Goal: Task Accomplishment & Management: Use online tool/utility

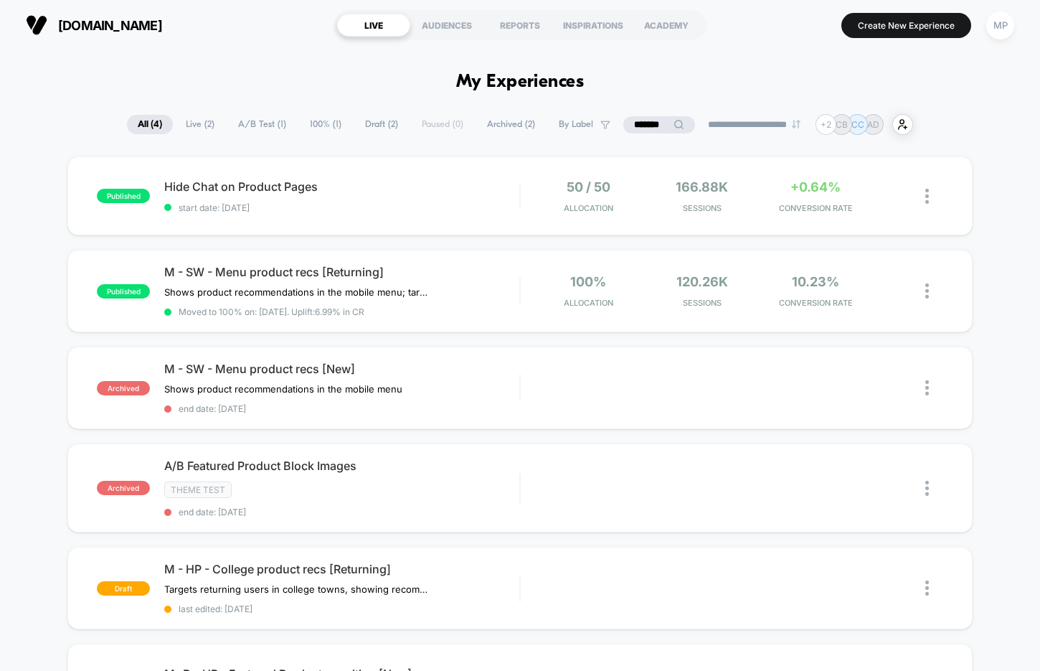
click at [643, 126] on input "*******" at bounding box center [659, 124] width 72 height 17
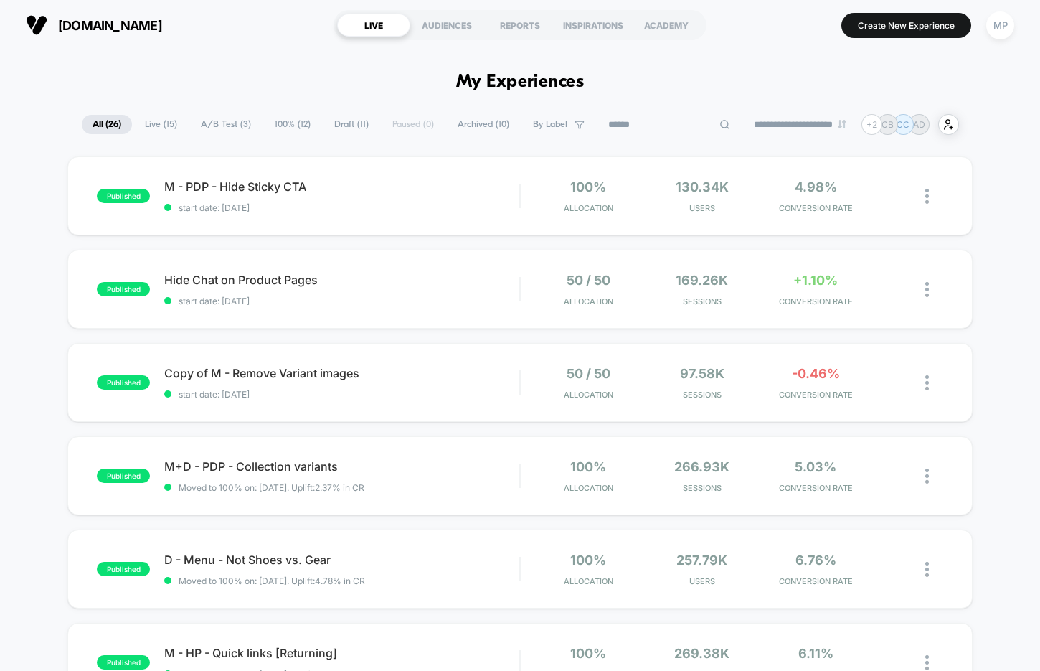
click at [686, 45] on div "kanefootwear.com LIVE AUDIENCES REPORTS INSPIRATIONS ACADEMY Create New Experie…" at bounding box center [520, 25] width 1040 height 50
click at [252, 125] on span "A/B Test ( 3 )" at bounding box center [262, 124] width 72 height 19
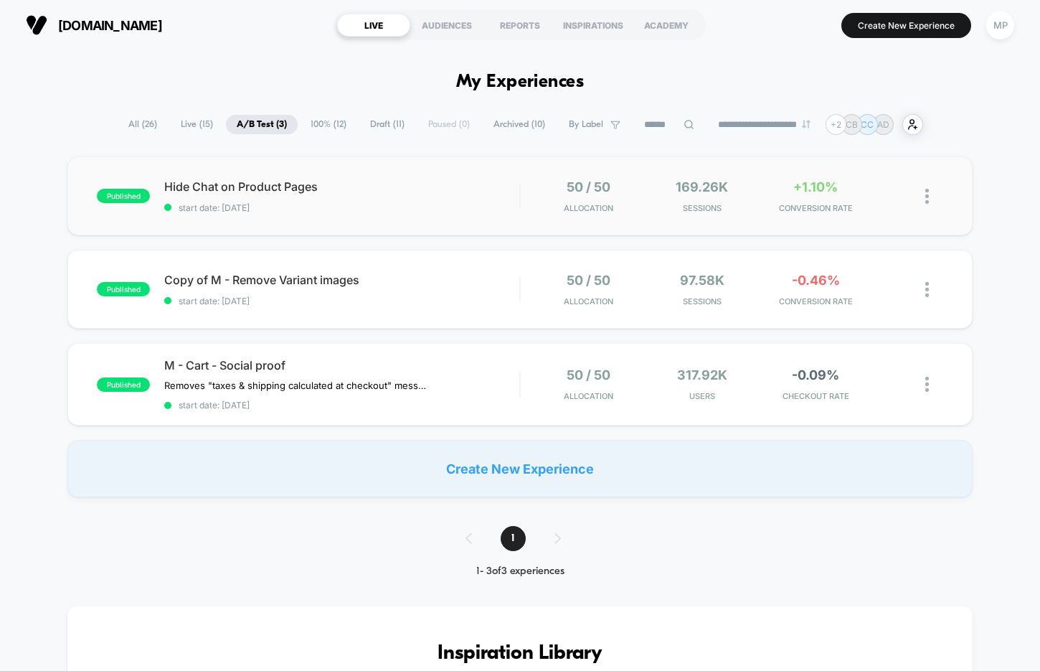
click at [300, 224] on div "published Hide Chat on Product Pages start date: 8/6/2025 50 / 50 Allocation 16…" at bounding box center [519, 195] width 905 height 79
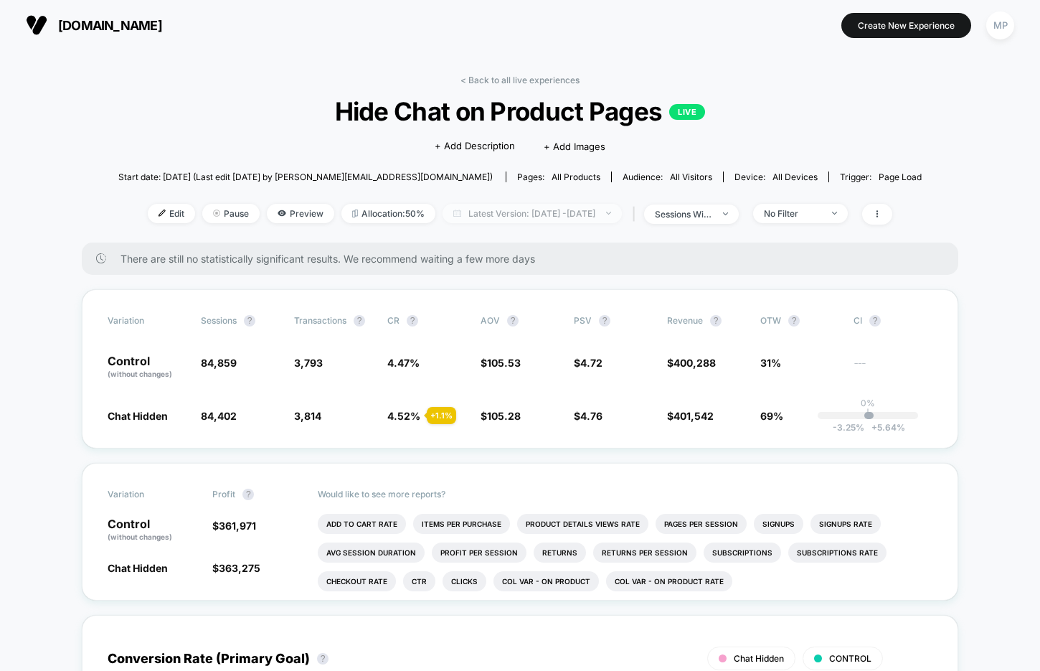
click at [519, 209] on span "Latest Version: Aug 6, 2025 - Aug 14, 2025" at bounding box center [531, 213] width 179 height 19
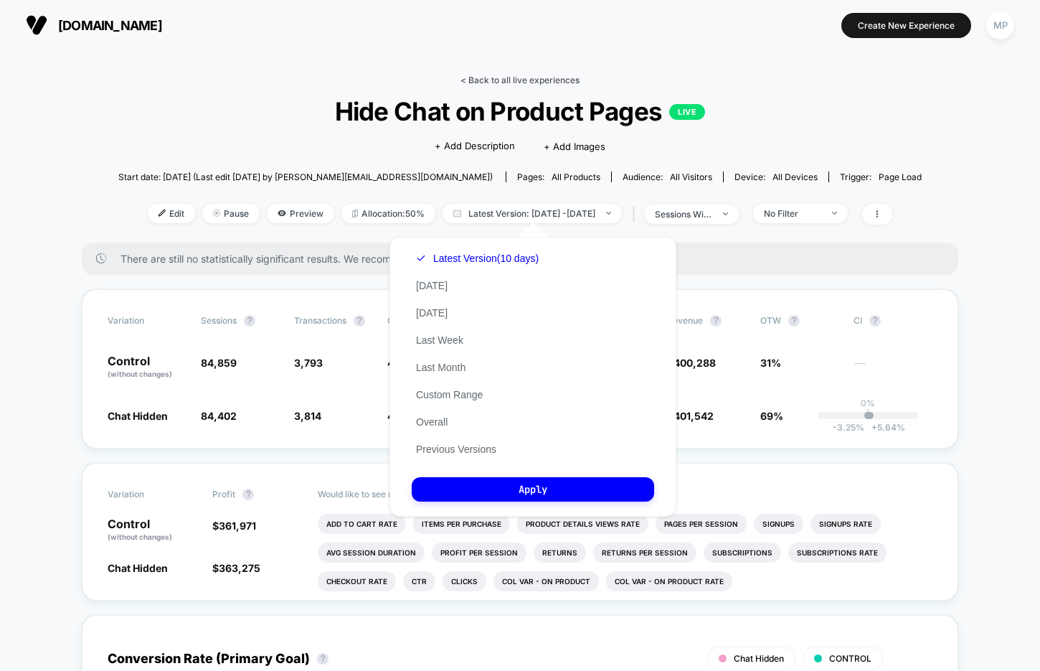
click at [537, 80] on link "< Back to all live experiences" at bounding box center [519, 80] width 119 height 11
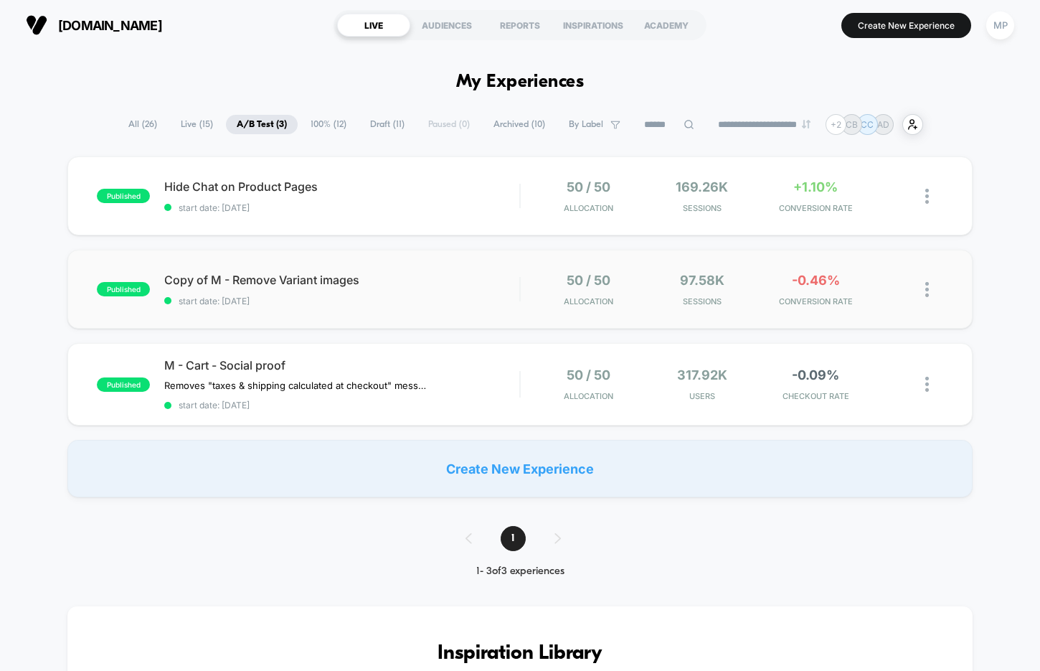
click at [364, 306] on div "published Copy of M - Remove Variant images start date: 8/5/2025 50 / 50 Alloca…" at bounding box center [519, 289] width 905 height 79
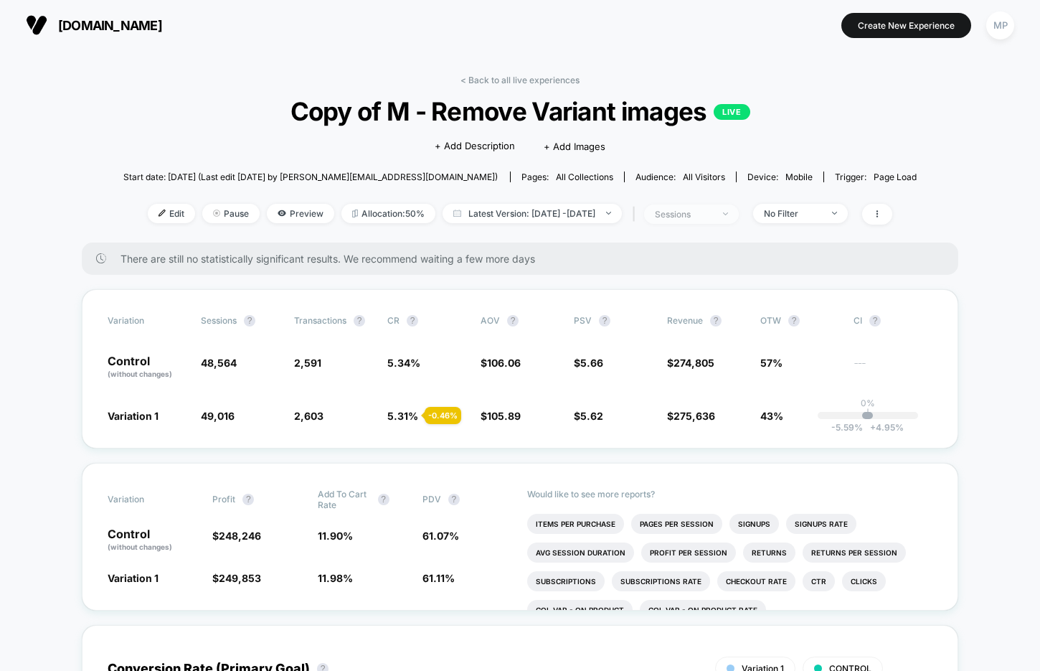
click at [712, 213] on div "sessions" at bounding box center [683, 214] width 57 height 11
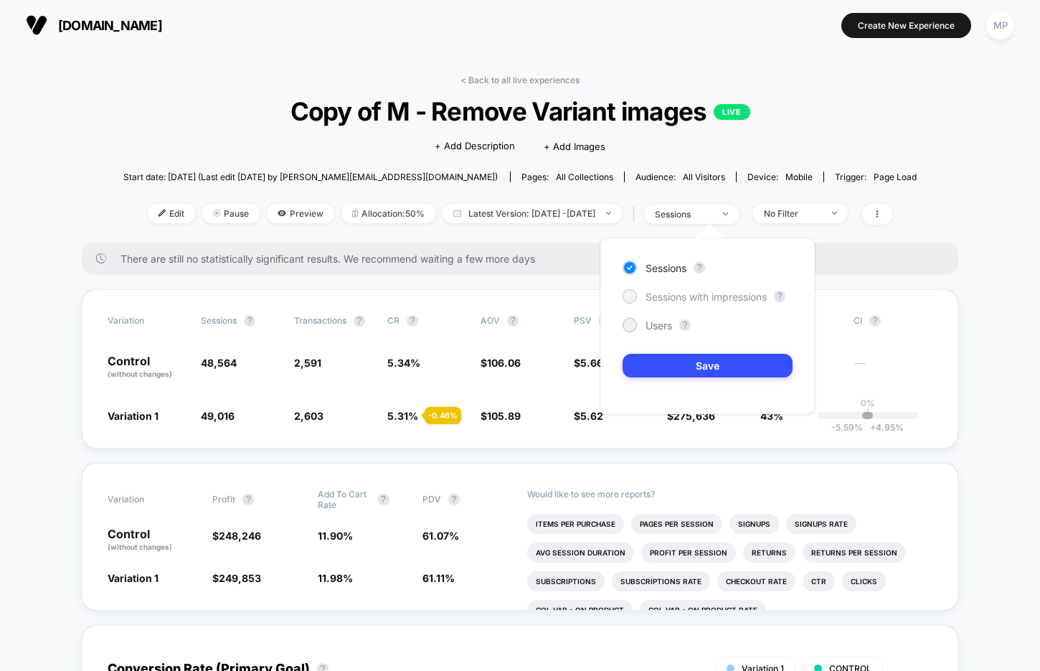
click at [671, 295] on span "Sessions with impressions" at bounding box center [705, 296] width 121 height 12
click at [652, 356] on button "Save" at bounding box center [707, 366] width 170 height 24
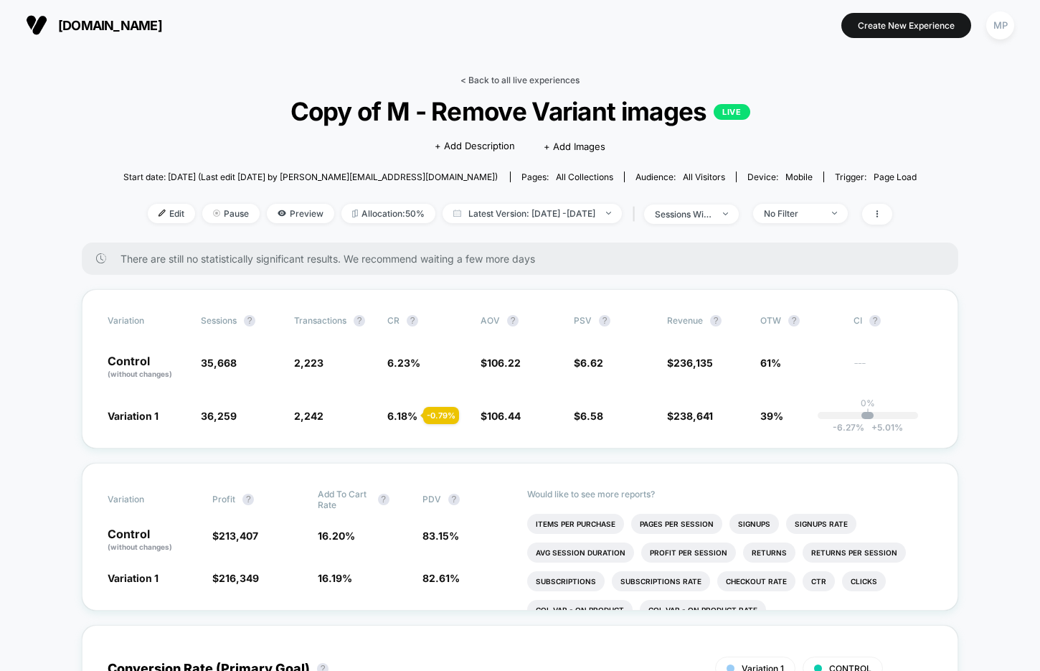
click at [492, 80] on link "< Back to all live experiences" at bounding box center [519, 80] width 119 height 11
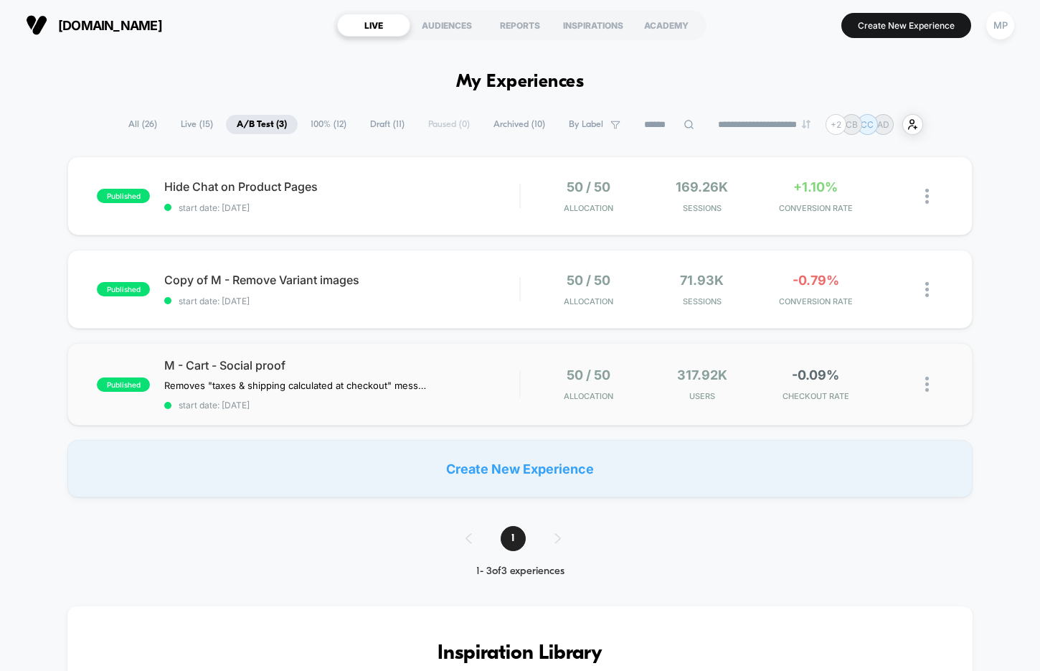
click at [367, 352] on div "published M - Cart - Social proof Removes "taxes & shipping calculated at check…" at bounding box center [519, 384] width 905 height 82
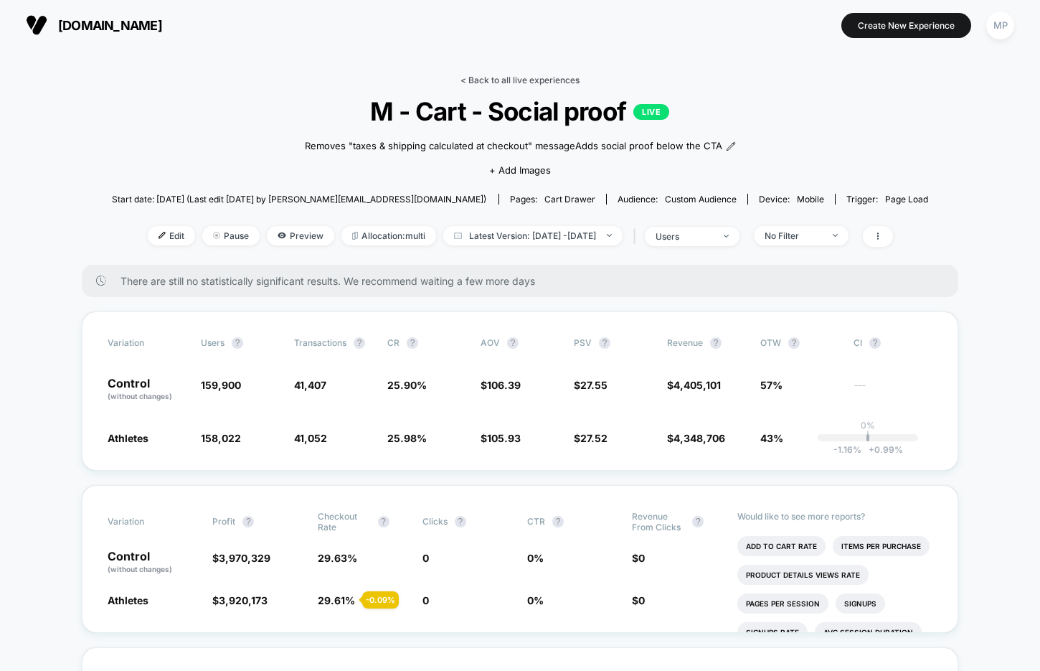
click at [525, 82] on link "< Back to all live experiences" at bounding box center [519, 80] width 119 height 11
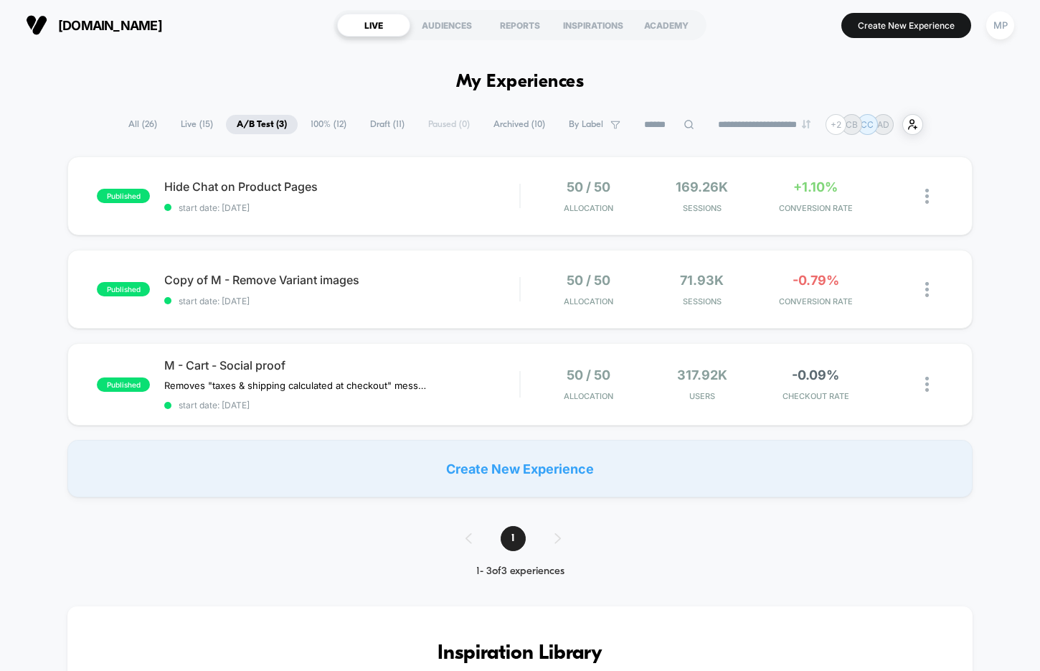
click at [316, 125] on span "100% ( 12 )" at bounding box center [328, 124] width 57 height 19
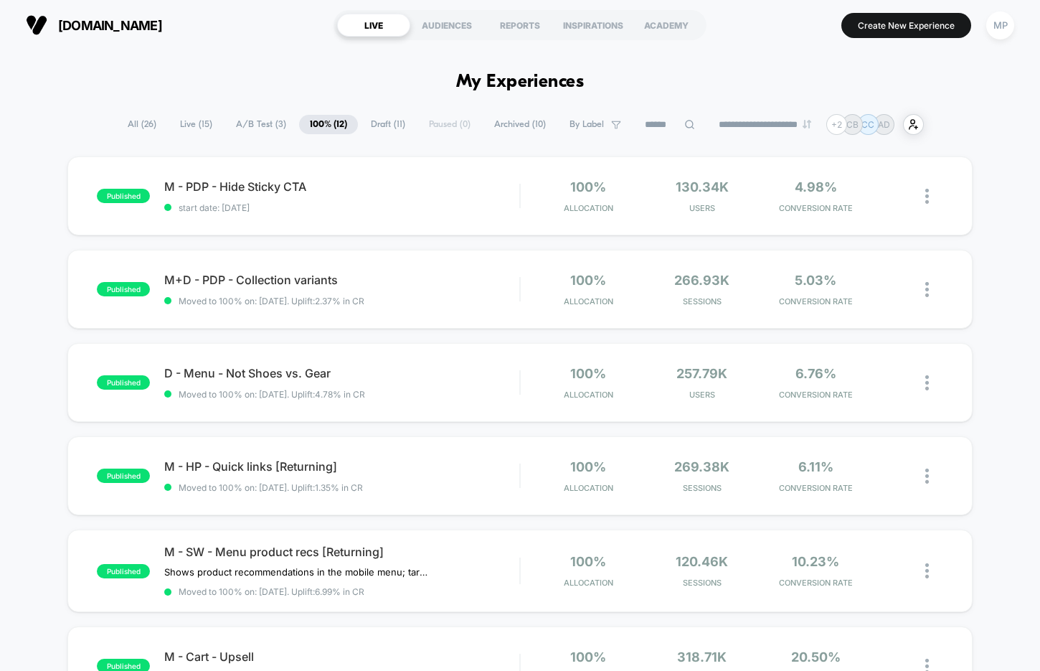
click at [132, 120] on span "All ( 26 )" at bounding box center [142, 124] width 50 height 19
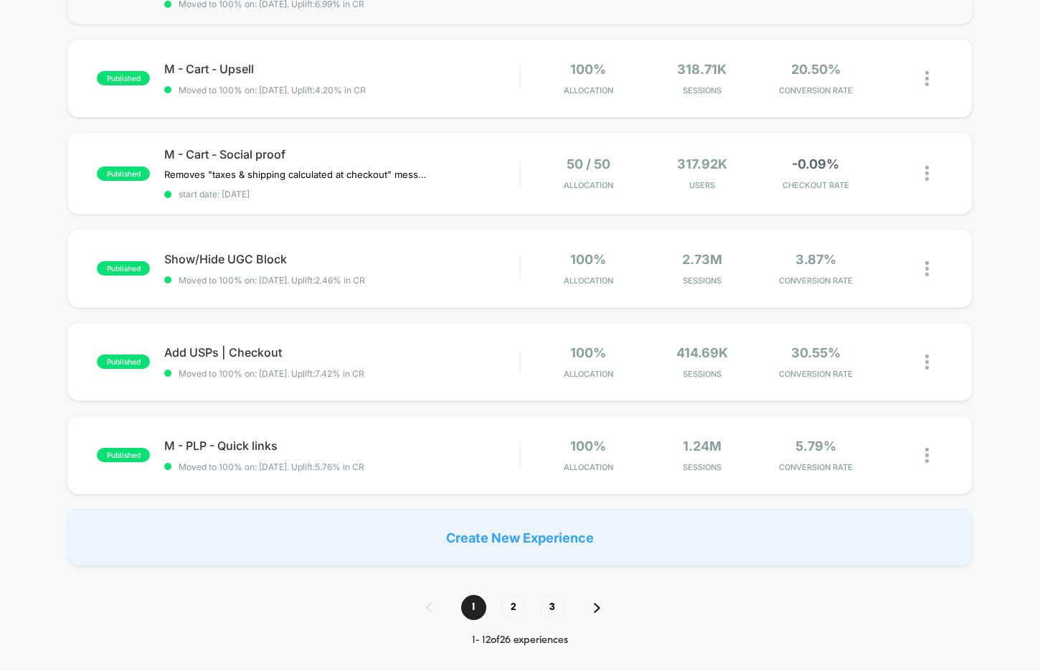
scroll to position [785, 0]
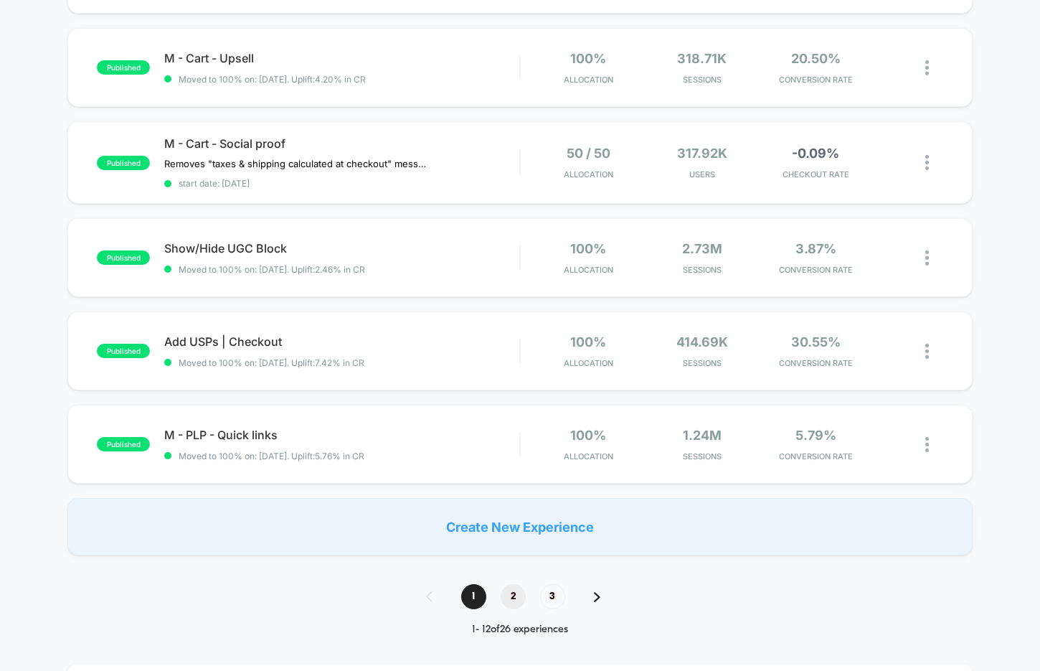
click at [506, 596] on span "2" at bounding box center [513, 596] width 25 height 25
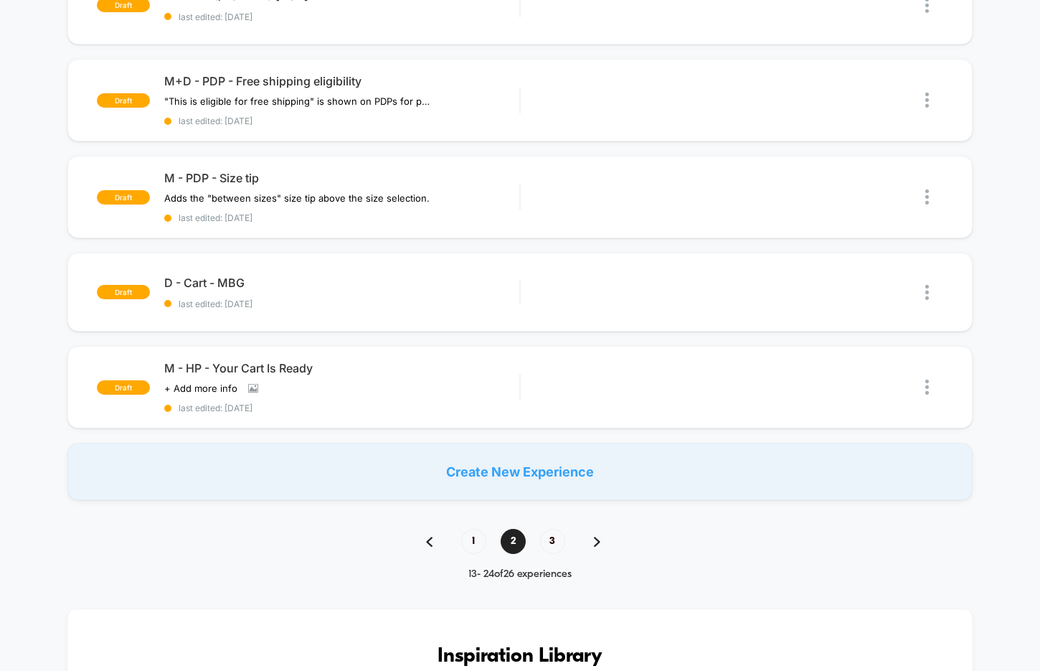
scroll to position [888, 0]
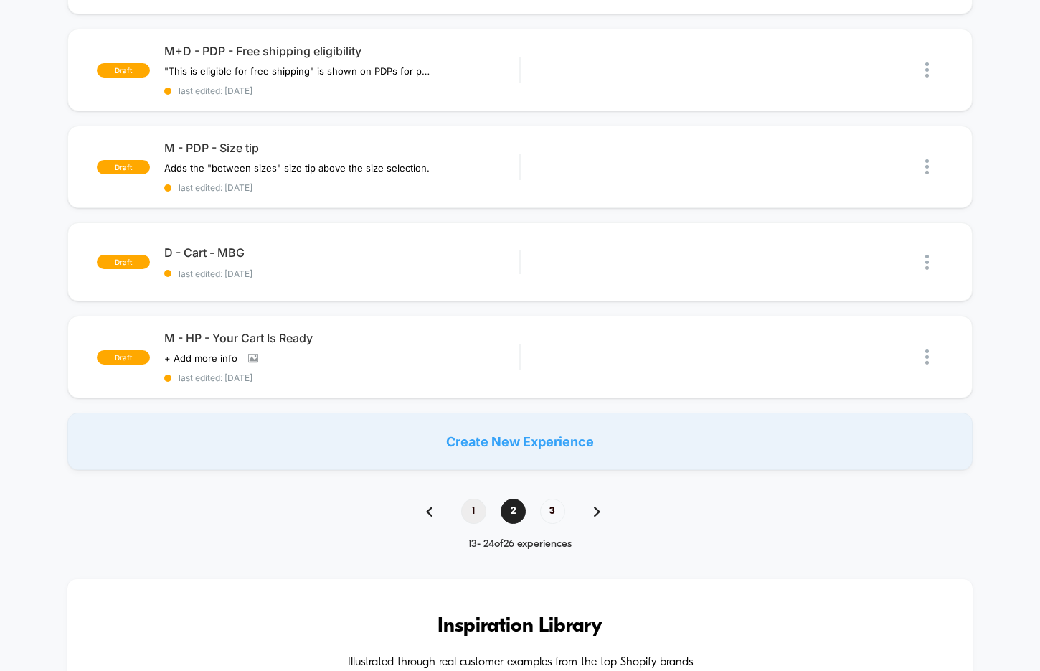
click at [482, 505] on span "1" at bounding box center [473, 510] width 25 height 25
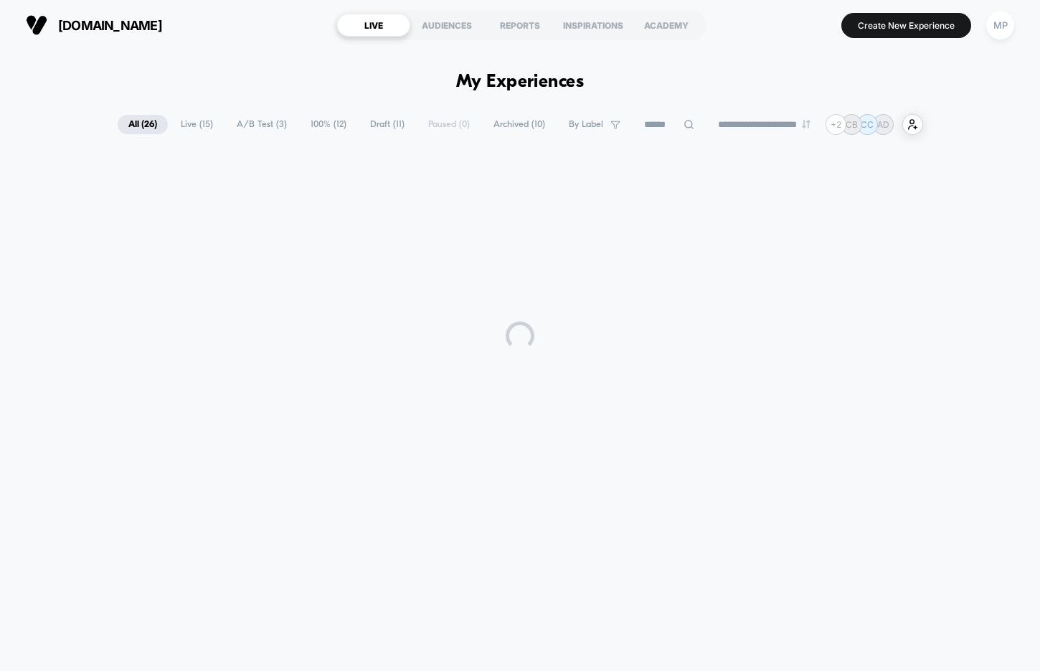
scroll to position [0, 0]
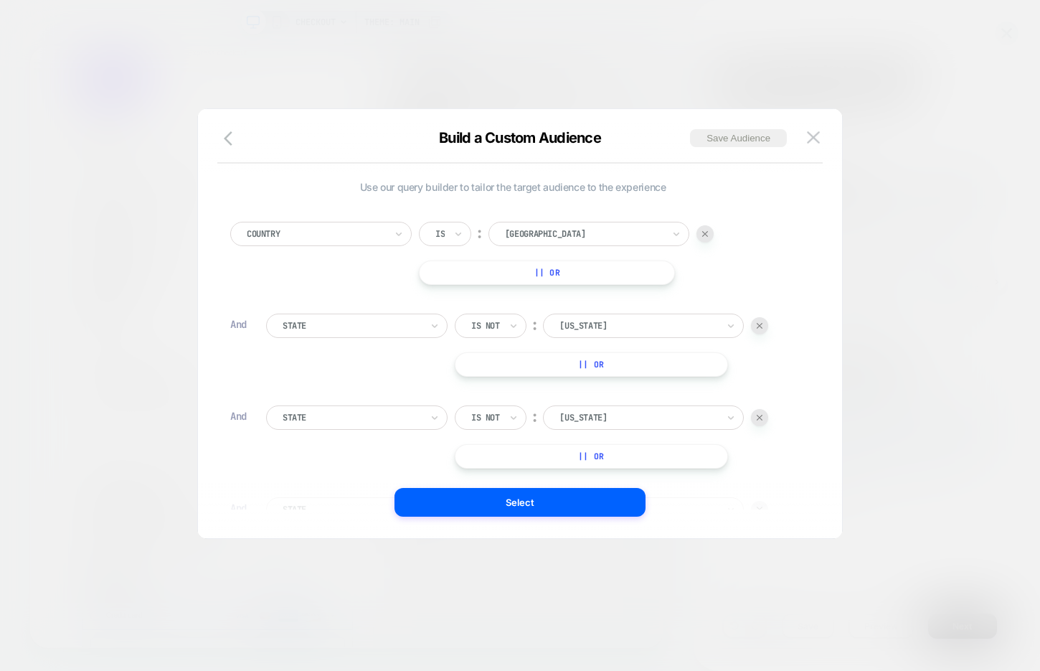
scroll to position [14, 0]
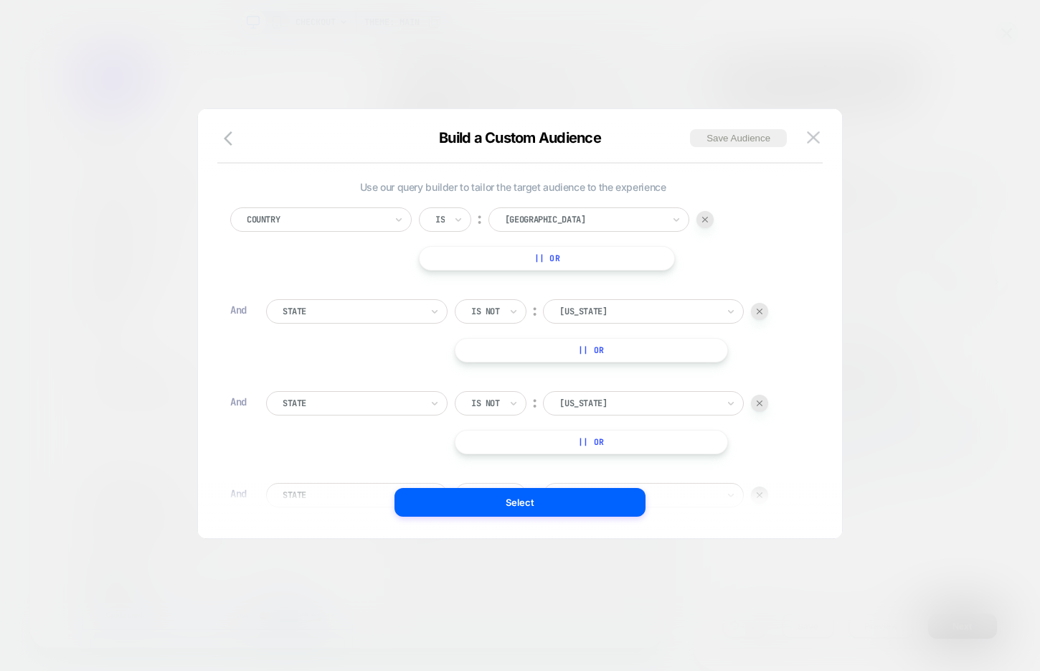
click at [816, 148] on div "Build a Custom Audience Save Audience" at bounding box center [520, 146] width 644 height 34
click at [814, 135] on img at bounding box center [813, 137] width 13 height 12
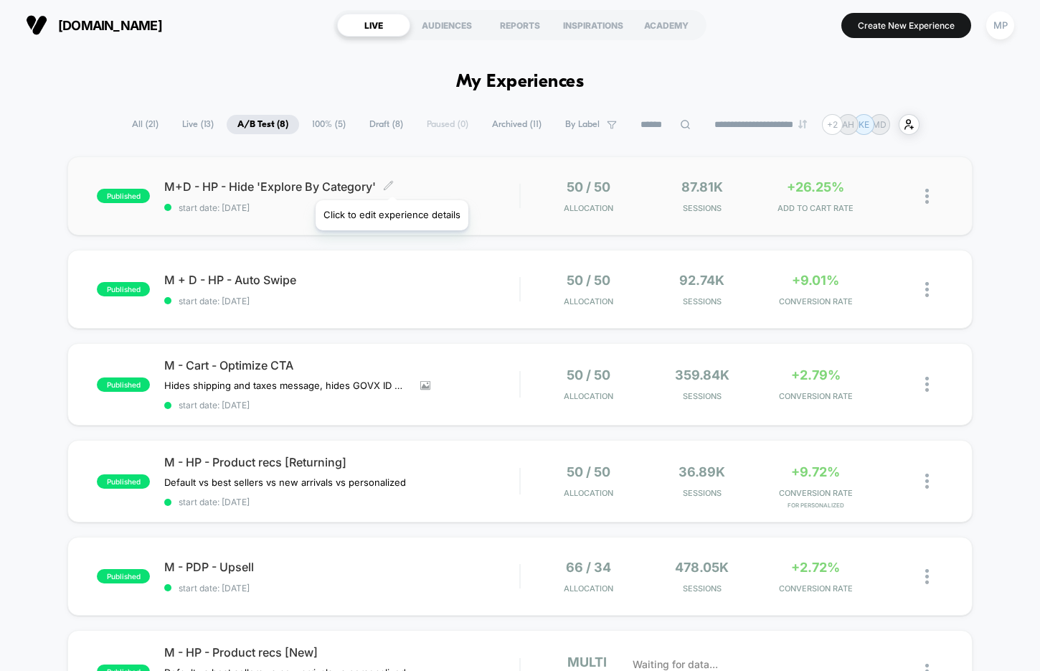
click at [397, 186] on span "M+D - HP - Hide 'Explore By Category' Click to edit experience details" at bounding box center [341, 186] width 355 height 14
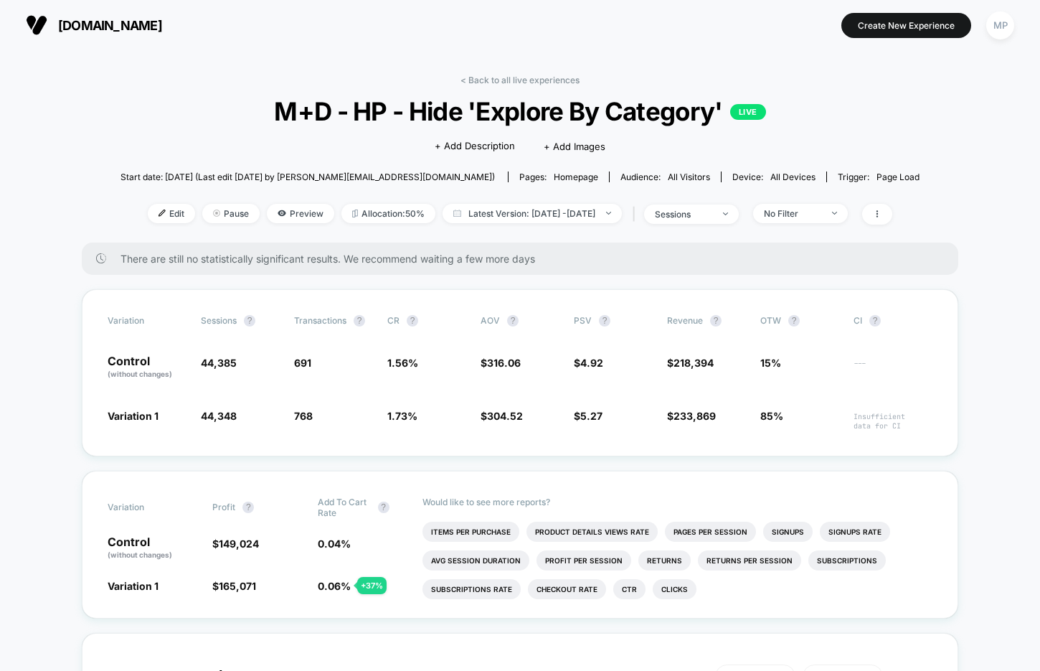
click at [438, 87] on div "< Back to all live experiences M+D - HP - Hide 'Explore By Category' LIVE Click…" at bounding box center [519, 159] width 799 height 168
click at [434, 108] on span "M+D - HP - Hide 'Explore By Category' LIVE" at bounding box center [520, 111] width 719 height 30
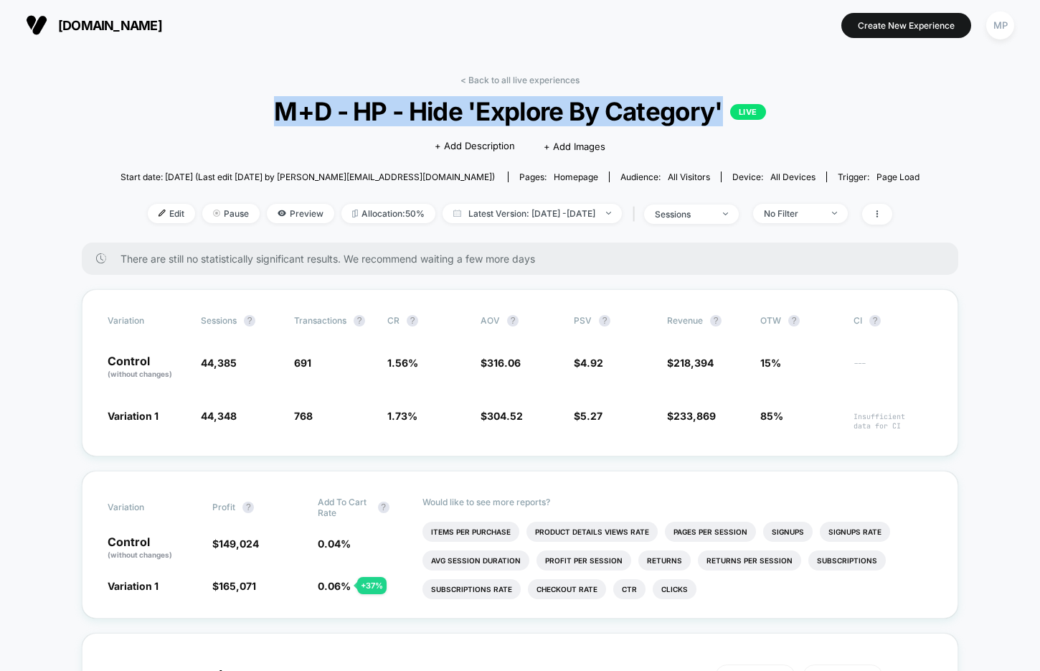
copy span "M+D - HP - Hide 'Explore By Category'"
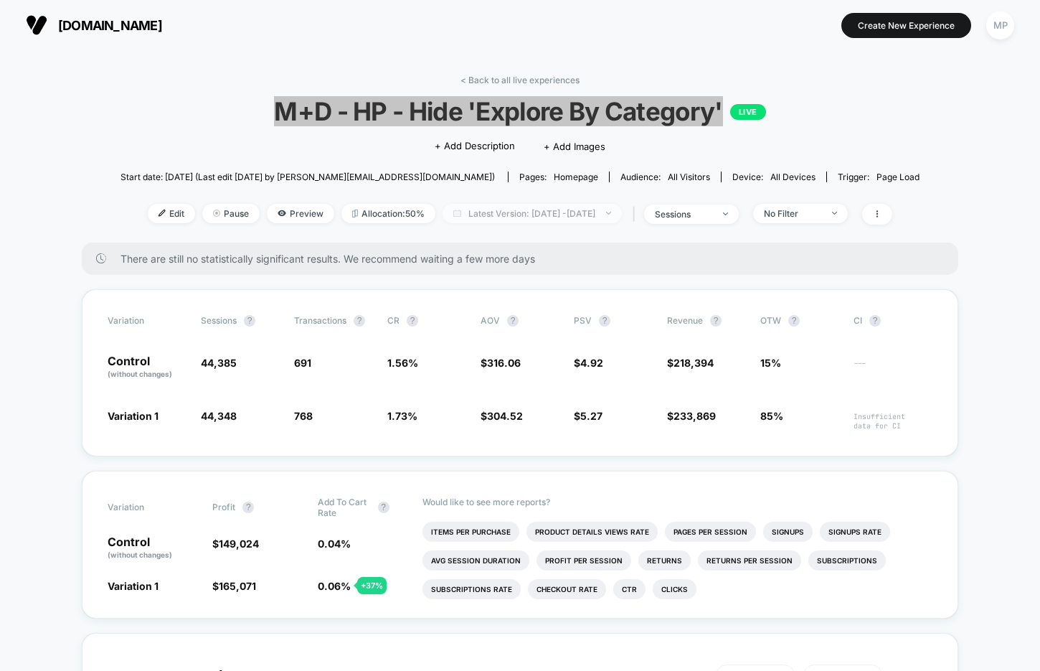
click at [532, 213] on span "Latest Version: Aug 6, 2025 - Aug 14, 2025" at bounding box center [531, 213] width 179 height 19
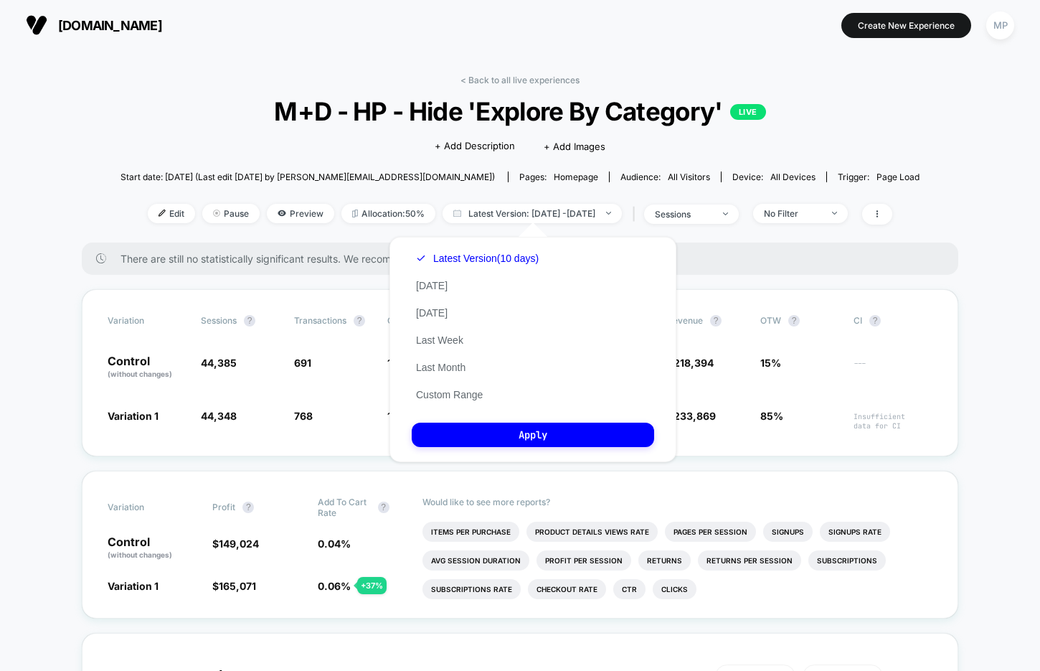
click at [891, 138] on div "< Back to all live experiences M+D - HP - Hide 'Explore By Category' LIVE Click…" at bounding box center [519, 159] width 799 height 168
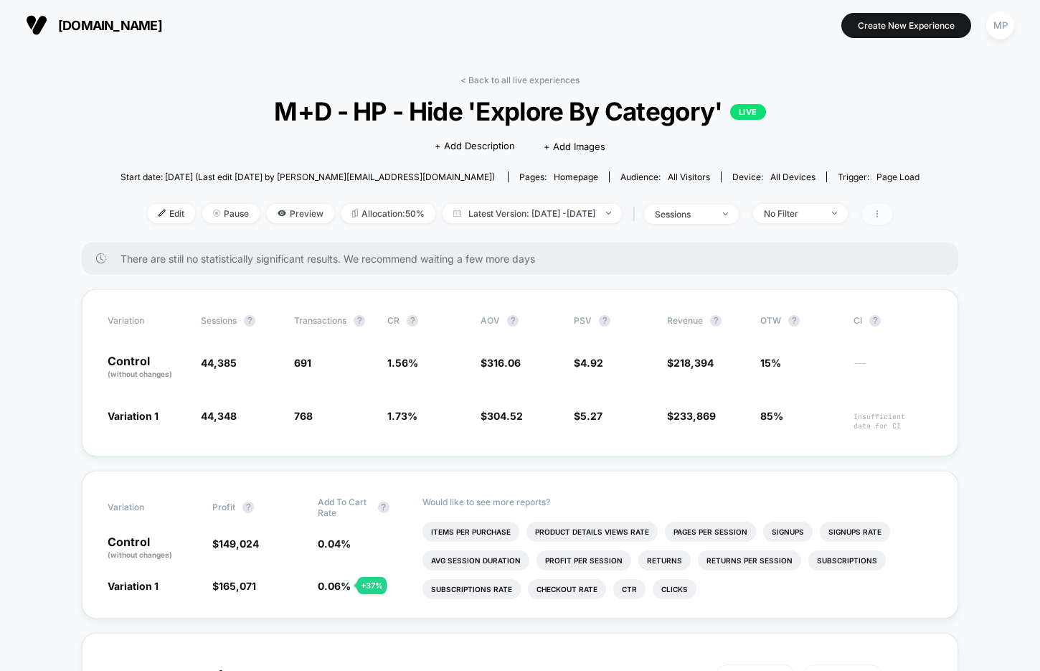
click at [892, 217] on span at bounding box center [877, 214] width 30 height 21
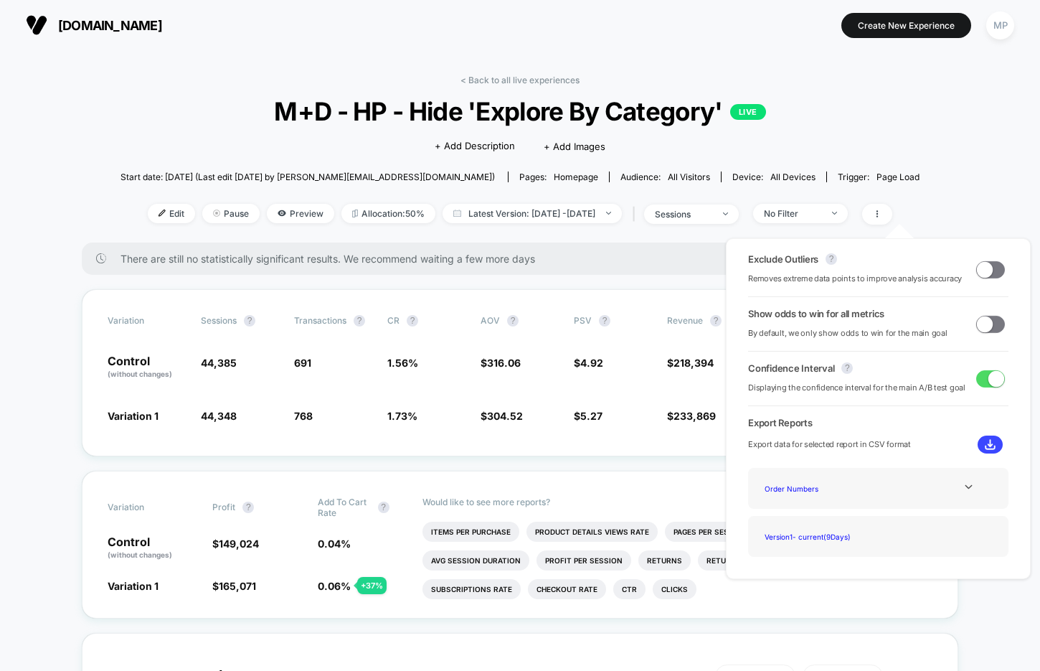
click at [983, 325] on span at bounding box center [985, 324] width 16 height 16
click at [982, 326] on span at bounding box center [990, 324] width 29 height 17
click at [982, 326] on span at bounding box center [985, 324] width 16 height 16
click at [988, 326] on span at bounding box center [996, 324] width 16 height 16
click at [986, 321] on span at bounding box center [985, 324] width 16 height 16
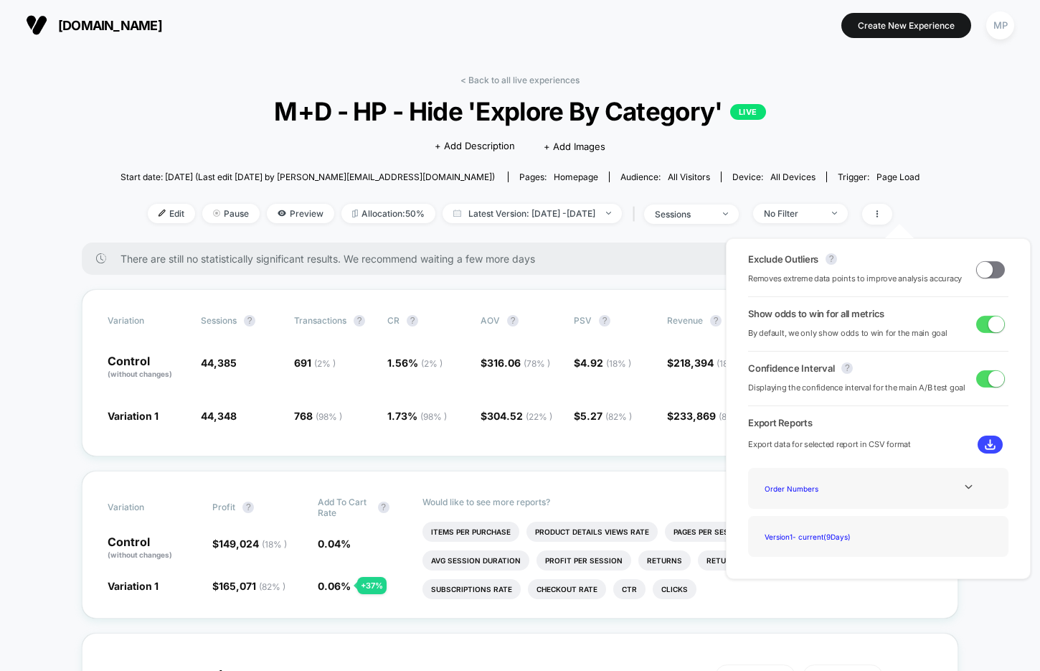
click at [979, 325] on span at bounding box center [990, 324] width 29 height 17
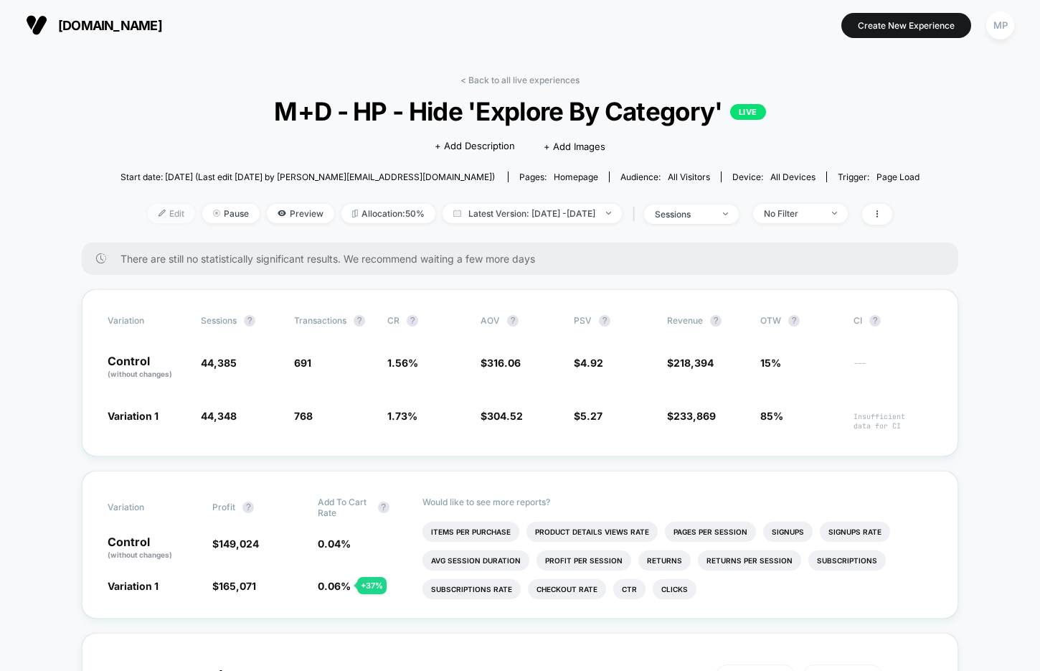
click at [149, 220] on span "Edit" at bounding box center [171, 213] width 47 height 19
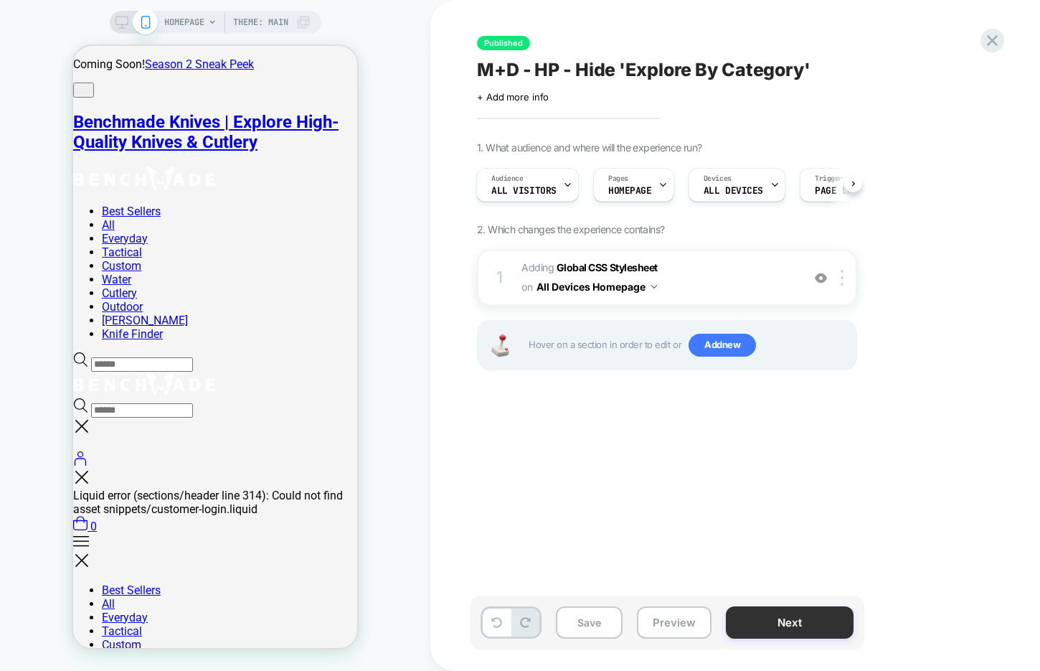
click at [774, 628] on button "Next" at bounding box center [790, 622] width 128 height 32
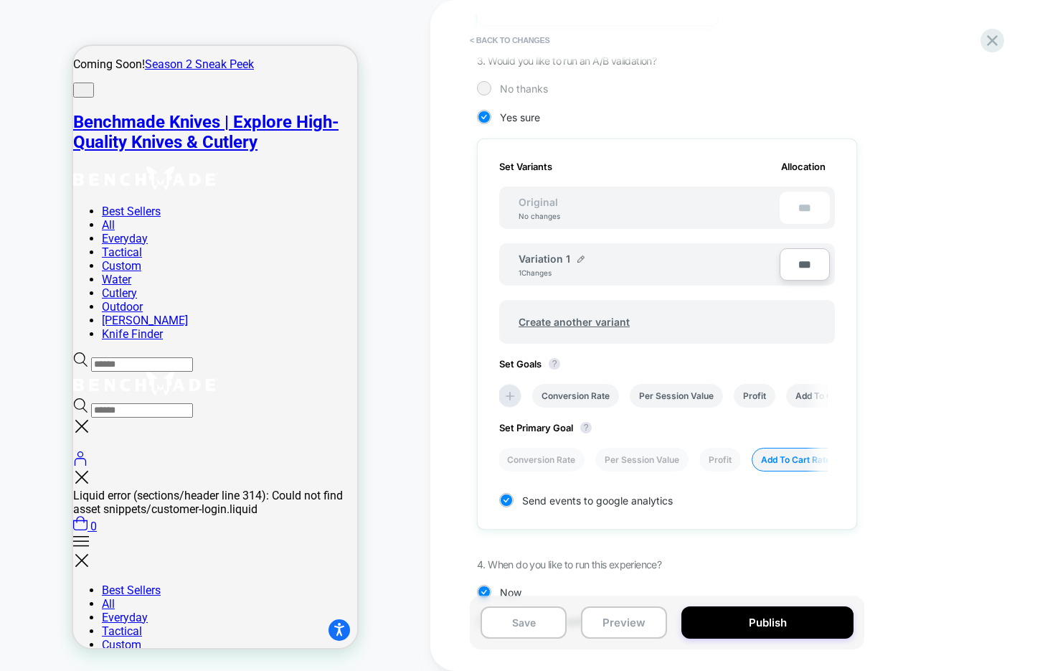
scroll to position [384, 0]
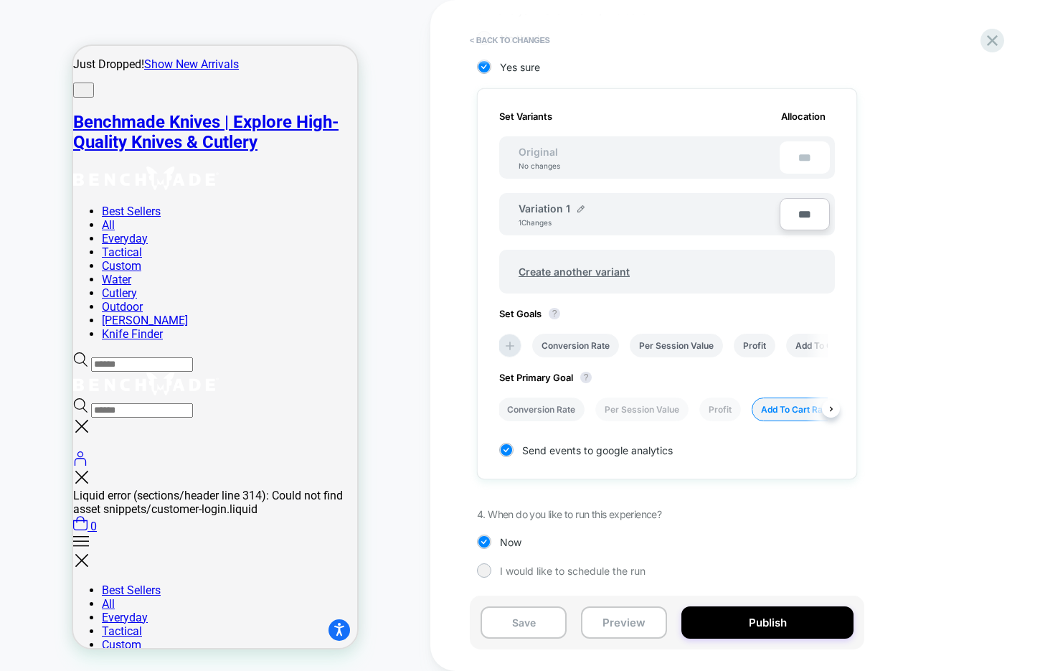
click at [562, 410] on li "Conversion Rate" at bounding box center [541, 409] width 87 height 24
click at [533, 630] on button "Save" at bounding box center [524, 622] width 86 height 32
click at [991, 39] on icon at bounding box center [992, 40] width 11 height 11
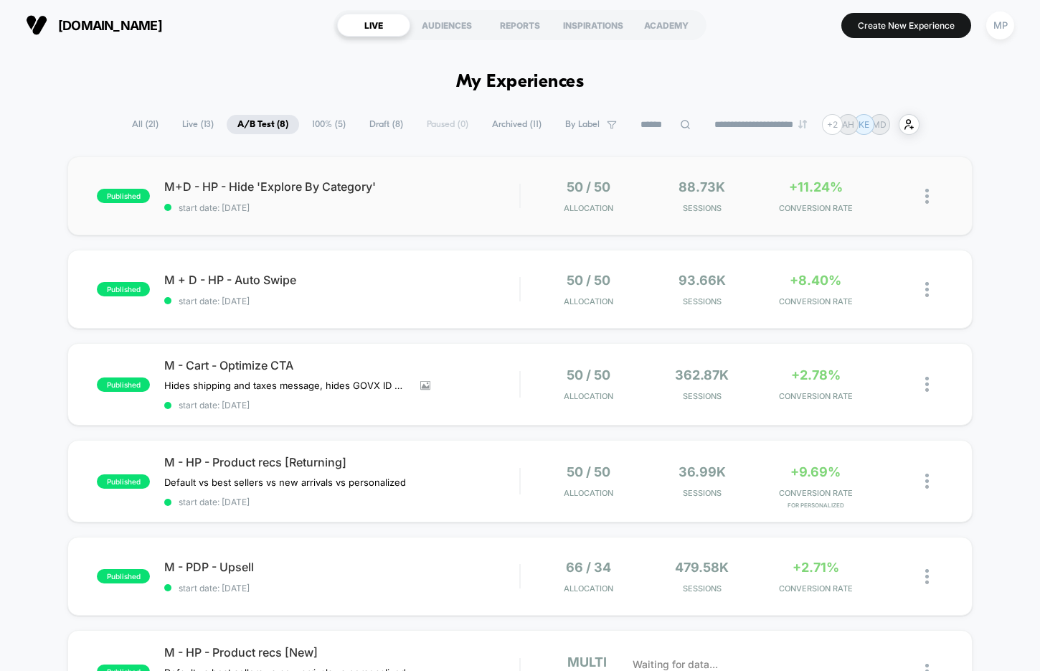
click at [382, 218] on div "published M+D - HP - Hide 'Explore By Category' start date: 8/6/2025 50 / 50 Al…" at bounding box center [519, 195] width 905 height 79
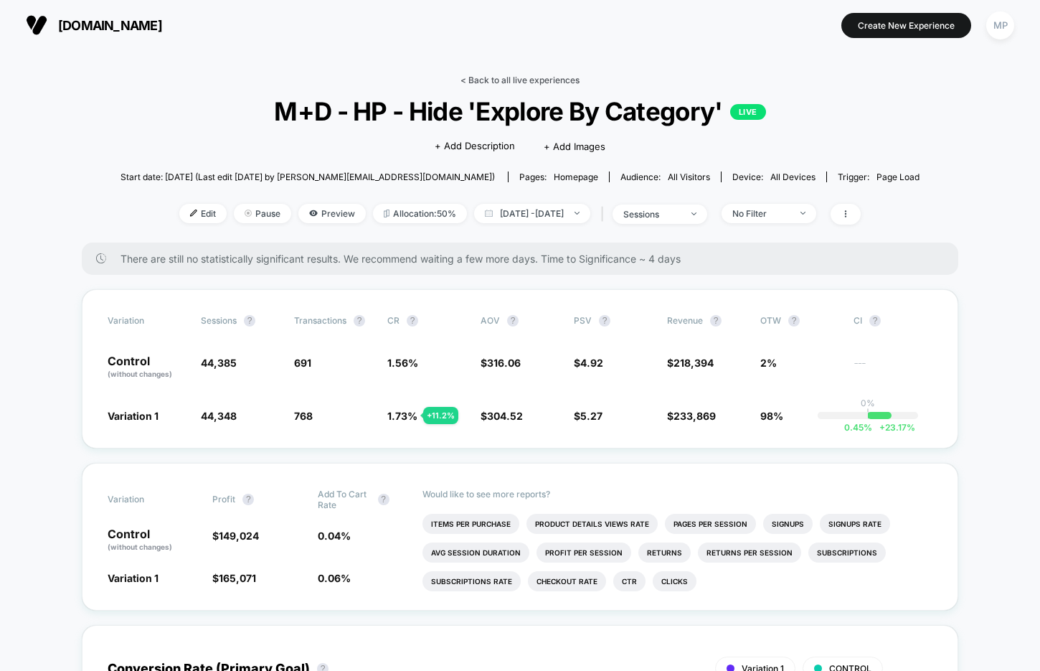
click at [508, 76] on link "< Back to all live experiences" at bounding box center [519, 80] width 119 height 11
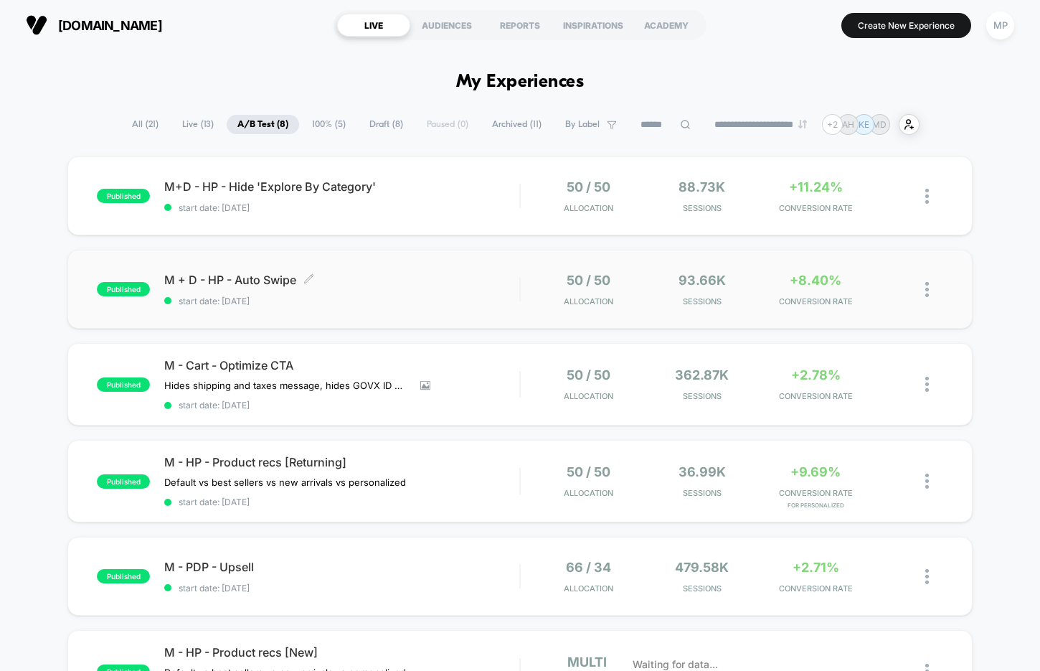
click at [423, 305] on span "start date: [DATE]" at bounding box center [341, 300] width 355 height 11
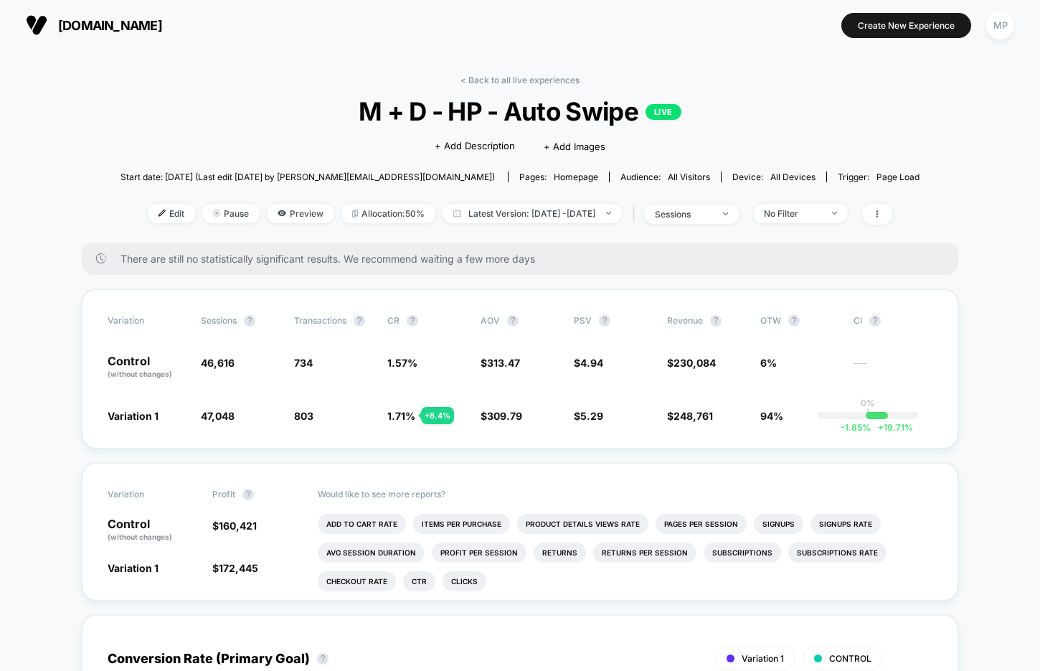
click at [488, 122] on span "M + D - HP - Auto Swipe LIVE" at bounding box center [520, 111] width 719 height 30
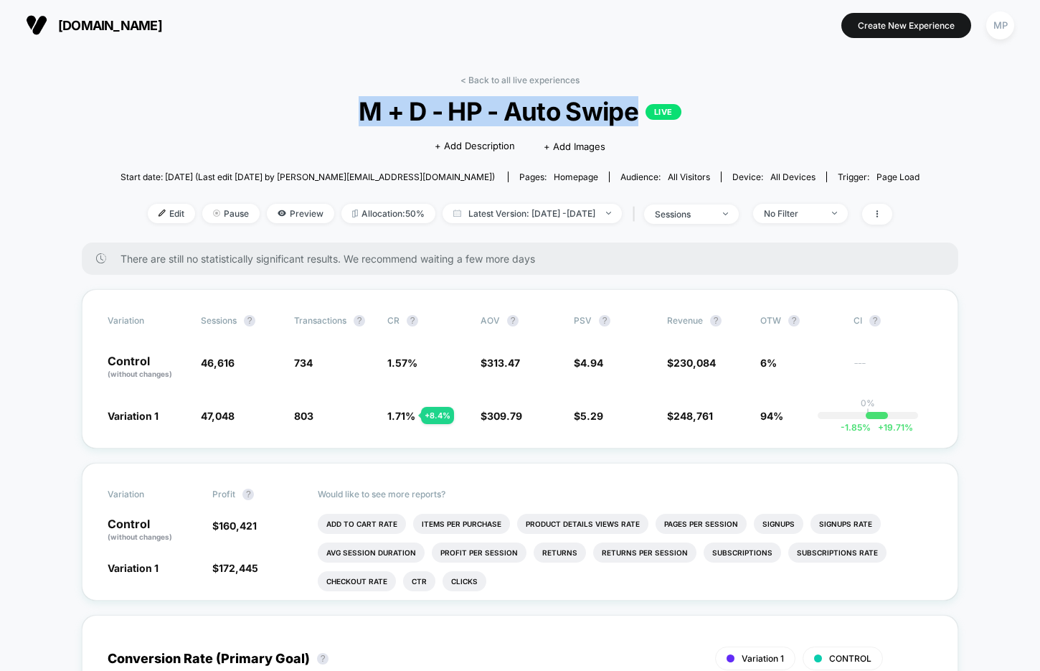
copy span "M + D - HP - Auto Swipe"
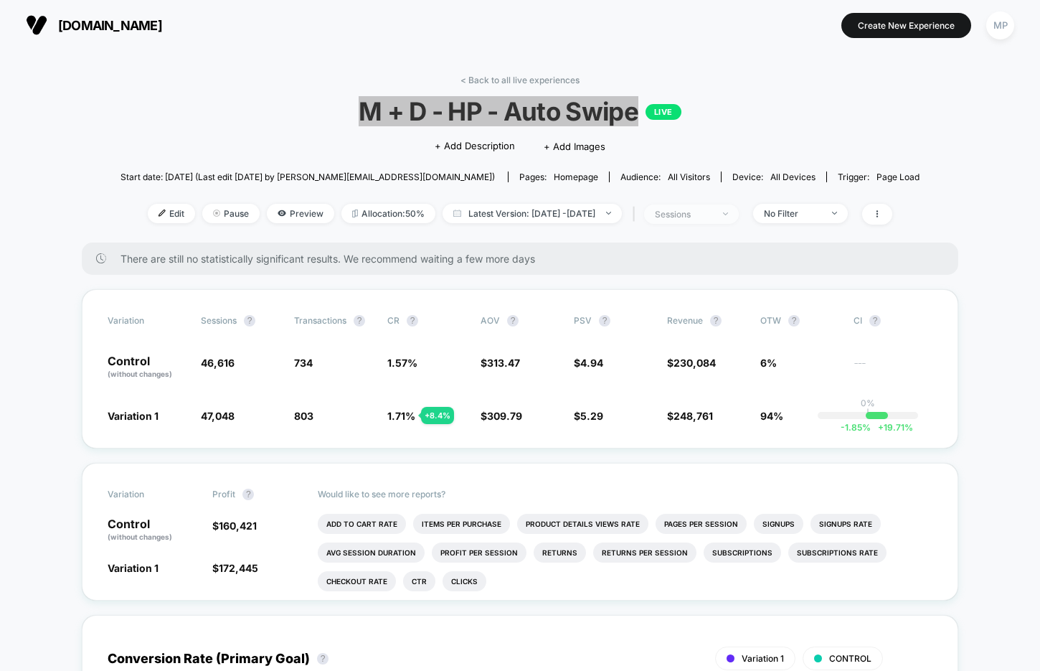
click at [712, 212] on div "sessions" at bounding box center [683, 214] width 57 height 11
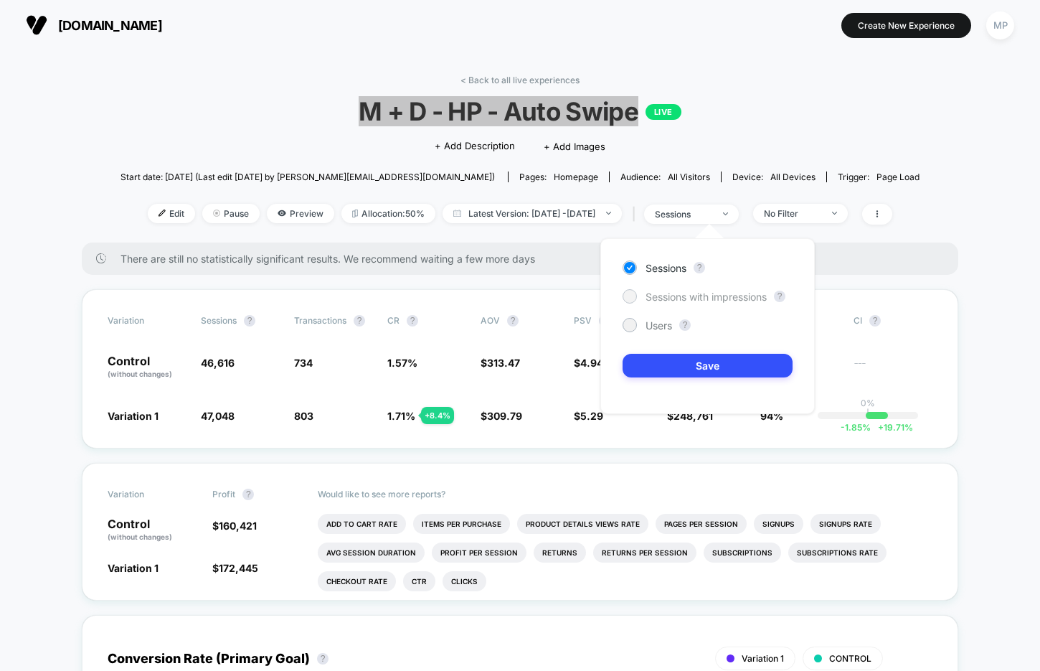
click at [676, 300] on span "Sessions with impressions" at bounding box center [705, 296] width 121 height 12
click at [658, 363] on button "Save" at bounding box center [707, 366] width 170 height 24
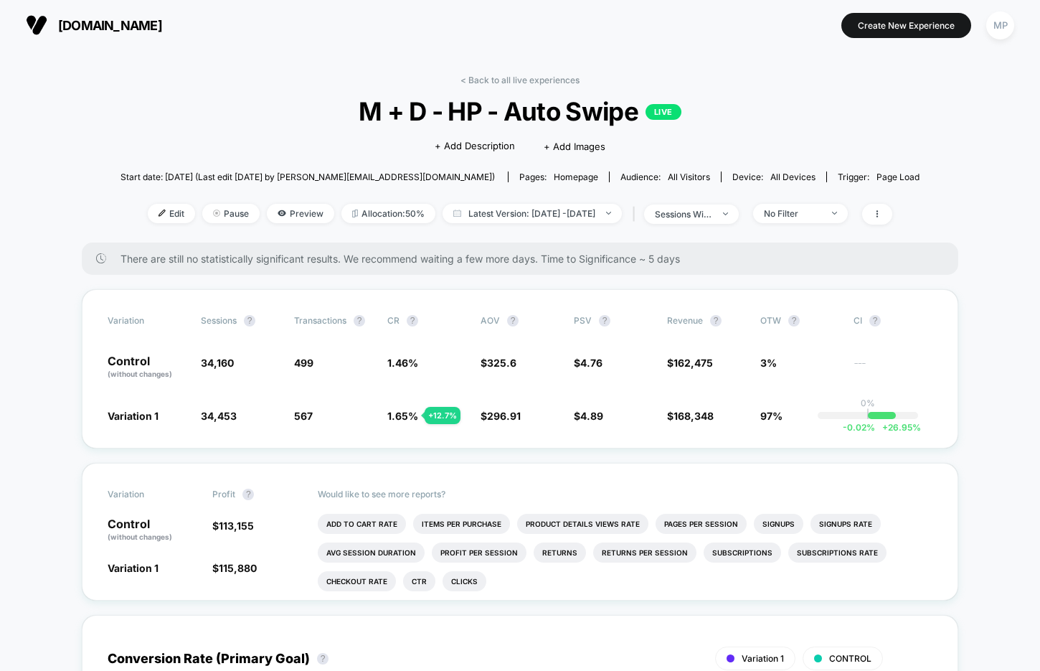
click at [758, 128] on div "Click to edit experience details + Add Description + Add Images" at bounding box center [519, 145] width 479 height 38
click at [552, 75] on link "< Back to all live experiences" at bounding box center [519, 80] width 119 height 11
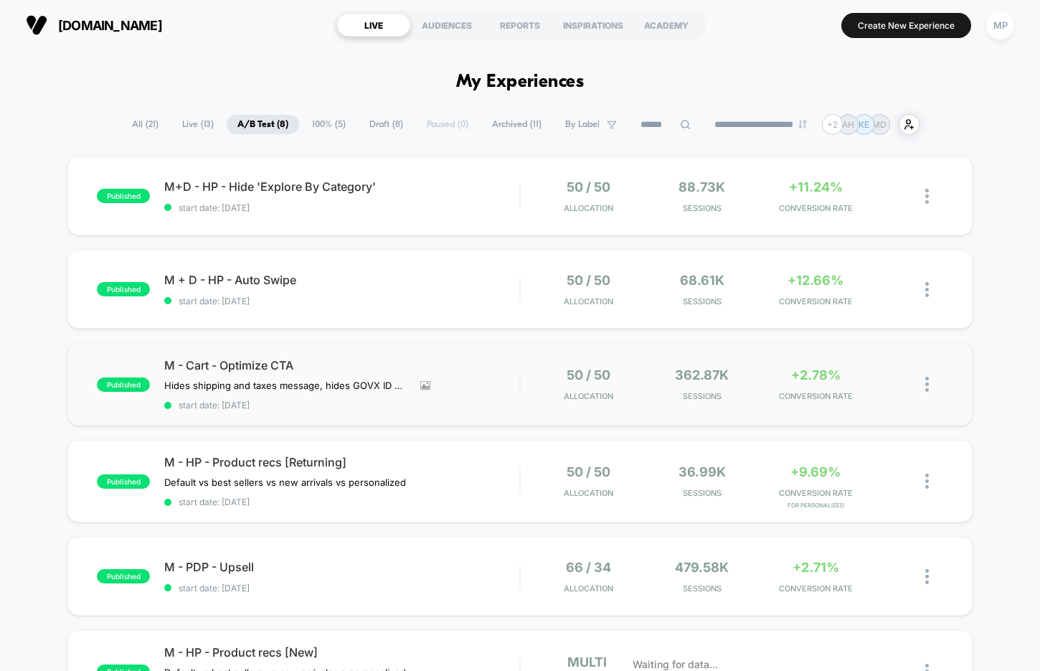
click at [379, 416] on div "published M - Cart - Optimize CTA Hides shipping and taxes message, hides GOVX …" at bounding box center [519, 384] width 905 height 82
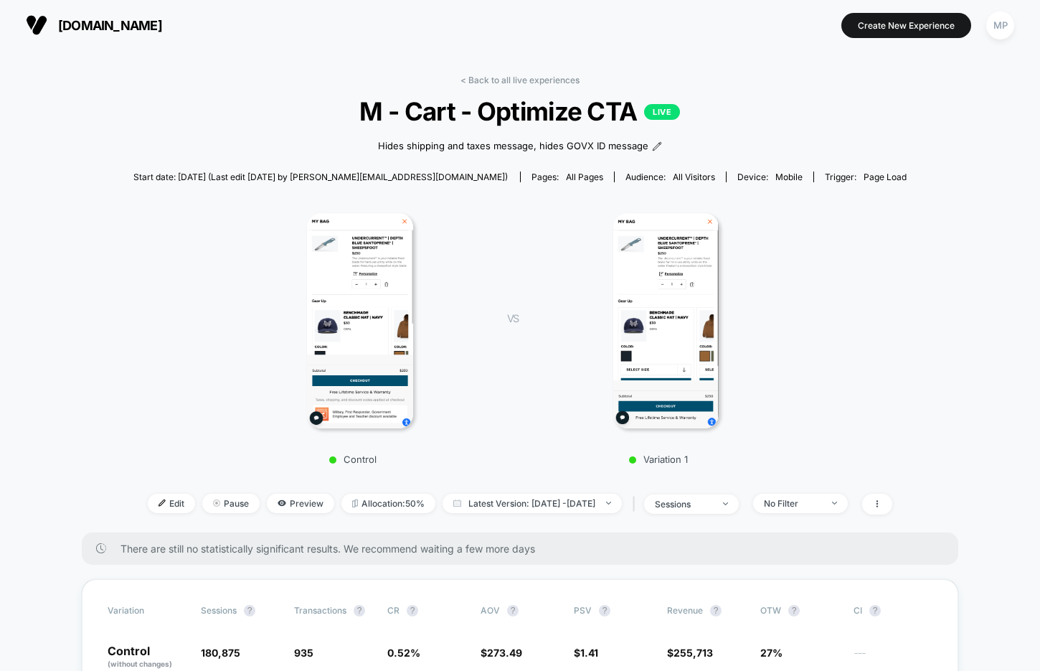
click at [516, 112] on span "M - Cart - Optimize CTA LIVE" at bounding box center [520, 111] width 696 height 30
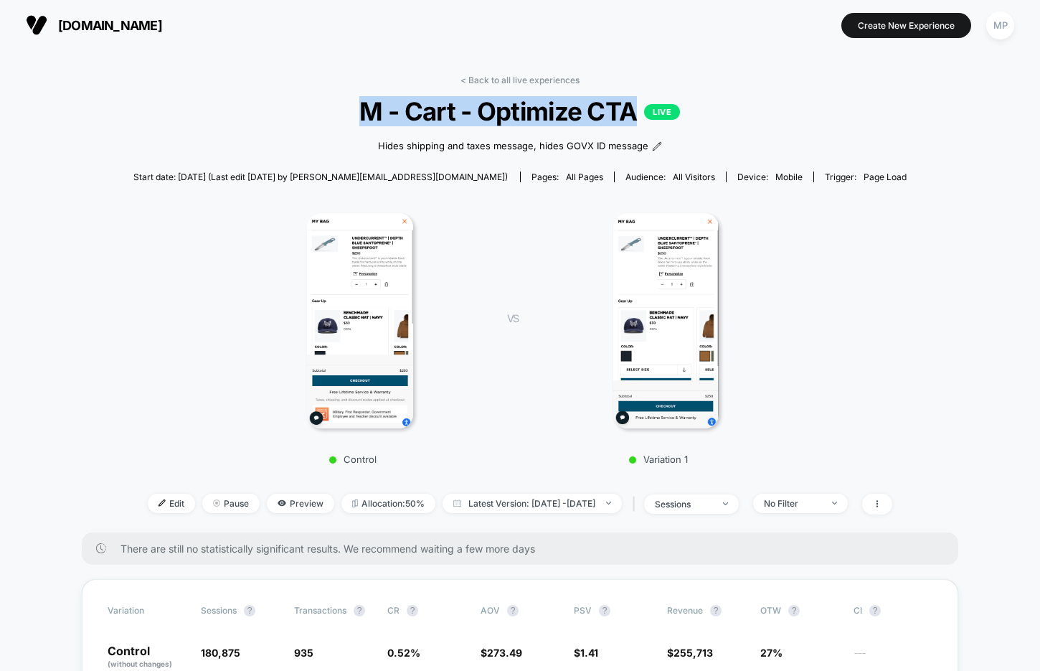
copy span "M - Cart - Optimize CTA"
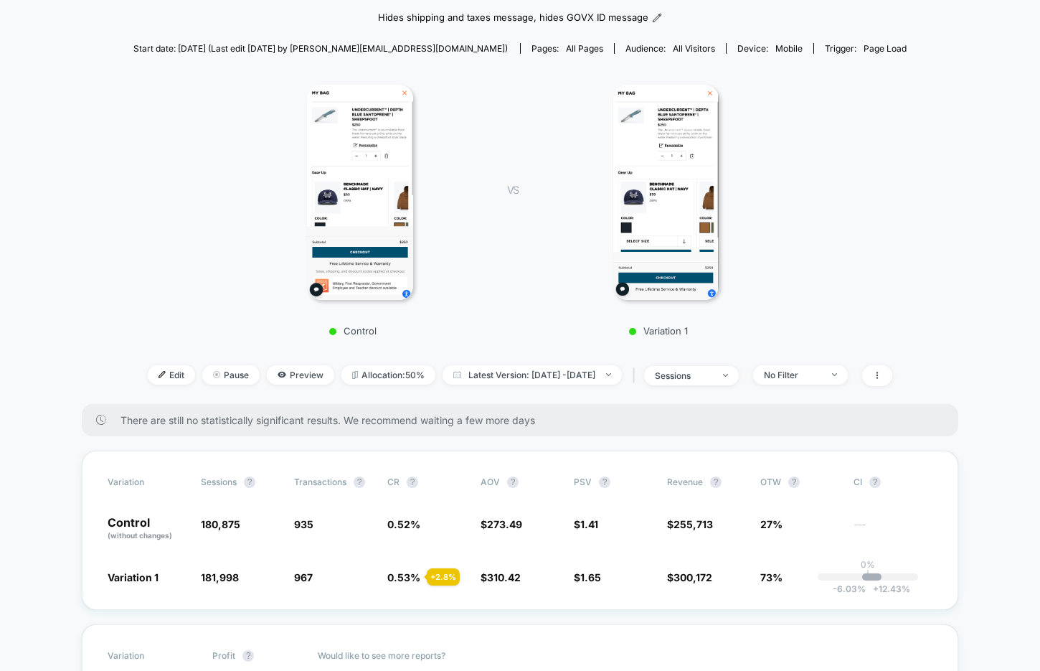
scroll to position [135, 0]
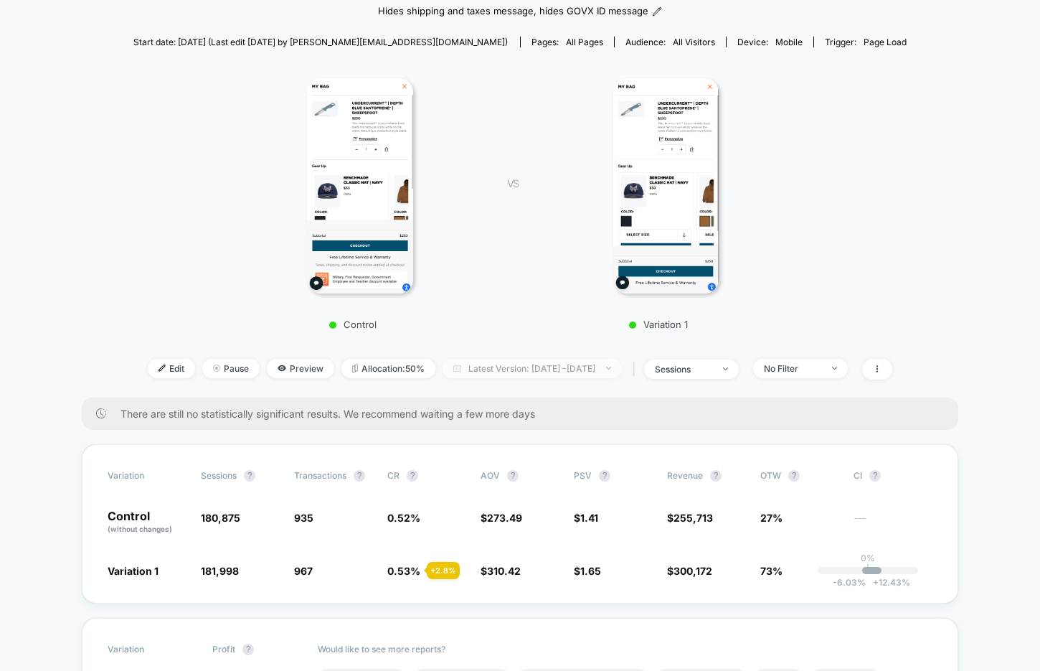
click at [552, 365] on span "Latest Version: Aug 4, 2025 - Aug 14, 2025" at bounding box center [531, 368] width 179 height 19
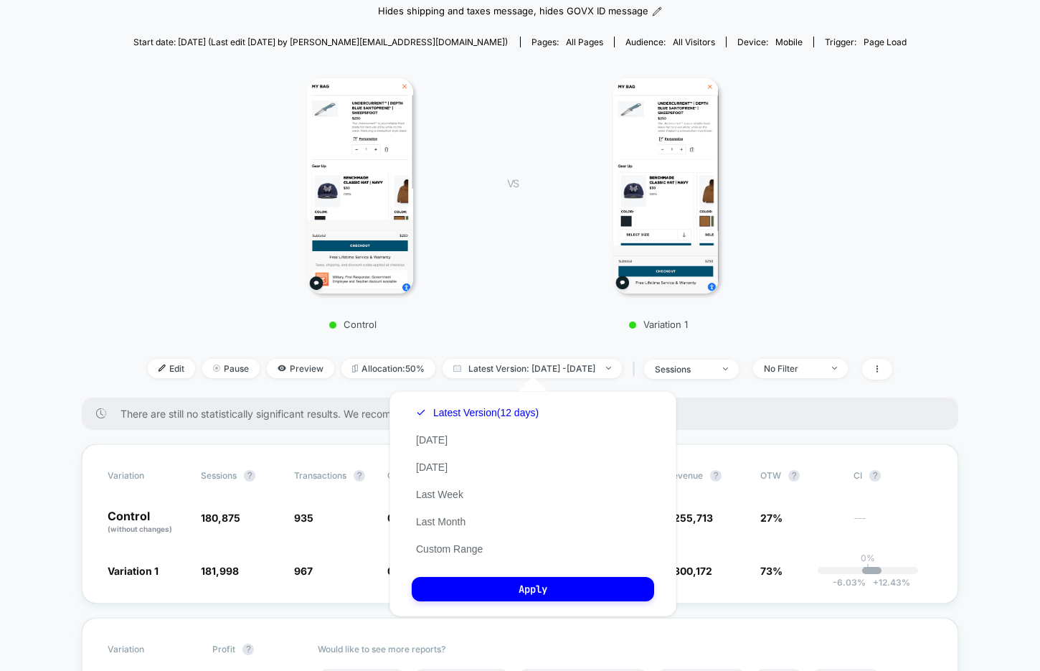
click at [865, 308] on div "Control VS Variation 1" at bounding box center [513, 199] width 774 height 275
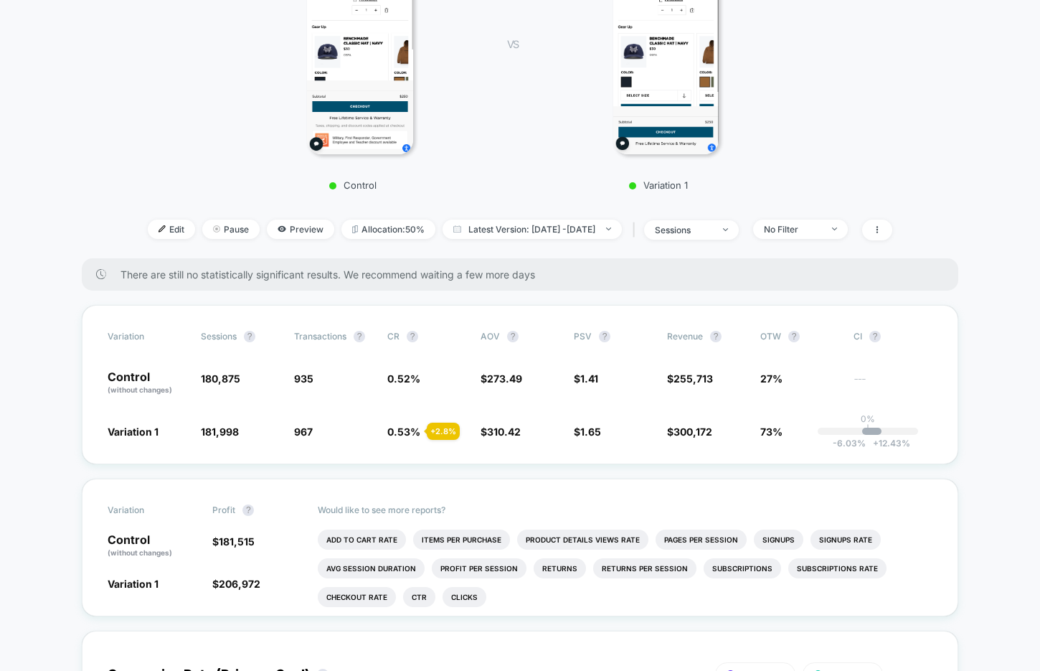
scroll to position [292, 0]
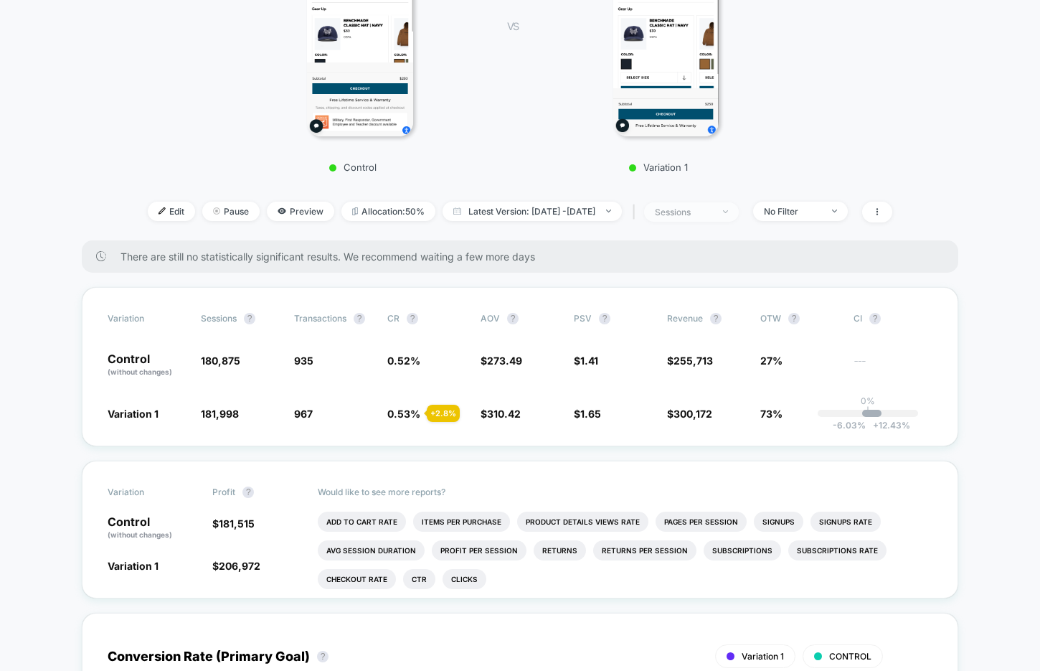
click at [712, 211] on div "sessions" at bounding box center [683, 212] width 57 height 11
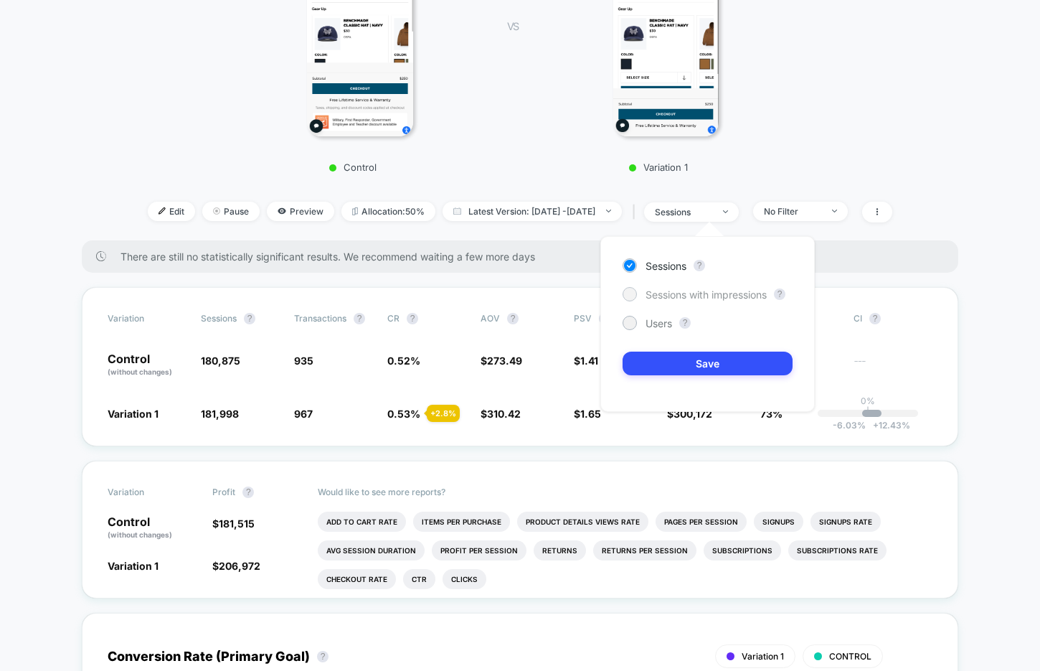
click at [712, 293] on span "Sessions with impressions" at bounding box center [705, 294] width 121 height 12
click at [696, 366] on button "Save" at bounding box center [707, 363] width 170 height 24
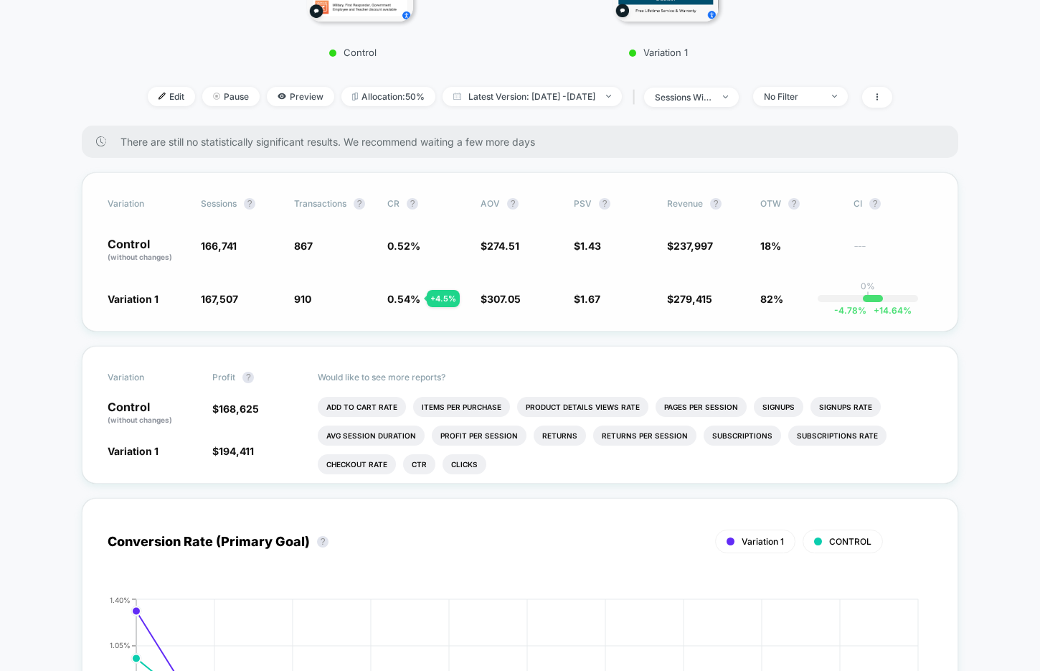
scroll to position [410, 0]
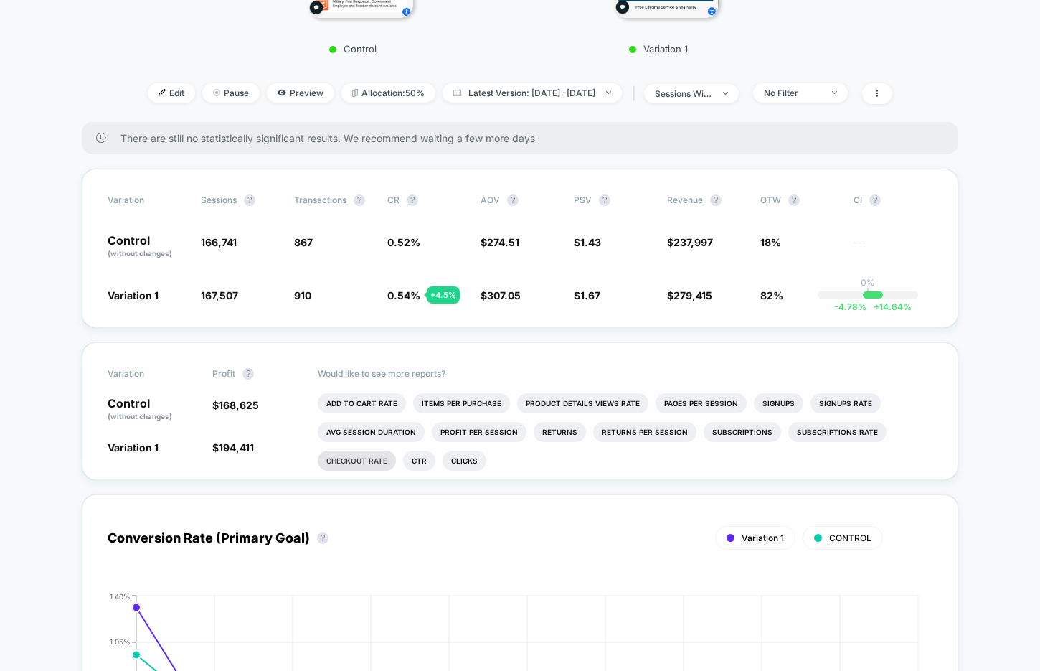
click at [377, 453] on li "Checkout Rate" at bounding box center [357, 460] width 78 height 20
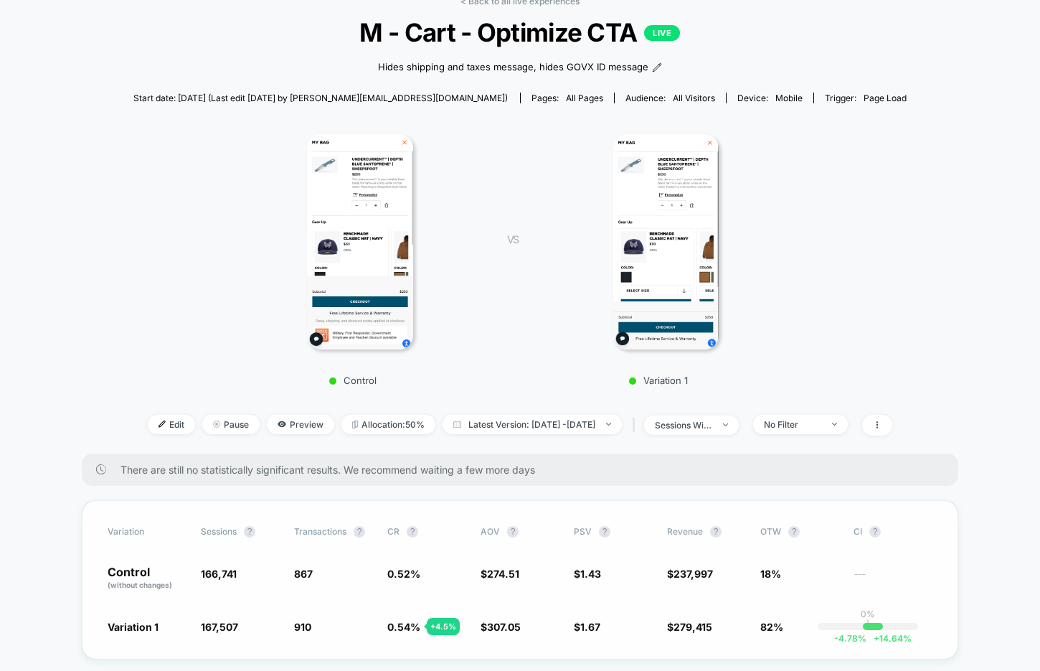
scroll to position [0, 0]
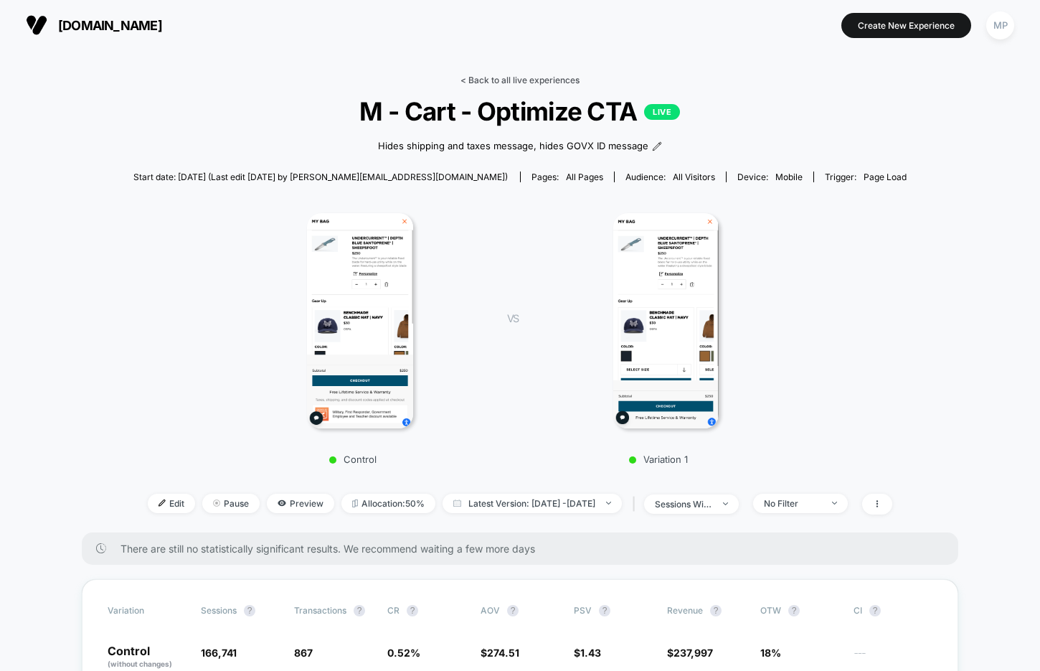
click at [542, 78] on link "< Back to all live experiences" at bounding box center [519, 80] width 119 height 11
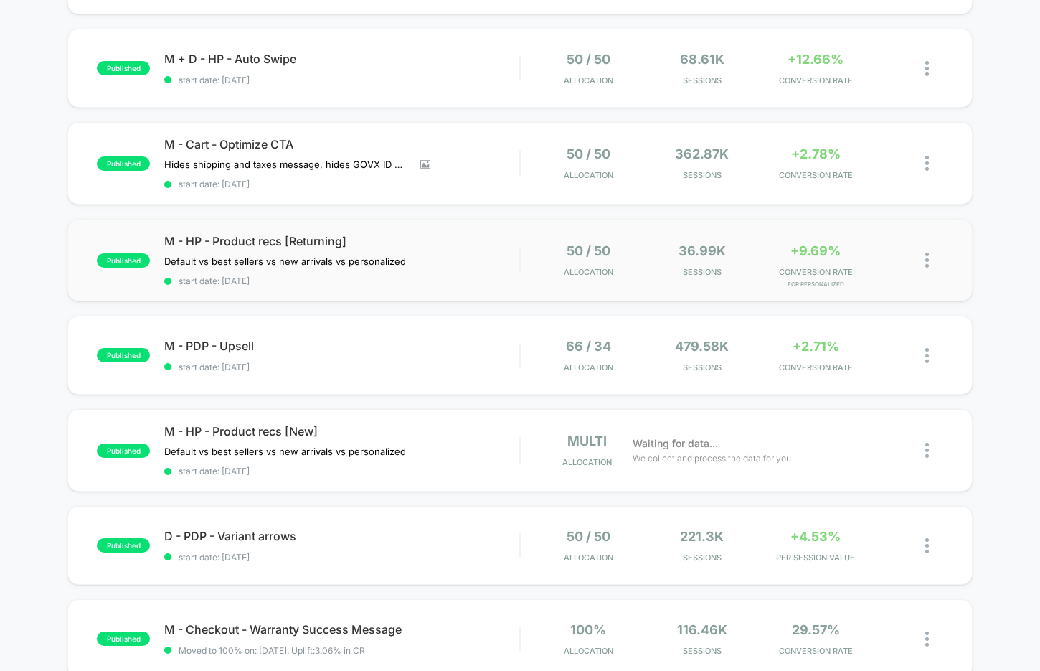
scroll to position [214, 0]
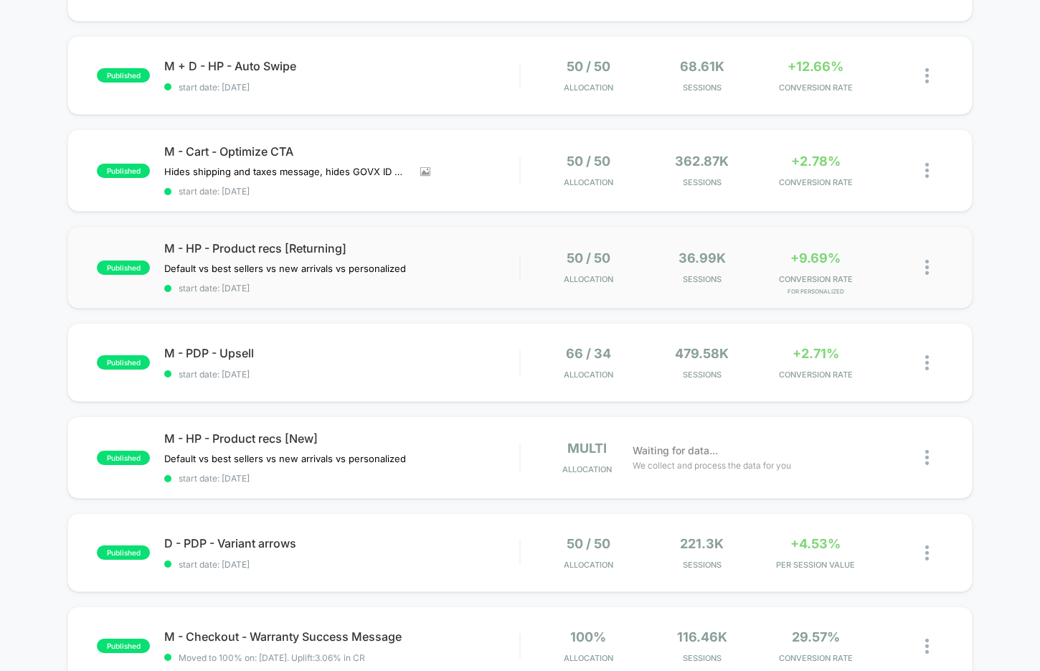
click at [394, 295] on div "published M - HP - Product recs [Returning] Default vs best sellers vs new arri…" at bounding box center [519, 267] width 905 height 82
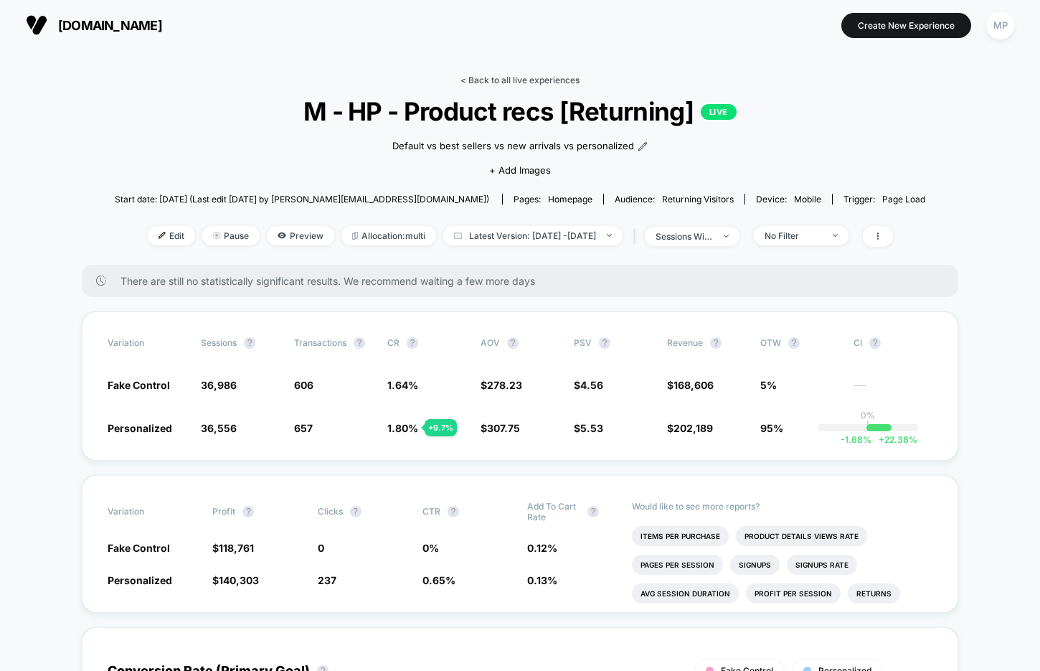
click at [512, 77] on link "< Back to all live experiences" at bounding box center [519, 80] width 119 height 11
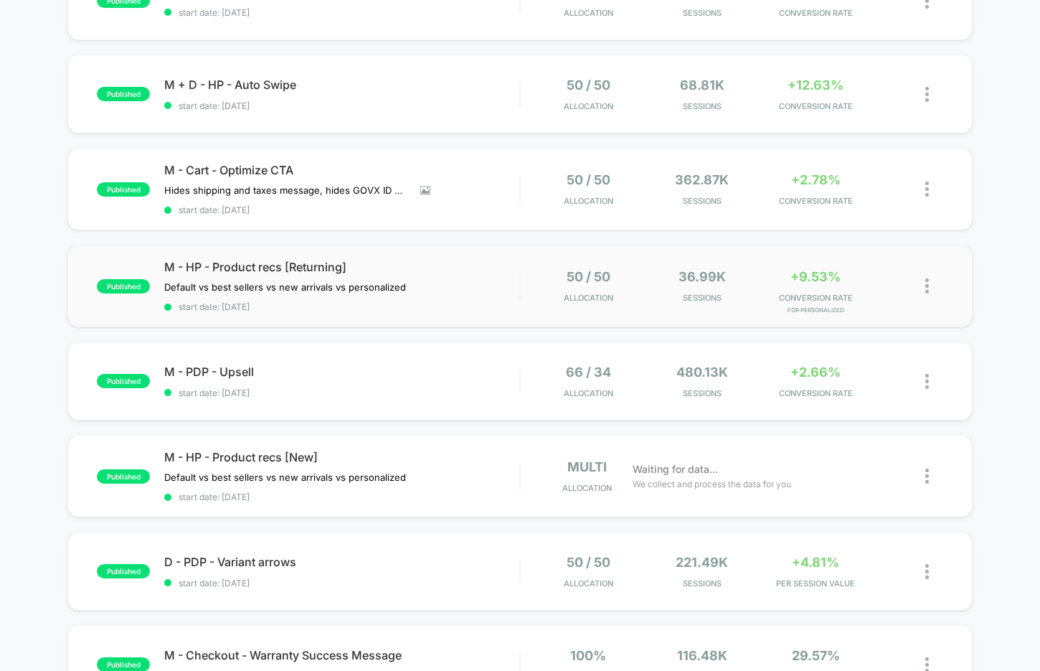
scroll to position [197, 0]
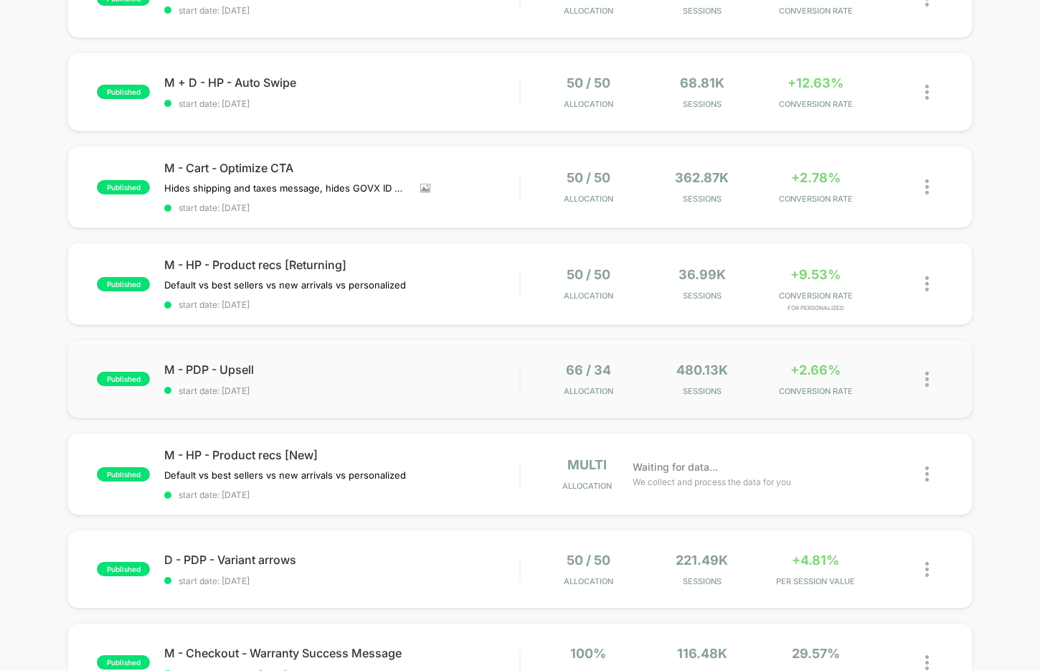
click at [439, 402] on div "published M - PDP - Upsell start date: 7/17/2025 66 / 34 Allocation 480.13k Ses…" at bounding box center [519, 378] width 905 height 79
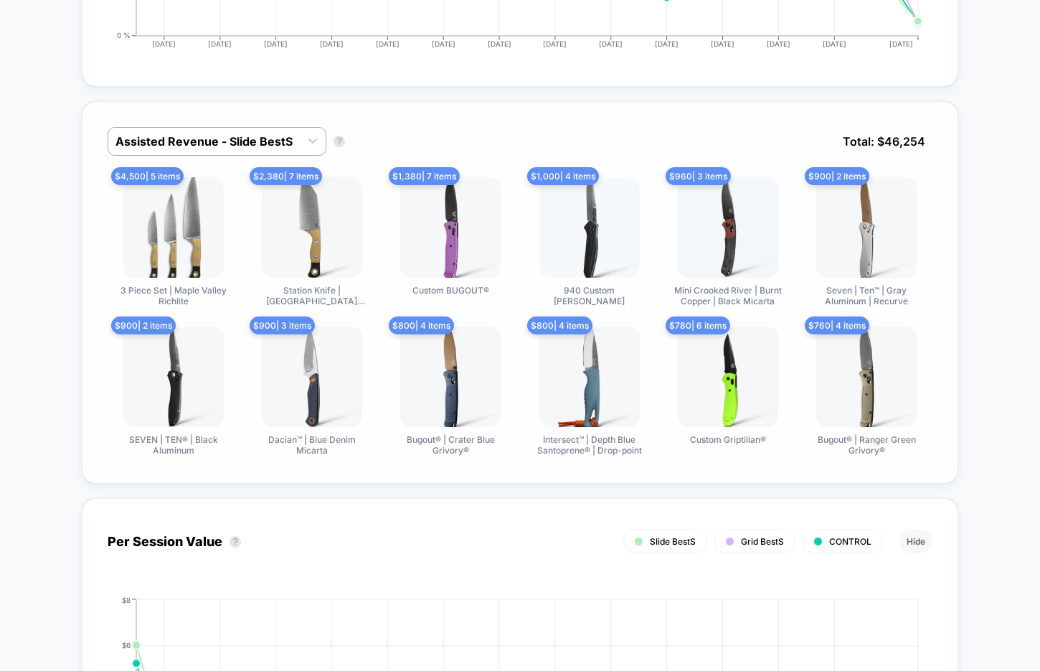
scroll to position [953, 0]
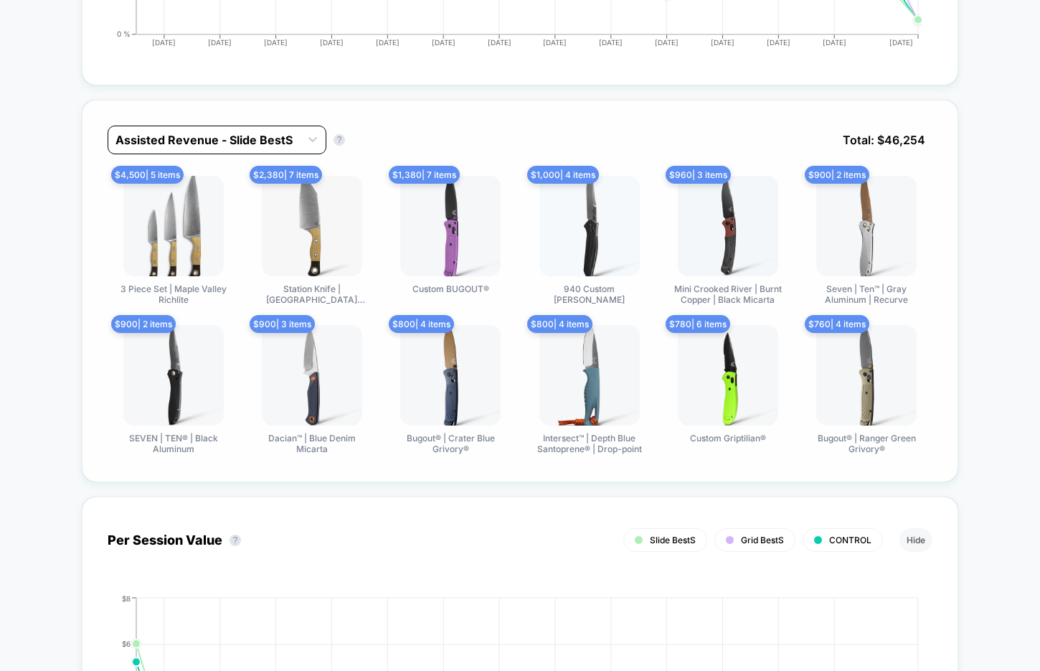
click at [276, 144] on div at bounding box center [203, 139] width 177 height 17
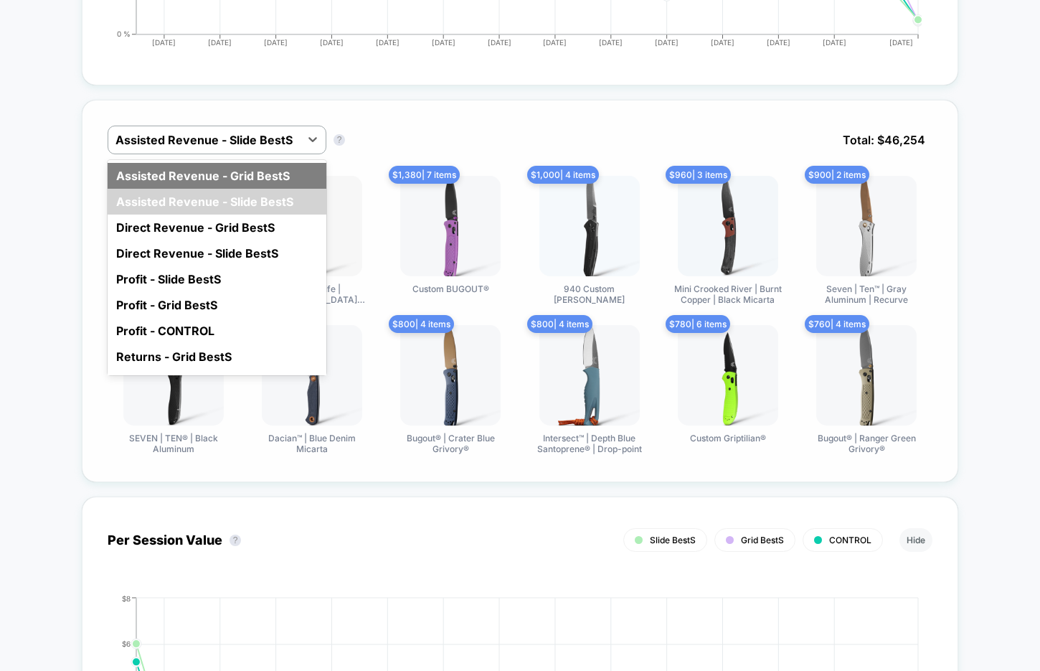
click at [290, 174] on div "Assisted Revenue - Grid BestS" at bounding box center [217, 176] width 219 height 26
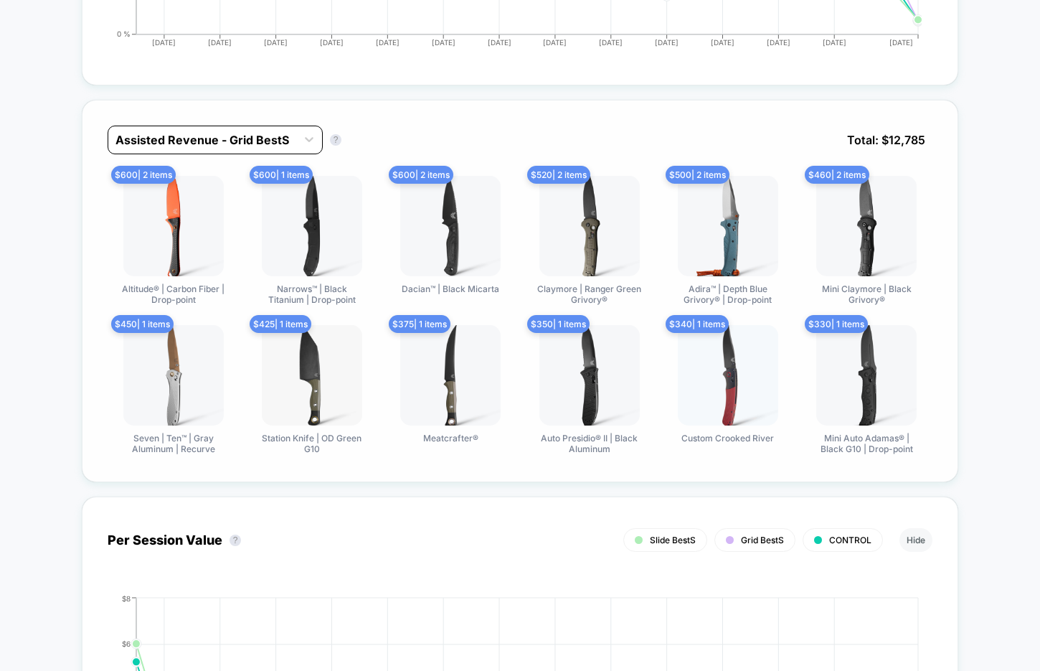
click at [245, 136] on div at bounding box center [202, 139] width 174 height 17
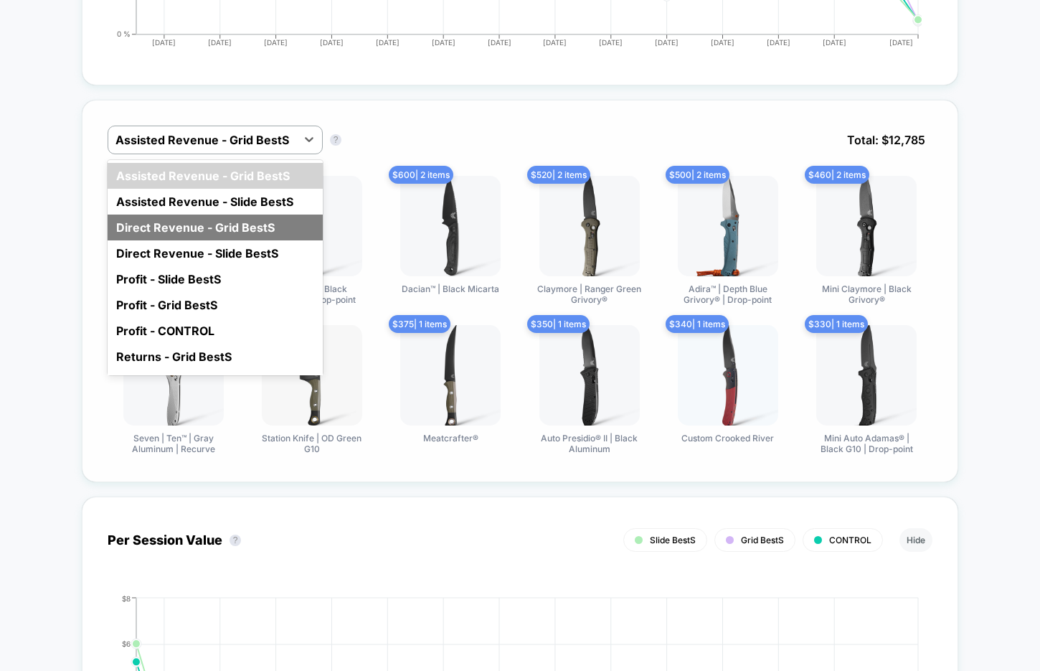
click at [214, 221] on div "Direct Revenue - Grid BestS" at bounding box center [215, 227] width 215 height 26
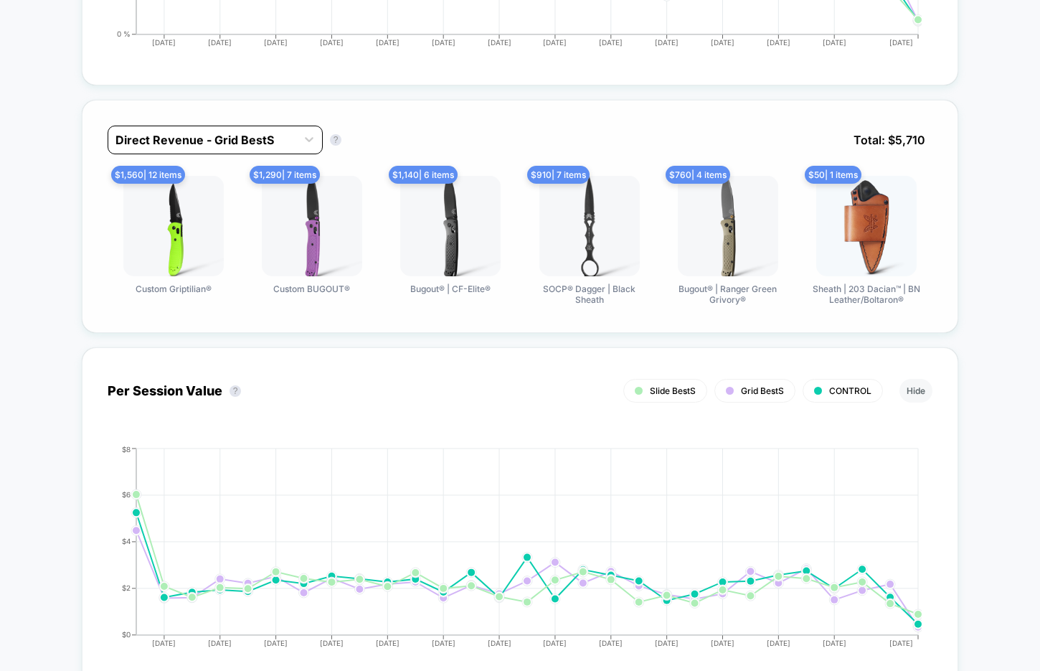
click at [233, 137] on div at bounding box center [202, 139] width 174 height 17
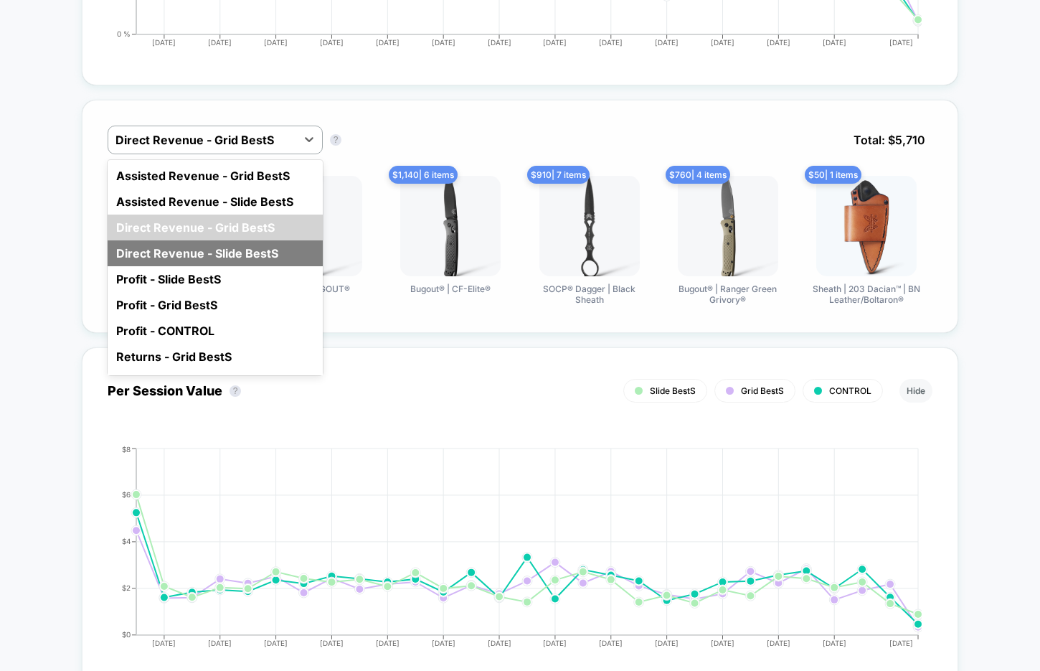
click at [233, 252] on div "Direct Revenue - Slide BestS" at bounding box center [215, 253] width 215 height 26
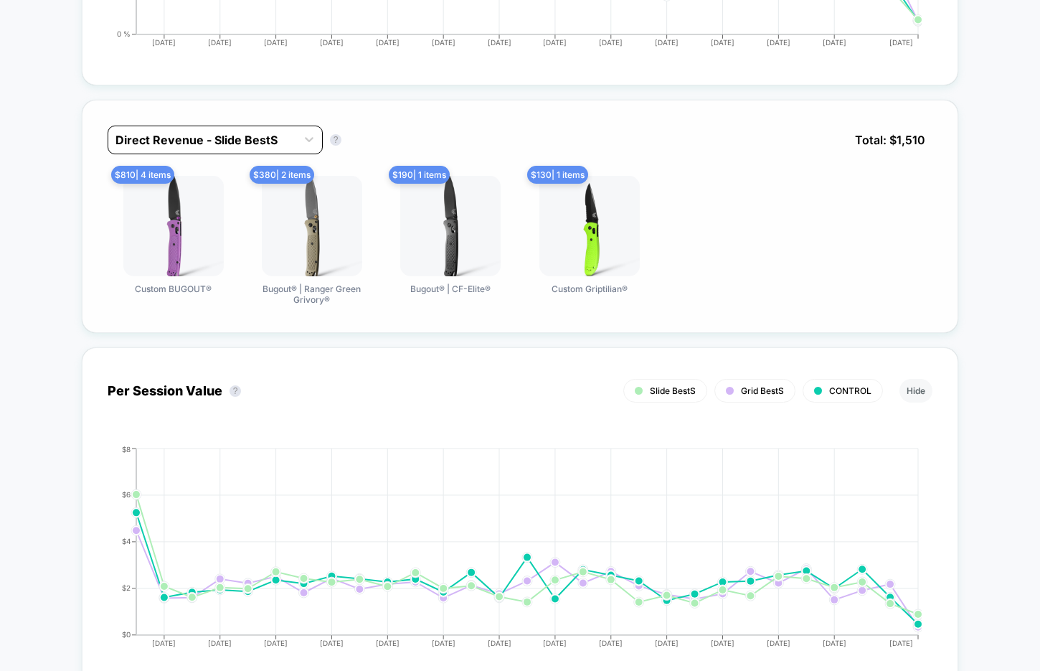
click at [257, 136] on div at bounding box center [202, 139] width 174 height 17
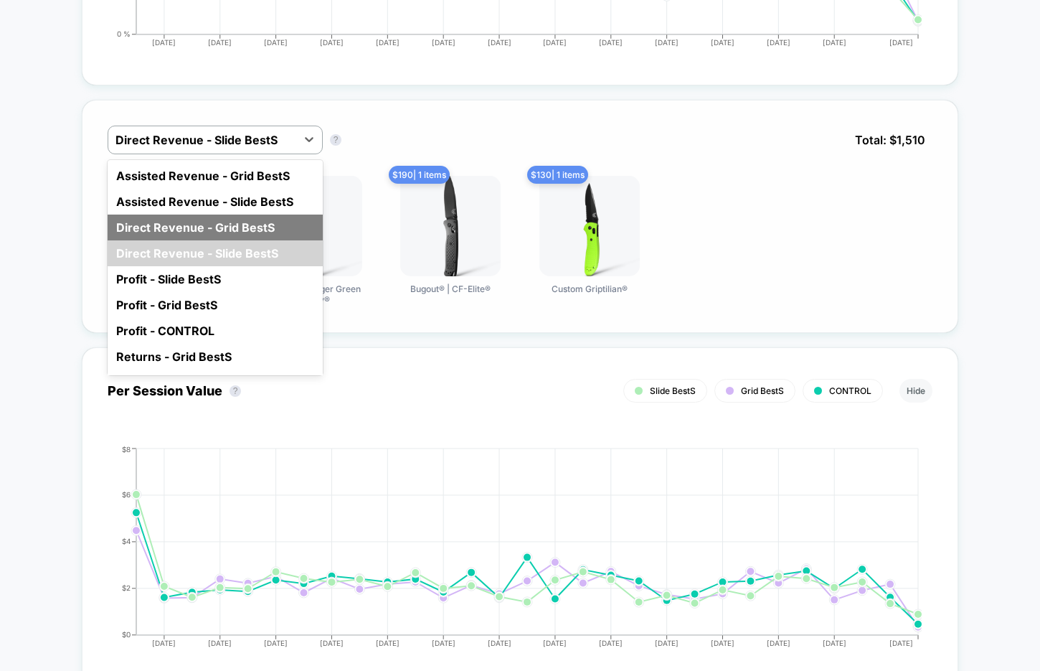
click at [247, 222] on div "Direct Revenue - Grid BestS" at bounding box center [215, 227] width 215 height 26
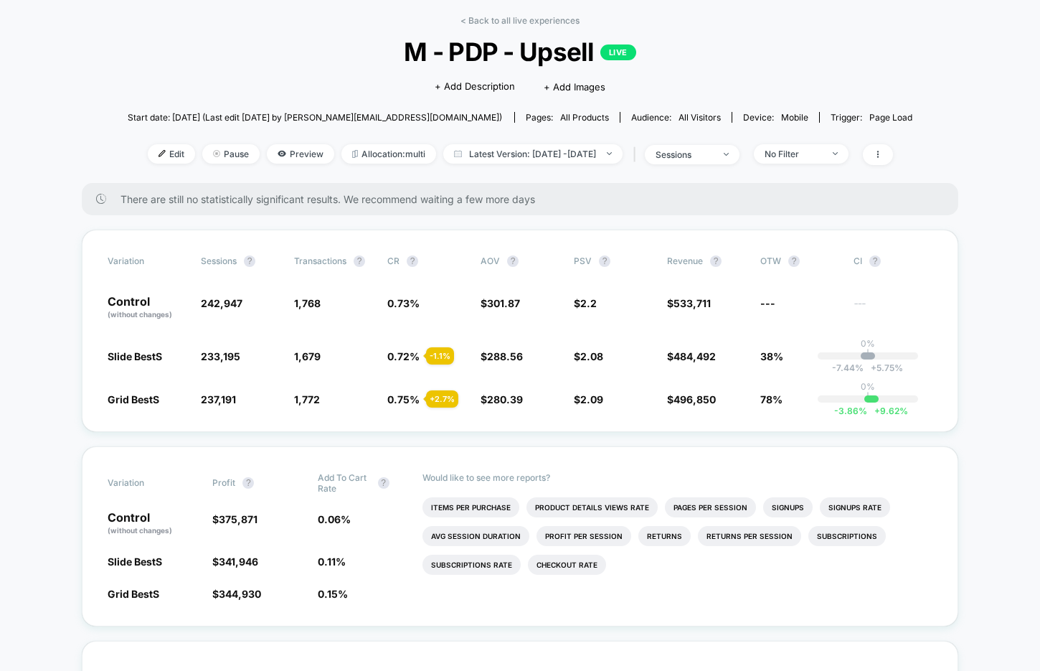
scroll to position [0, 0]
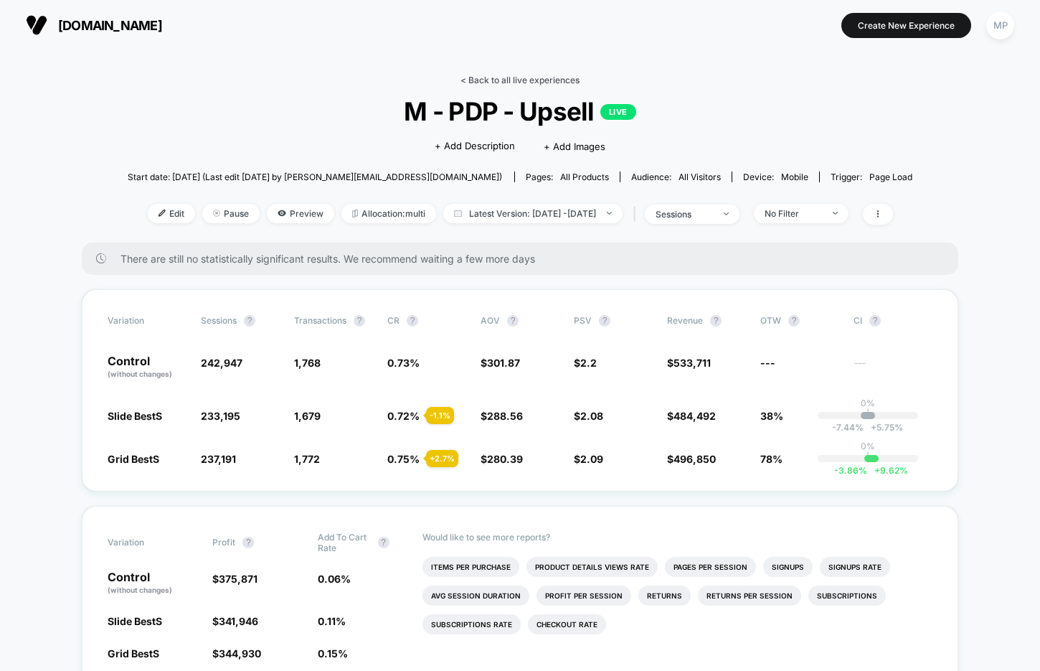
click at [483, 82] on link "< Back to all live experiences" at bounding box center [519, 80] width 119 height 11
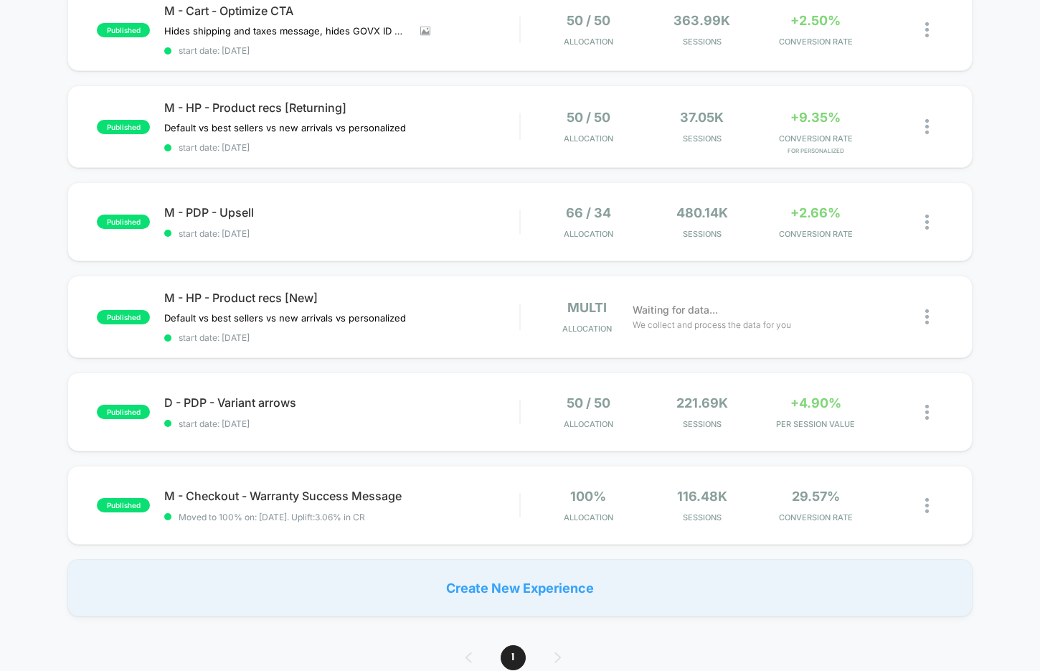
scroll to position [368, 0]
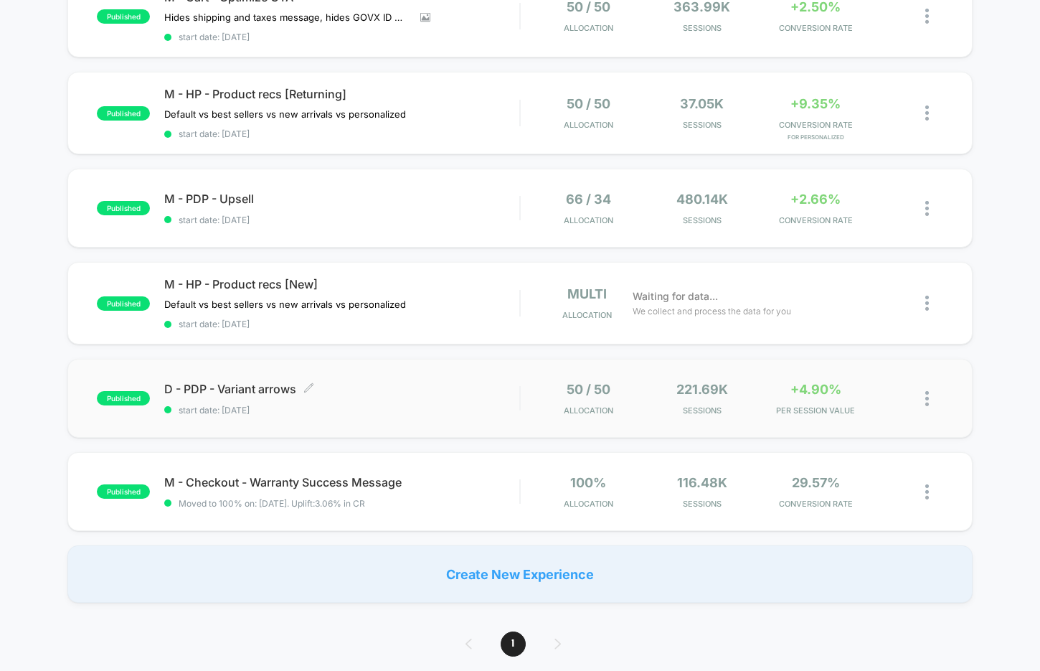
click at [336, 396] on div "D - PDP - Variant arrows Click to edit experience details Click to edit experie…" at bounding box center [341, 399] width 355 height 34
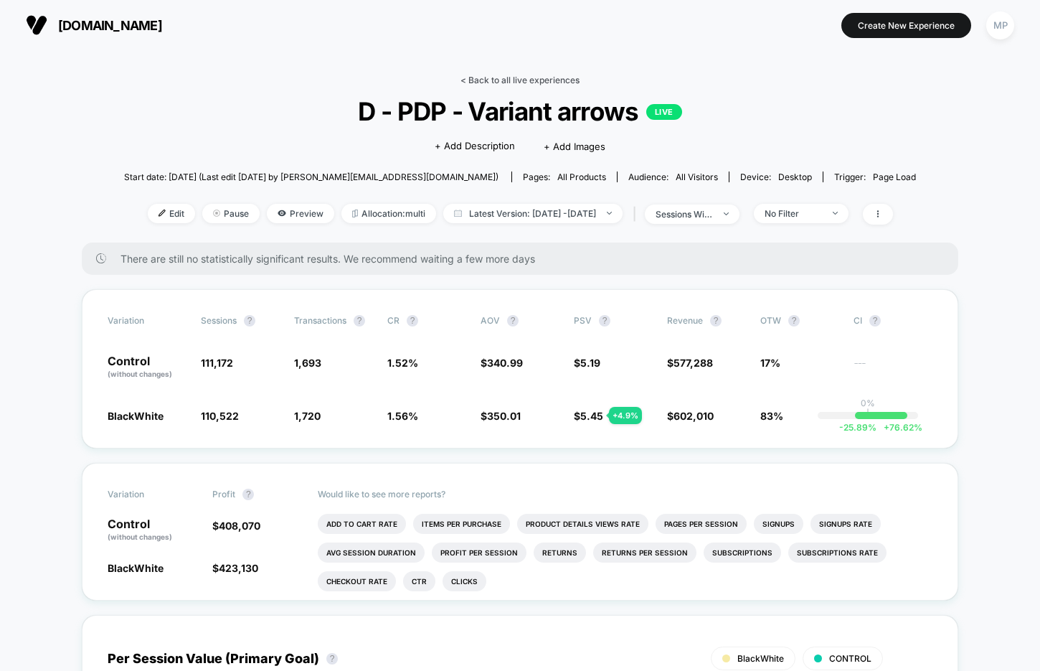
click at [526, 80] on link "< Back to all live experiences" at bounding box center [519, 80] width 119 height 11
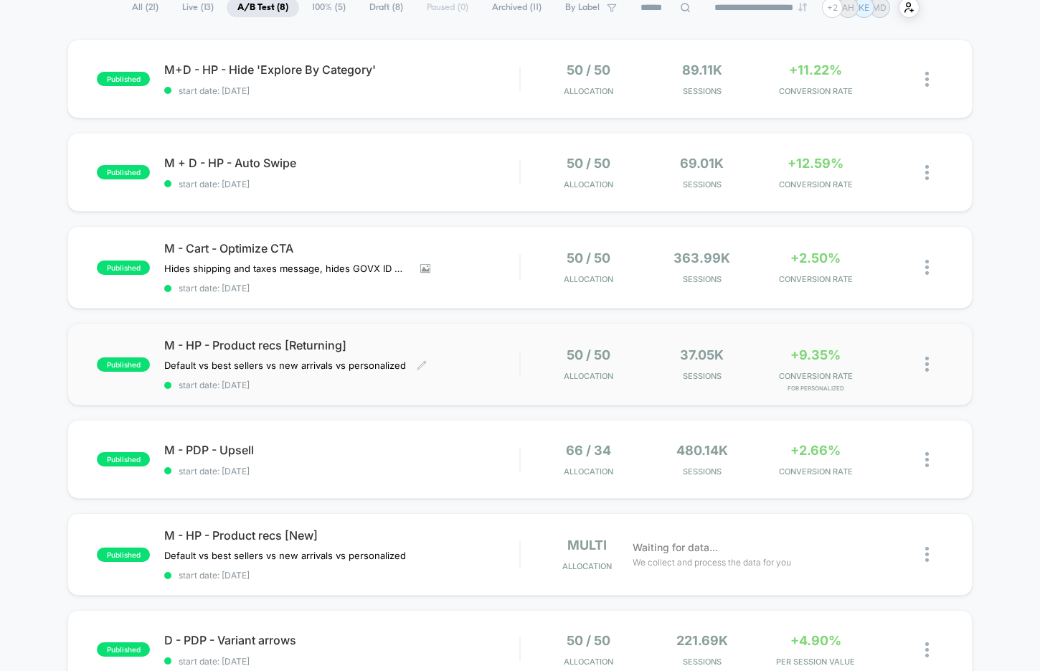
scroll to position [124, 0]
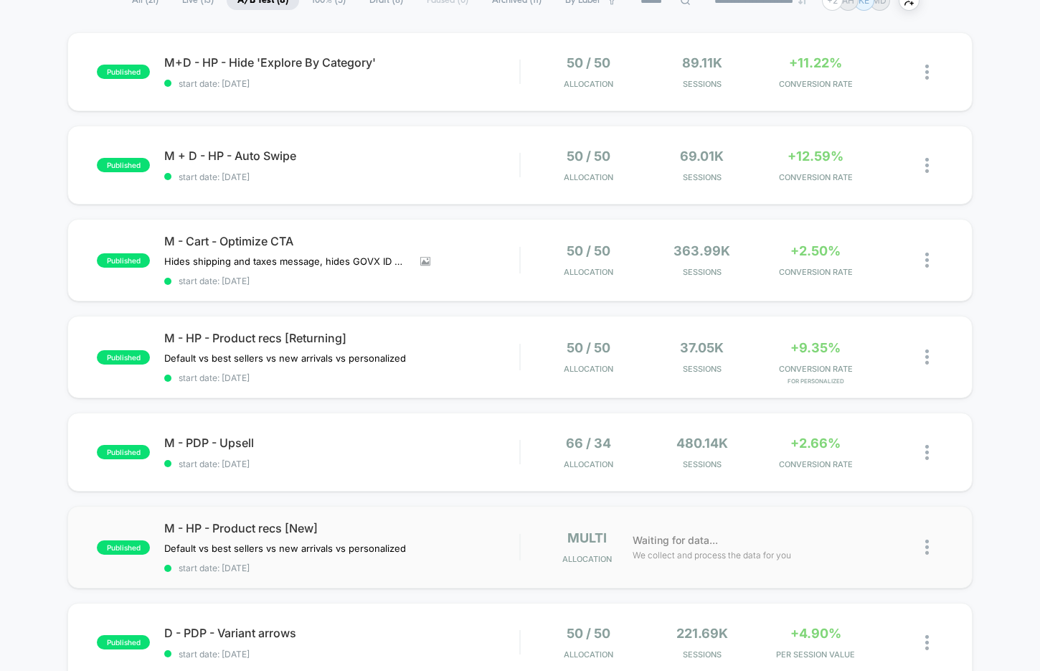
click at [376, 572] on div "published M - HP - Product recs [New] Default vs best sellers vs new arrivals v…" at bounding box center [519, 547] width 905 height 82
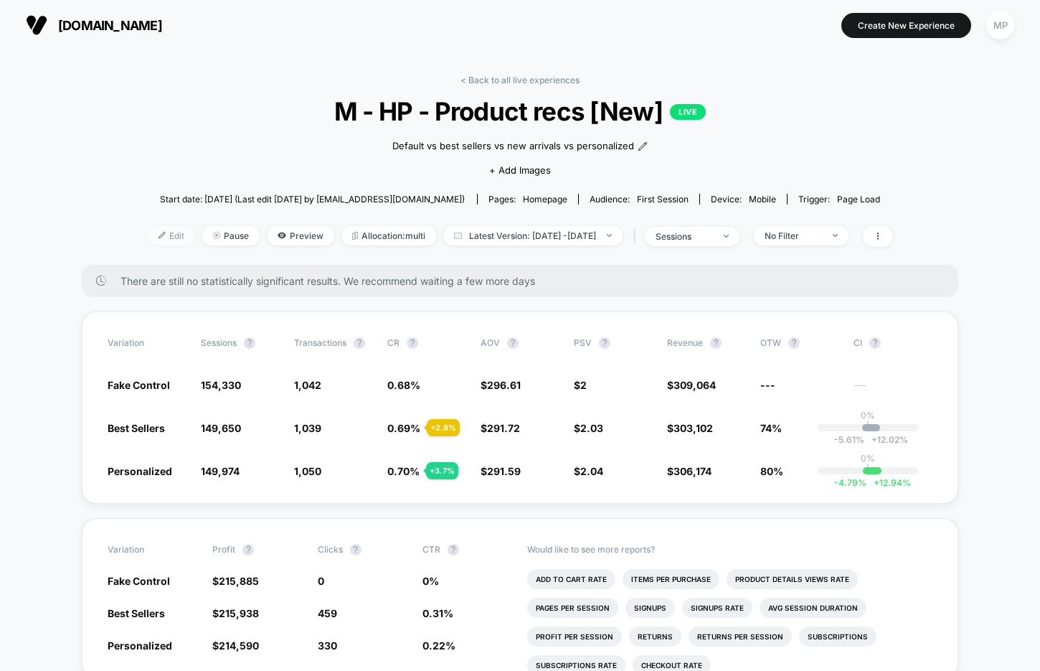
click at [148, 237] on span "Edit" at bounding box center [171, 235] width 47 height 19
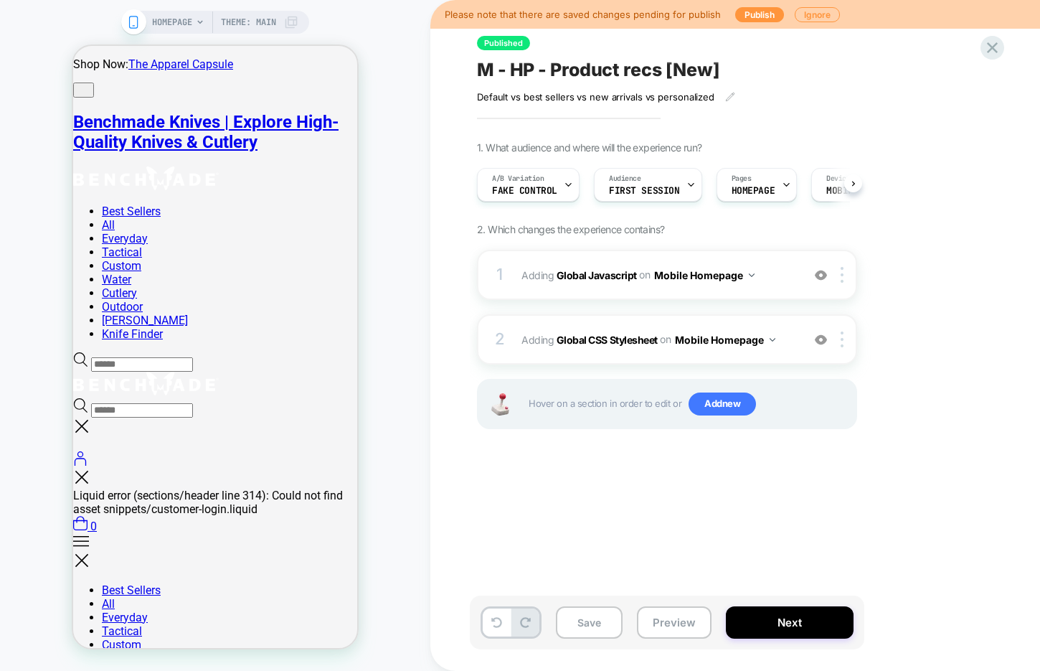
scroll to position [0, 1]
click at [681, 628] on button "Preview" at bounding box center [674, 622] width 75 height 32
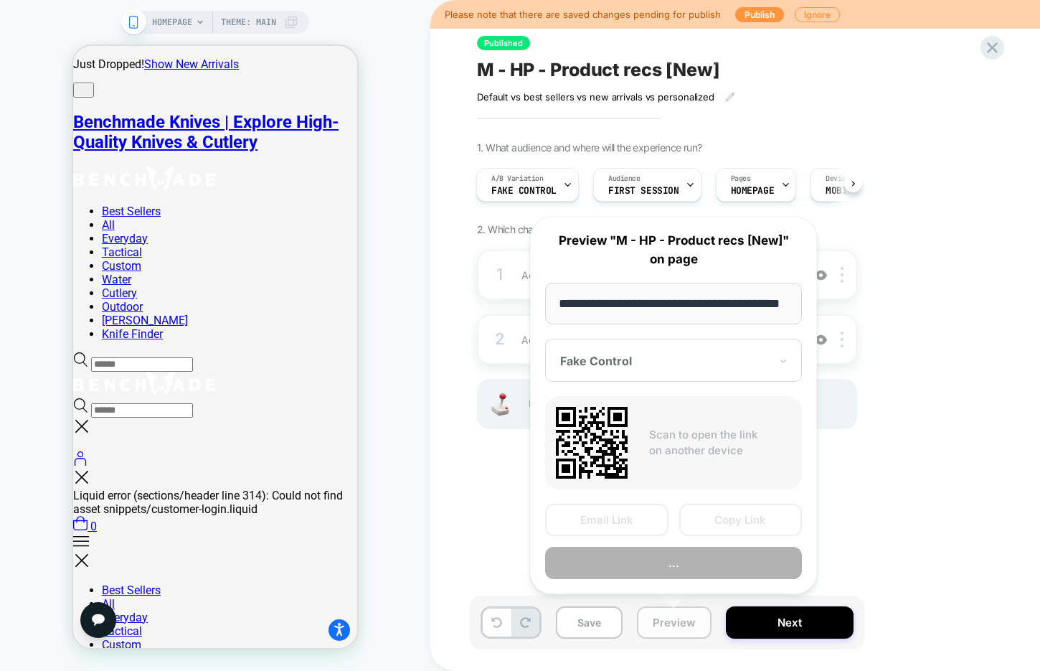
scroll to position [0, 57]
click at [470, 502] on div "Published M - HP - Product recs [New] Default vs best sellers vs new arrivals v…" at bounding box center [739, 335] width 538 height 642
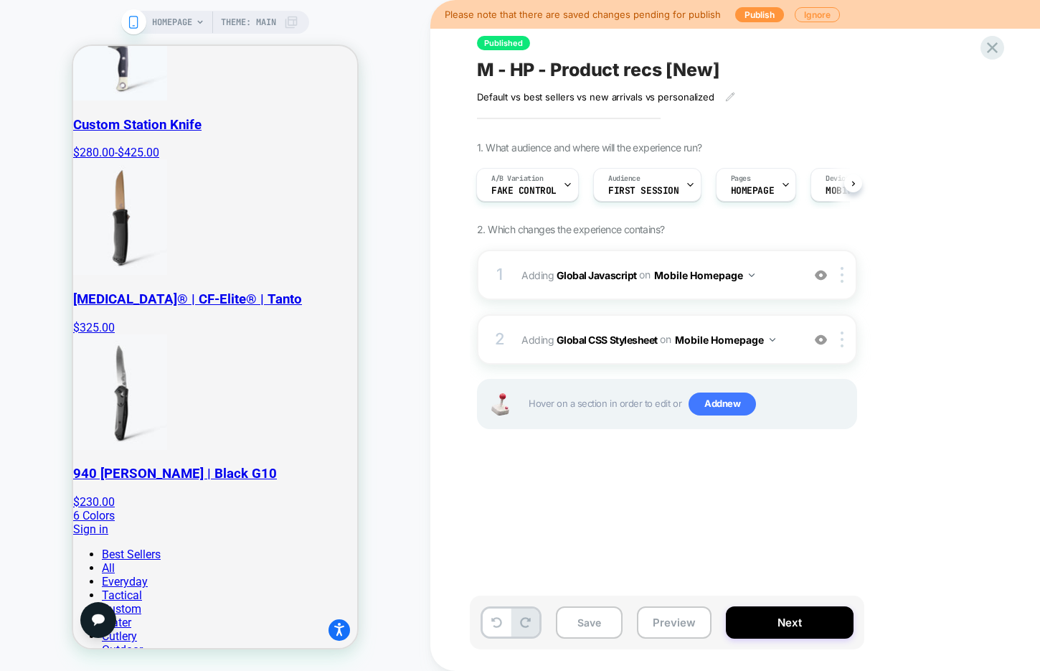
scroll to position [955, 0]
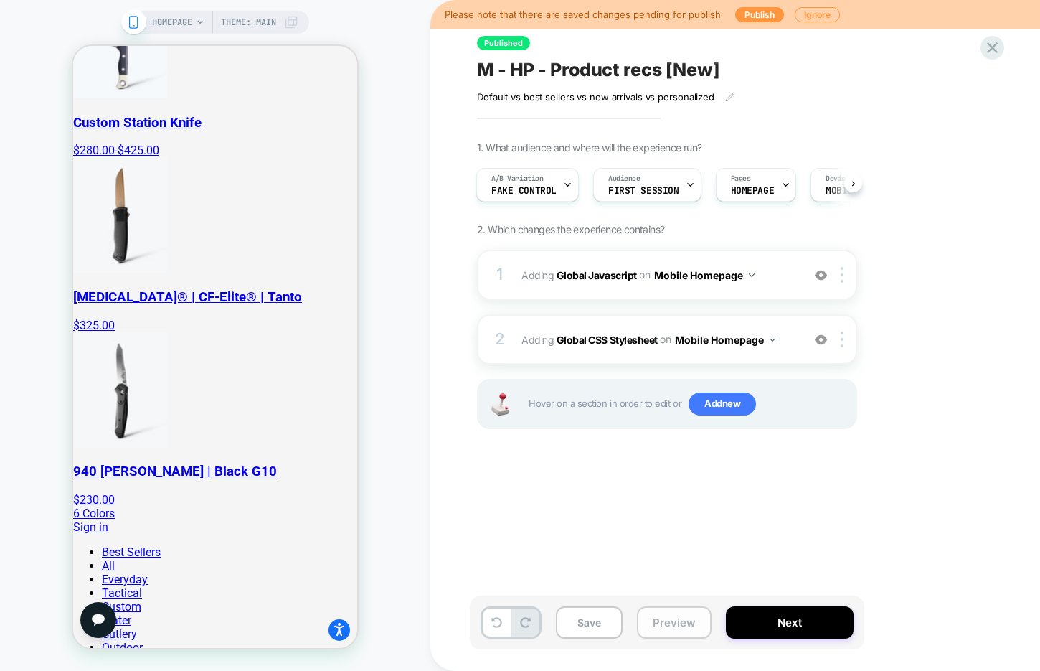
click at [677, 620] on button "Preview" at bounding box center [674, 622] width 75 height 32
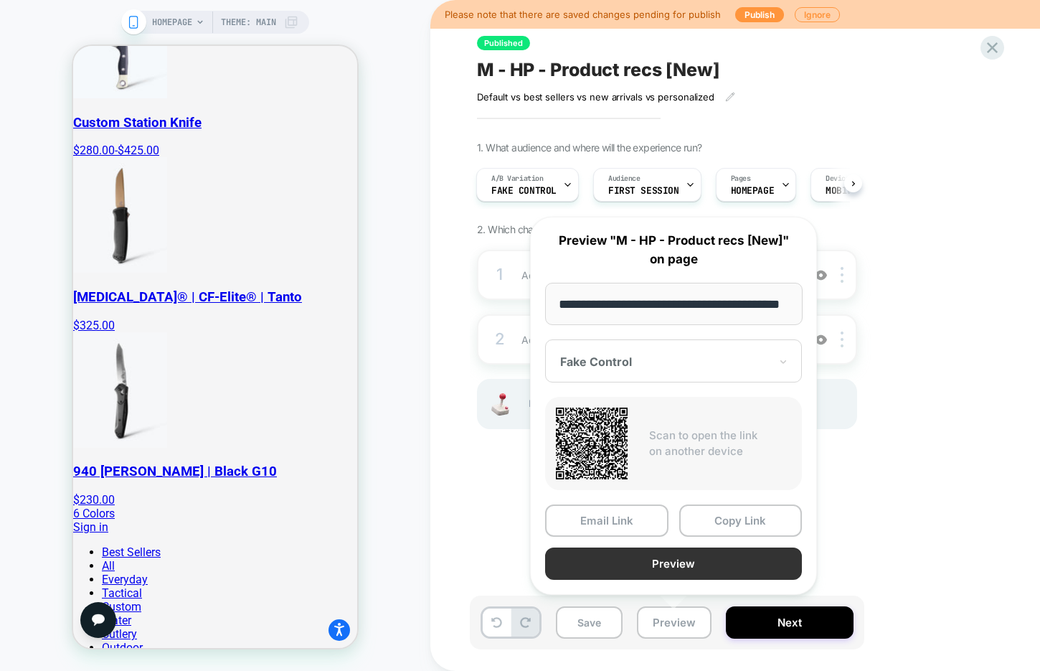
scroll to position [0, 0]
click at [697, 560] on button "Preview" at bounding box center [673, 563] width 257 height 32
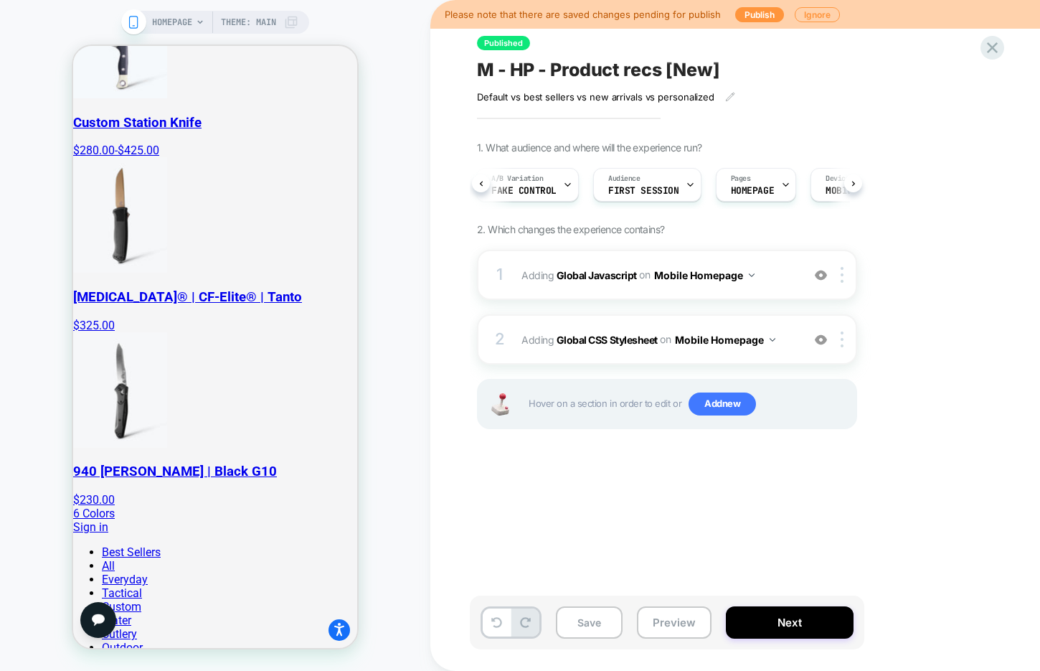
scroll to position [0, 14]
click at [988, 44] on icon at bounding box center [992, 47] width 11 height 11
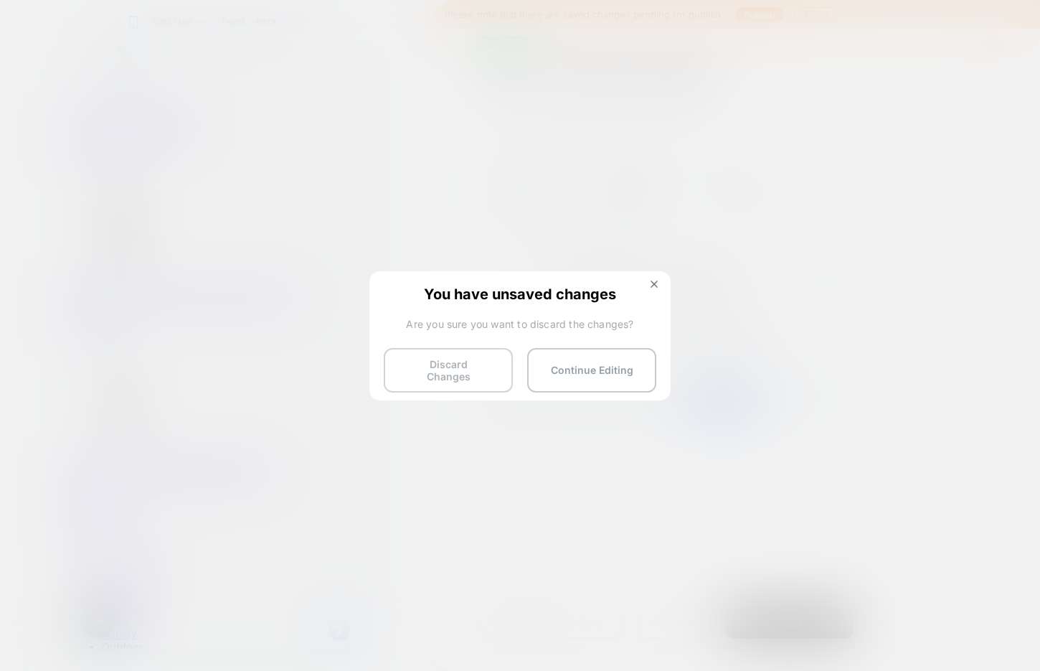
click at [438, 364] on button "Discard Changes" at bounding box center [448, 370] width 129 height 44
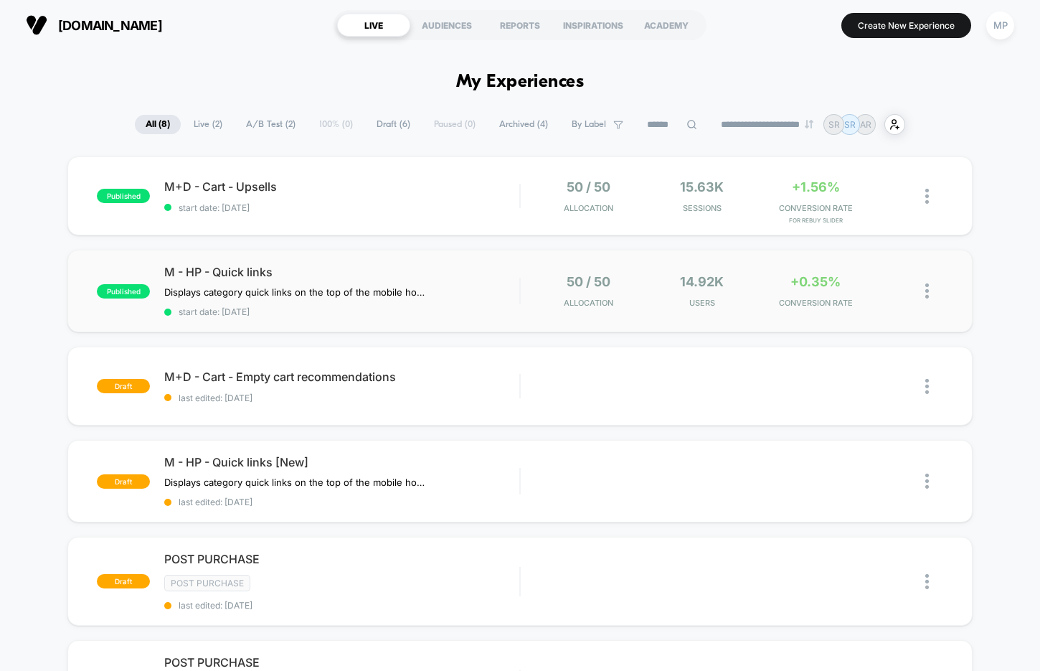
click at [379, 318] on div "published M - HP - Quick links Displays category quick links on the top of the …" at bounding box center [519, 291] width 905 height 82
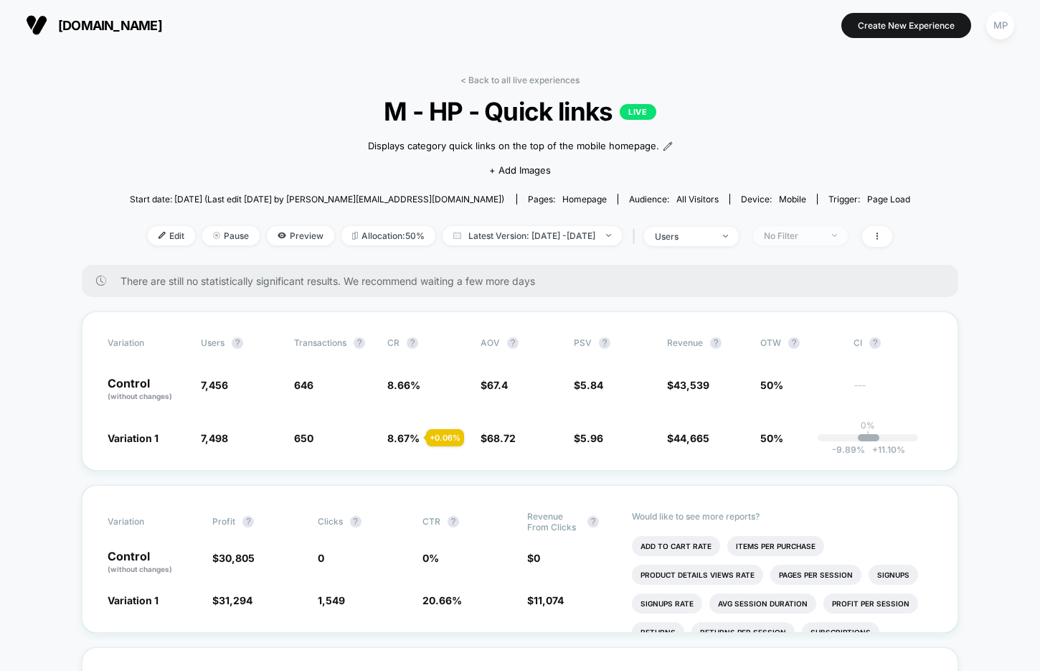
click at [821, 242] on span "No Filter" at bounding box center [800, 235] width 95 height 19
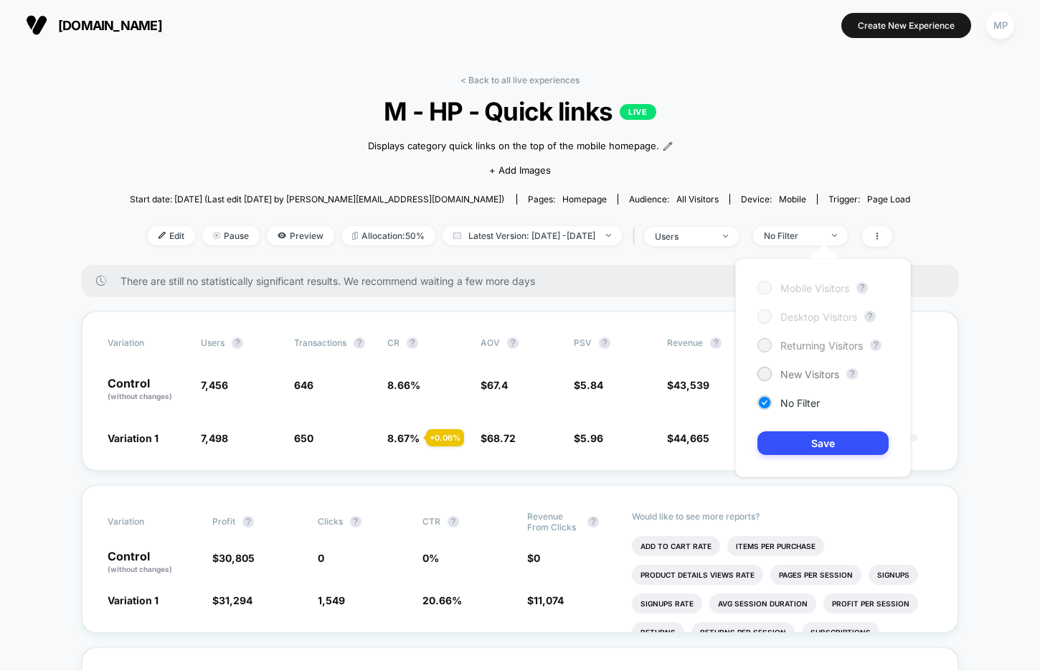
click at [794, 349] on span "Returning Visitors" at bounding box center [821, 345] width 82 height 12
click at [781, 442] on button "Save" at bounding box center [822, 443] width 131 height 24
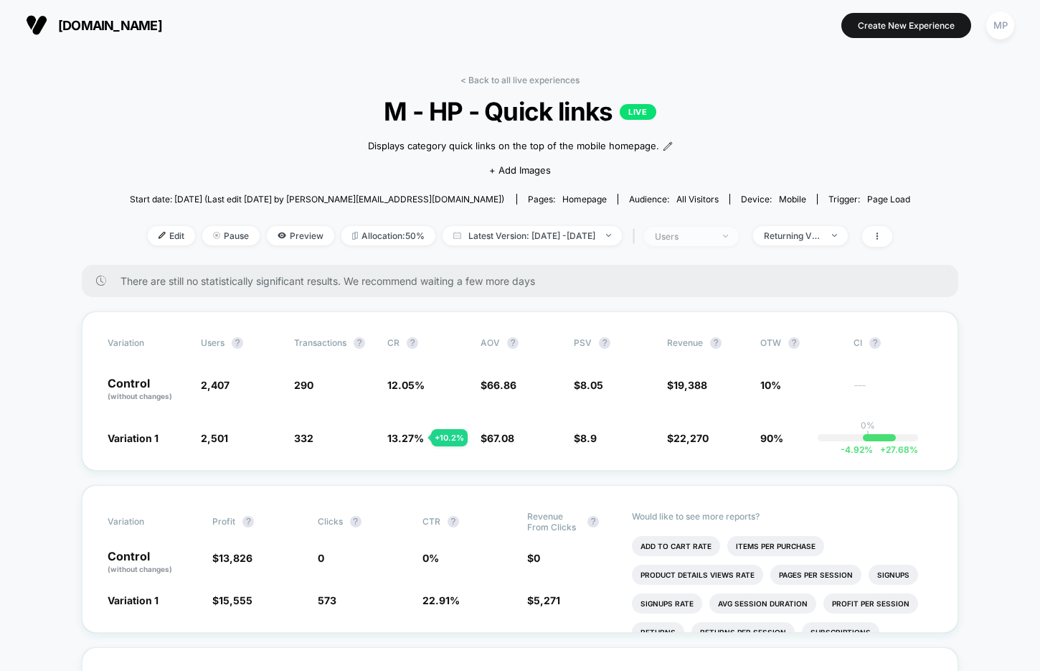
click at [719, 242] on span "users" at bounding box center [691, 236] width 95 height 19
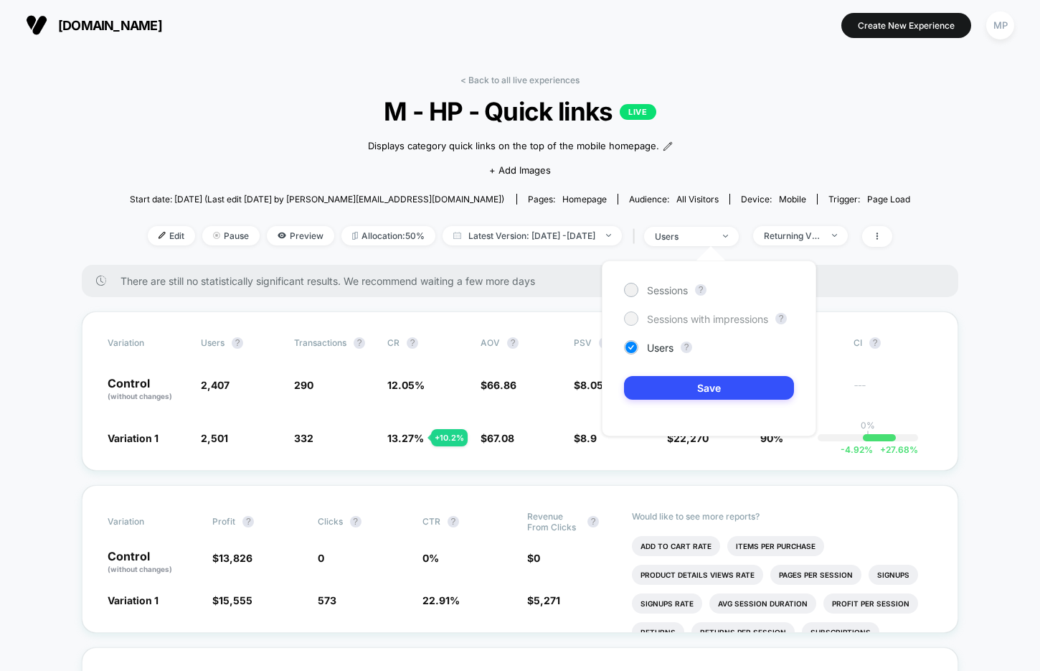
click at [711, 313] on span "Sessions with impressions" at bounding box center [707, 319] width 121 height 12
click at [686, 389] on button "Save" at bounding box center [709, 388] width 170 height 24
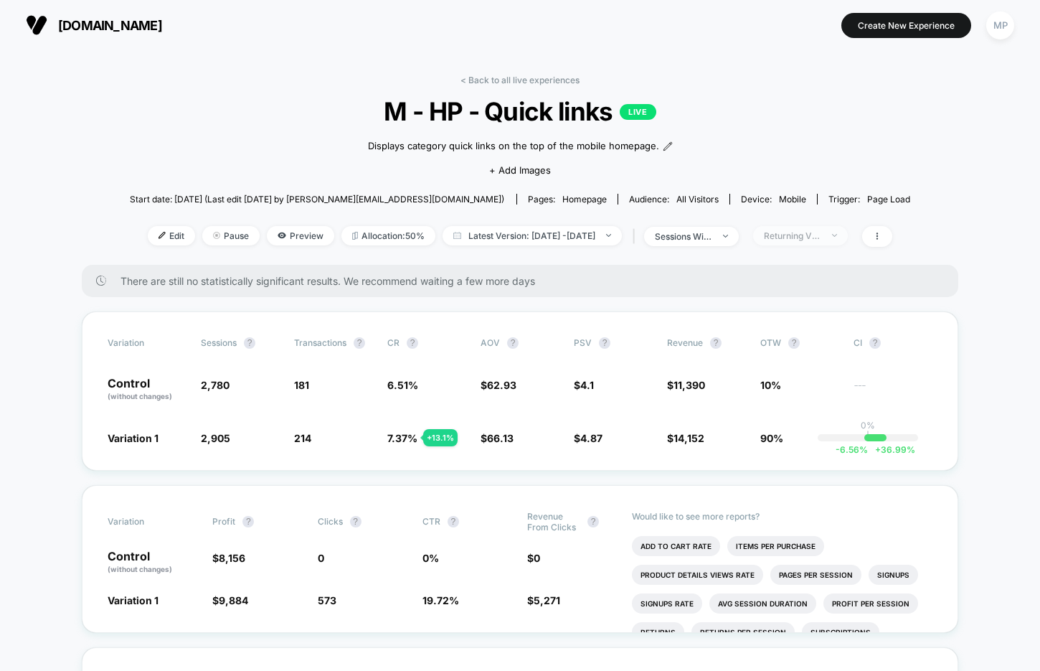
click at [808, 230] on div "Returning Visitors" at bounding box center [792, 235] width 57 height 11
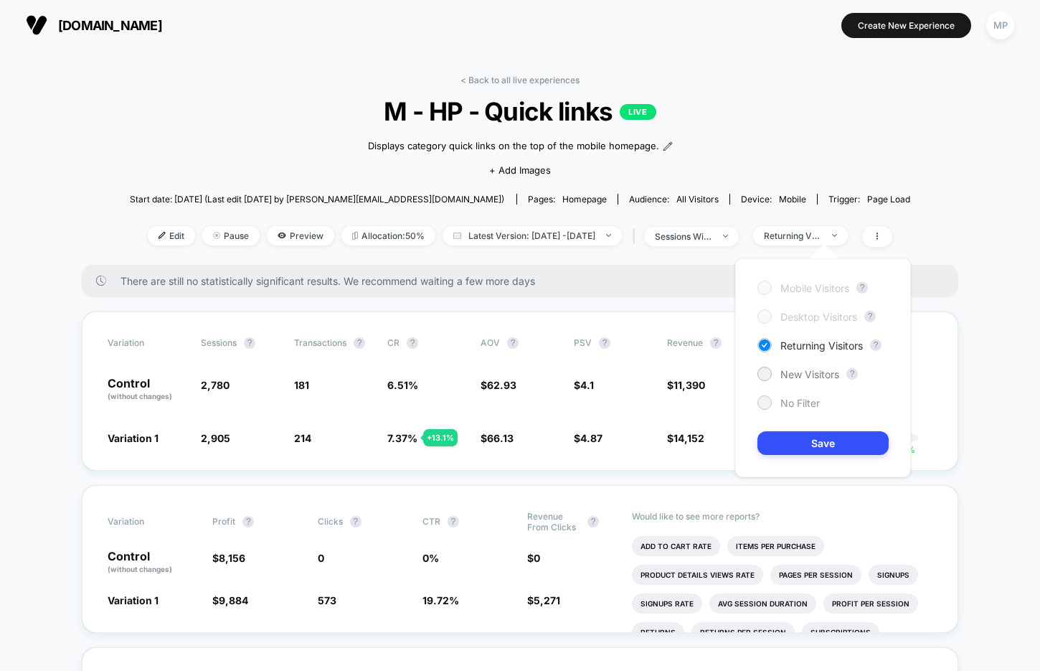
click at [789, 397] on span "No Filter" at bounding box center [799, 403] width 39 height 12
click at [785, 445] on button "Save" at bounding box center [822, 443] width 131 height 24
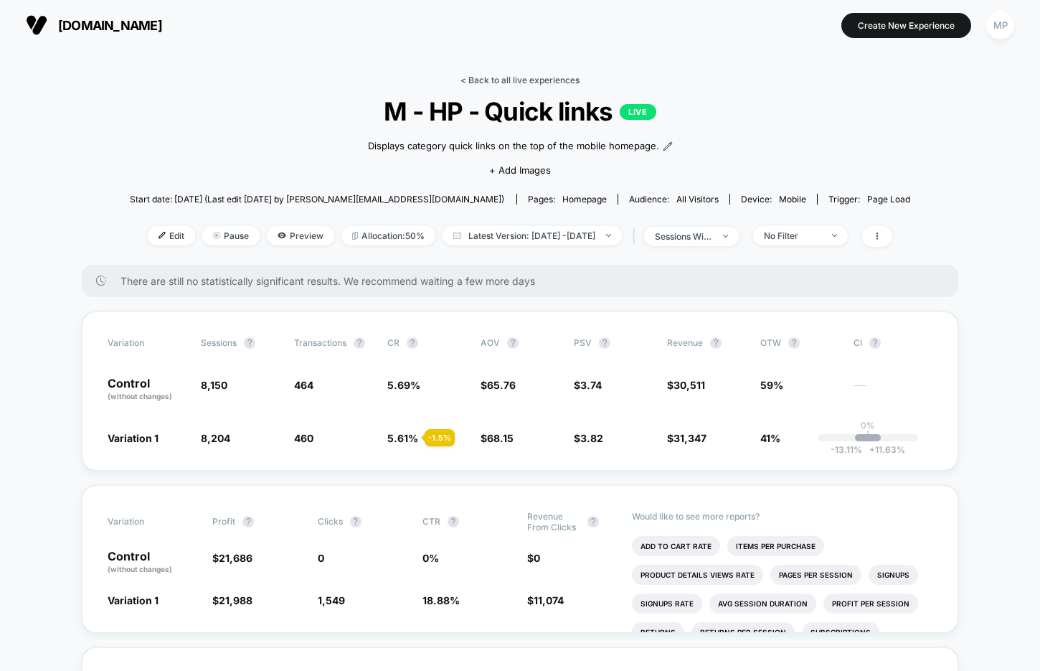
click at [494, 80] on link "< Back to all live experiences" at bounding box center [519, 80] width 119 height 11
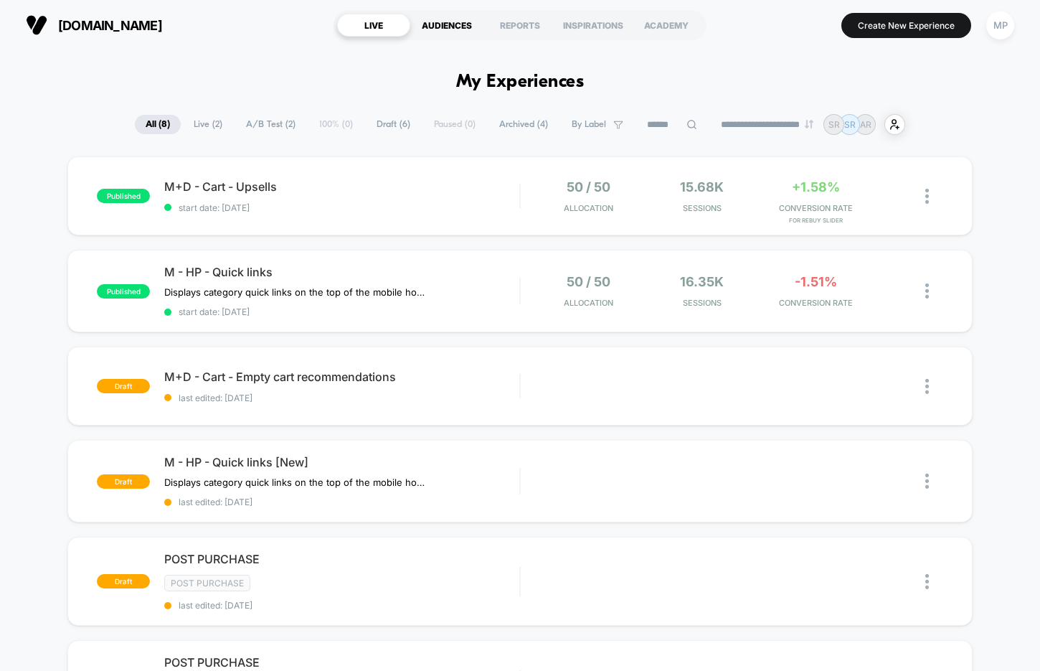
click at [440, 31] on div "AUDIENCES" at bounding box center [446, 25] width 73 height 23
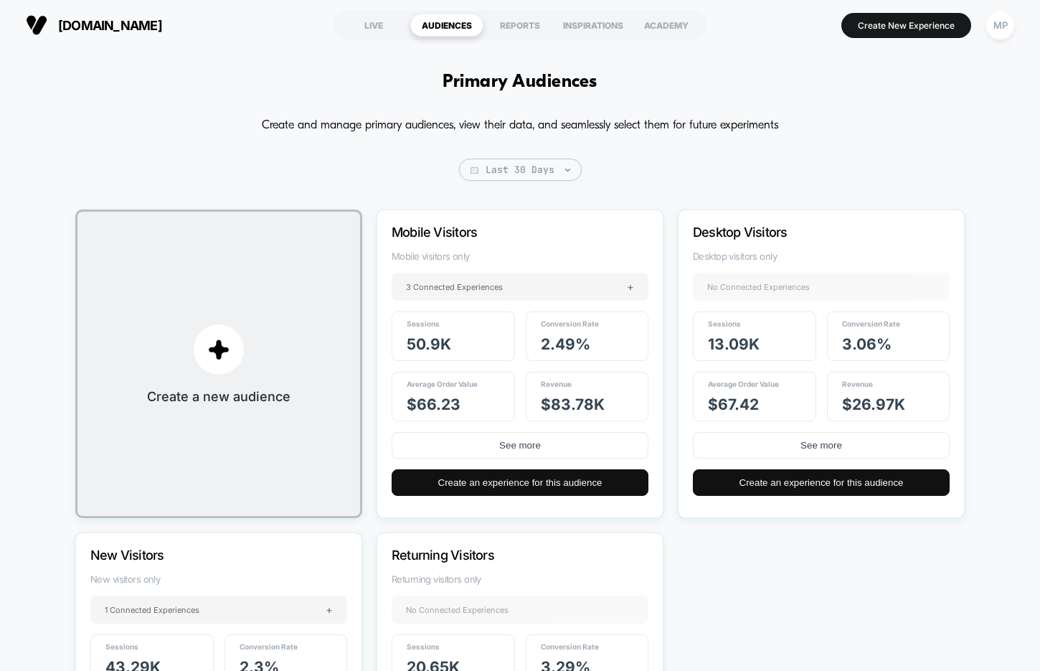
scroll to position [165, 0]
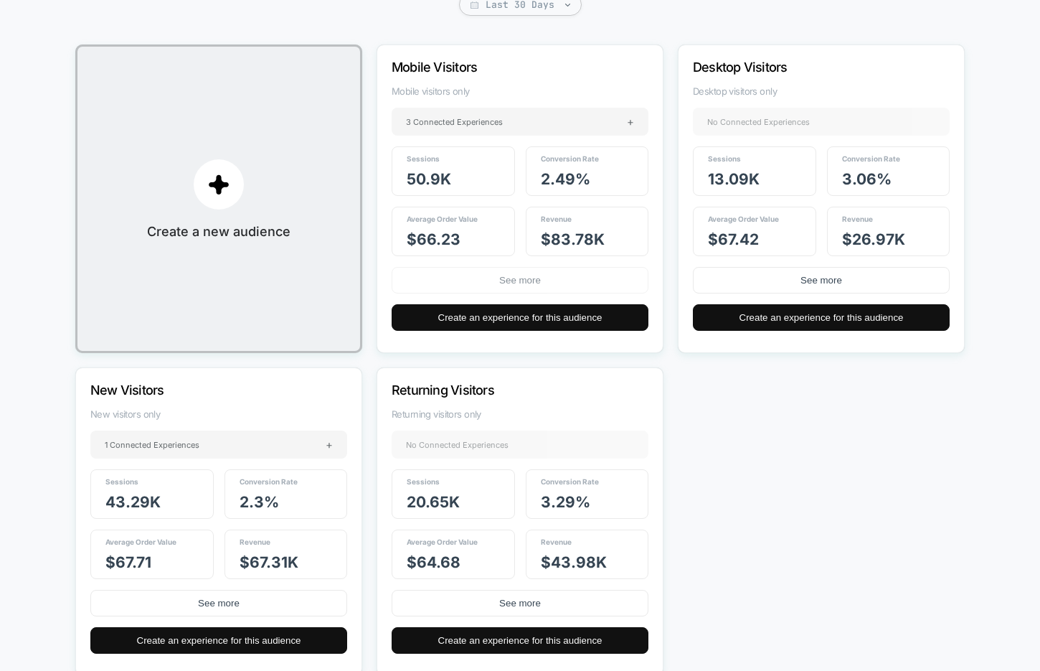
click at [509, 278] on button "See more" at bounding box center [520, 280] width 257 height 27
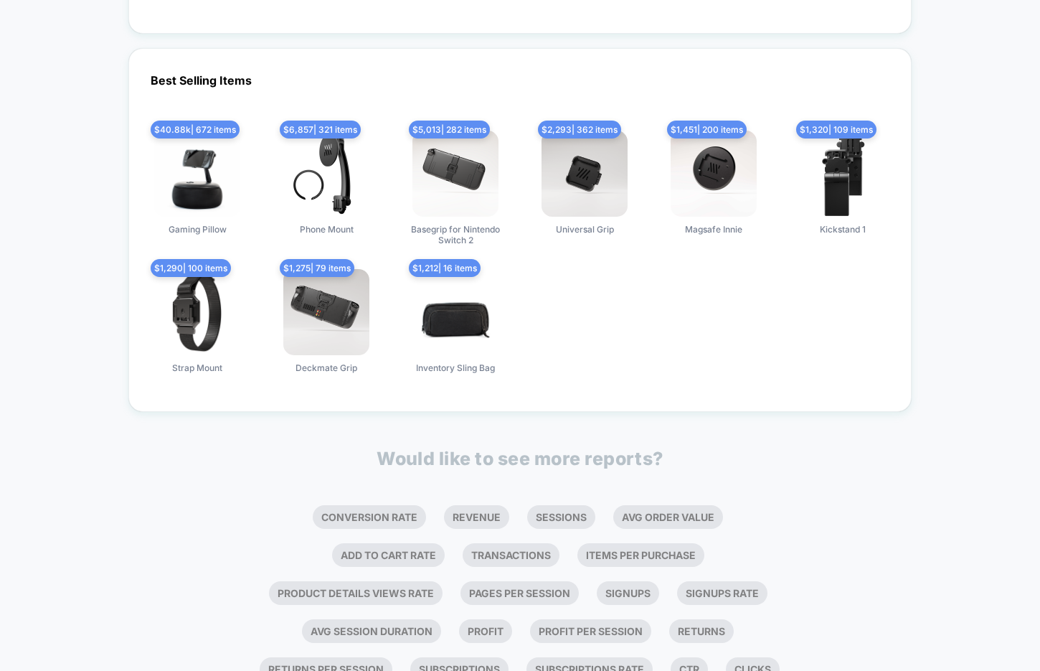
scroll to position [1452, 0]
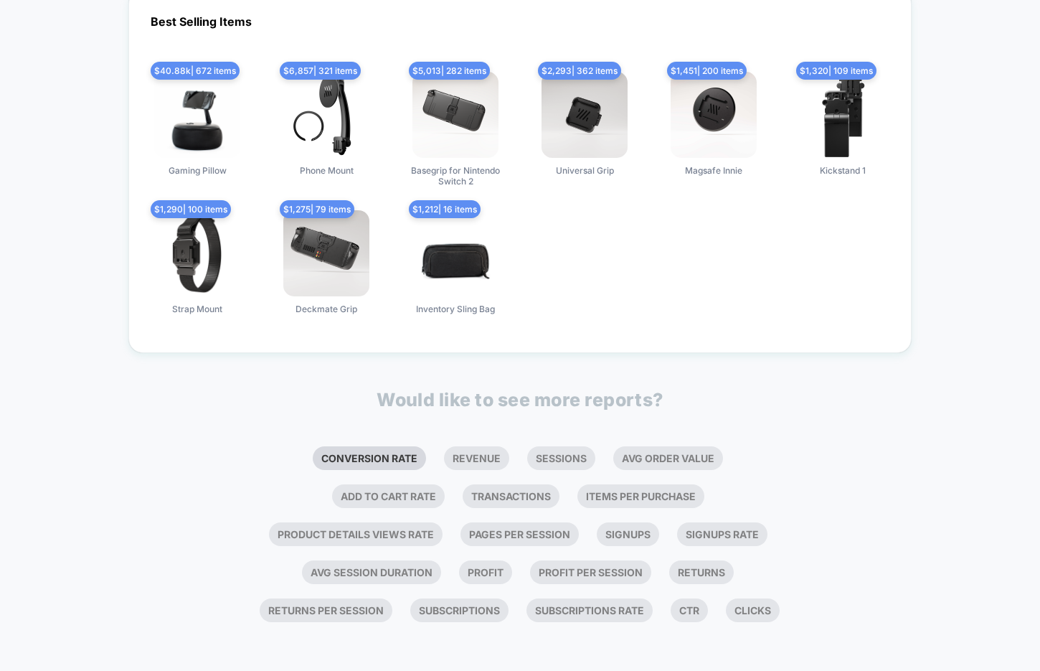
click at [381, 458] on li "Conversion Rate" at bounding box center [369, 458] width 113 height 24
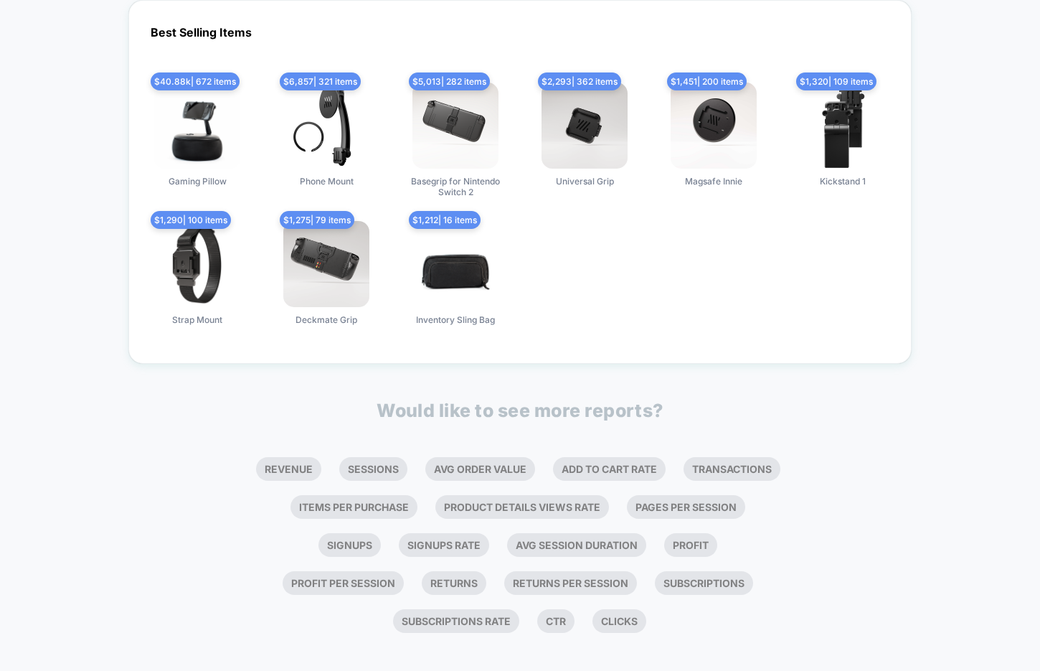
scroll to position [1805, 0]
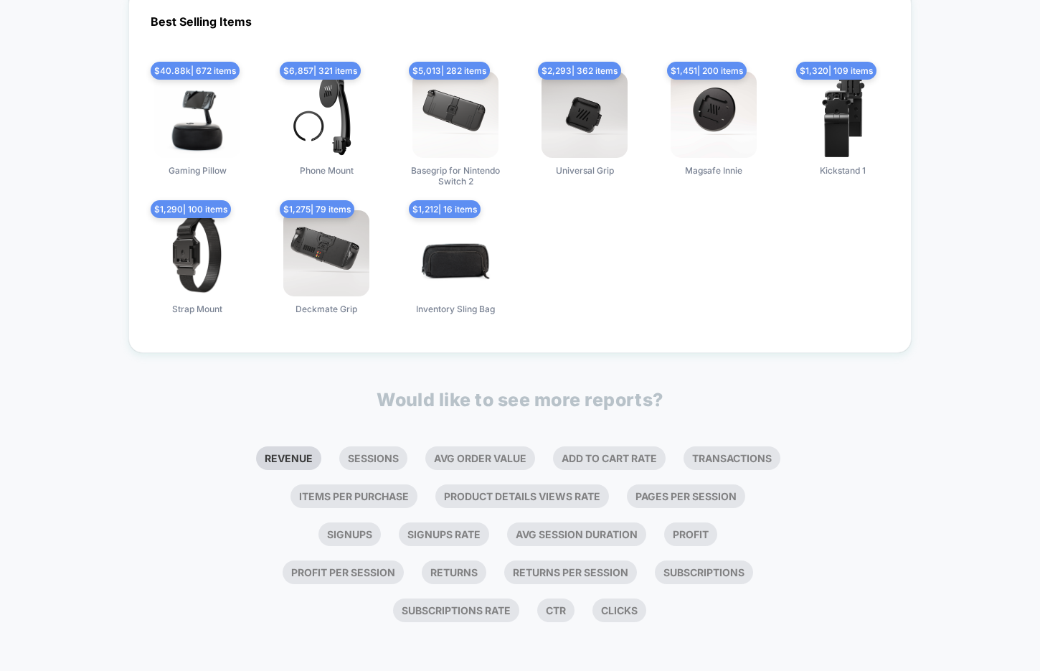
click at [303, 462] on li "Revenue" at bounding box center [288, 458] width 65 height 24
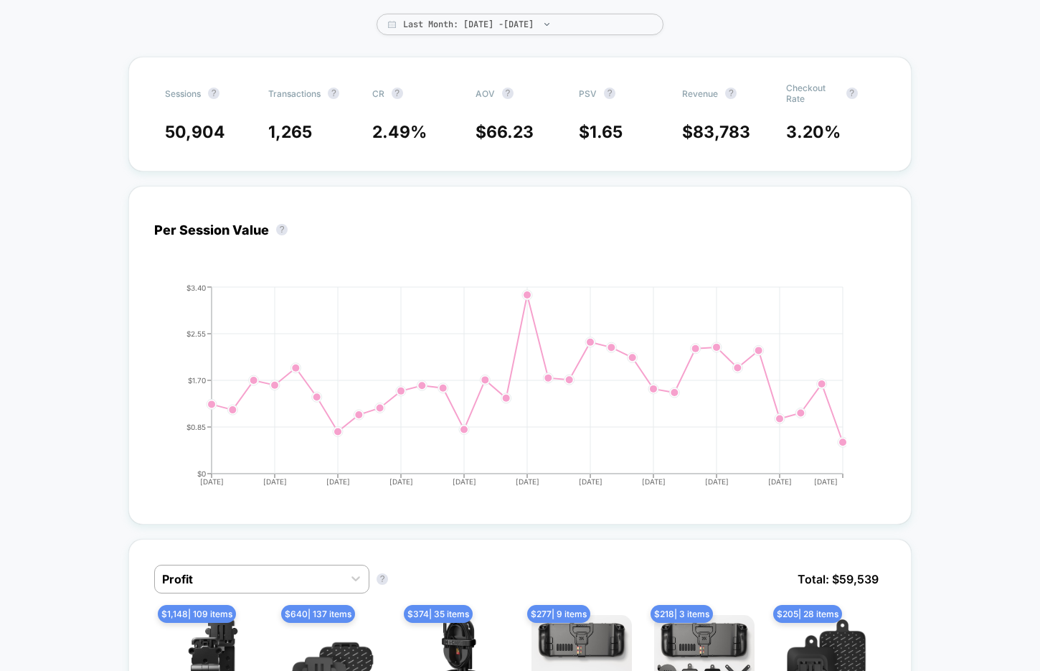
scroll to position [0, 0]
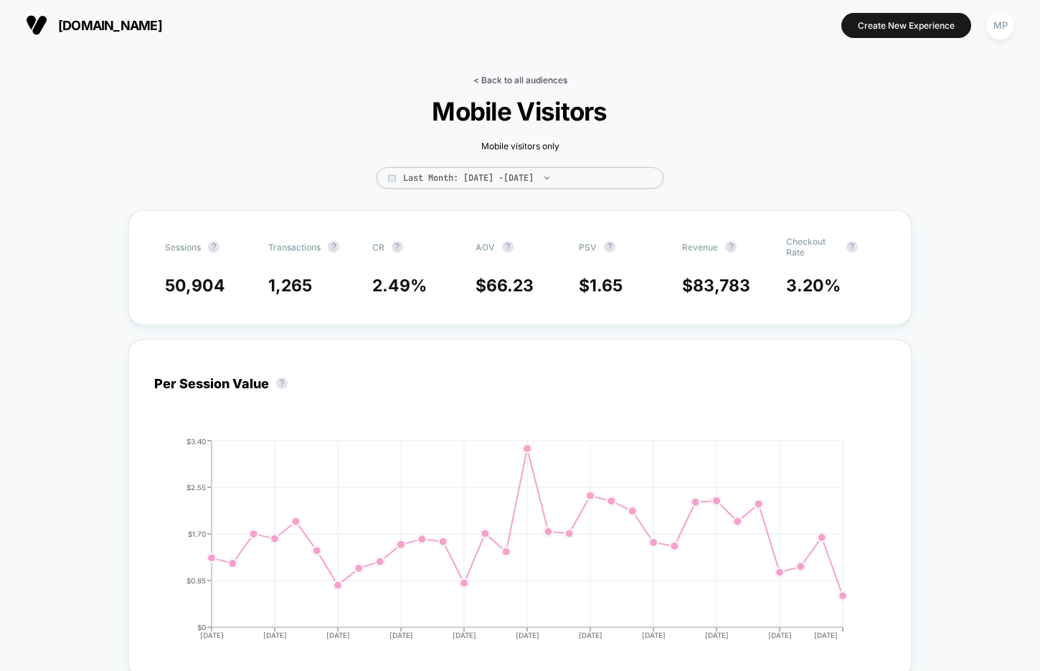
click at [511, 75] on link "< Back to all audiences" at bounding box center [520, 80] width 94 height 11
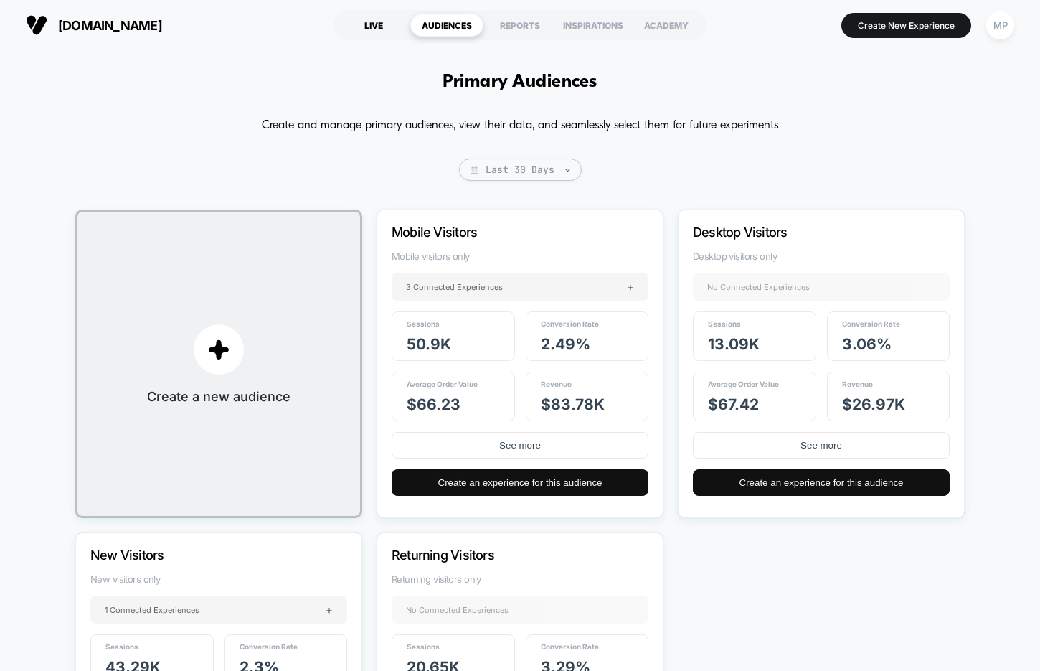
click at [362, 30] on div "LIVE" at bounding box center [373, 25] width 73 height 23
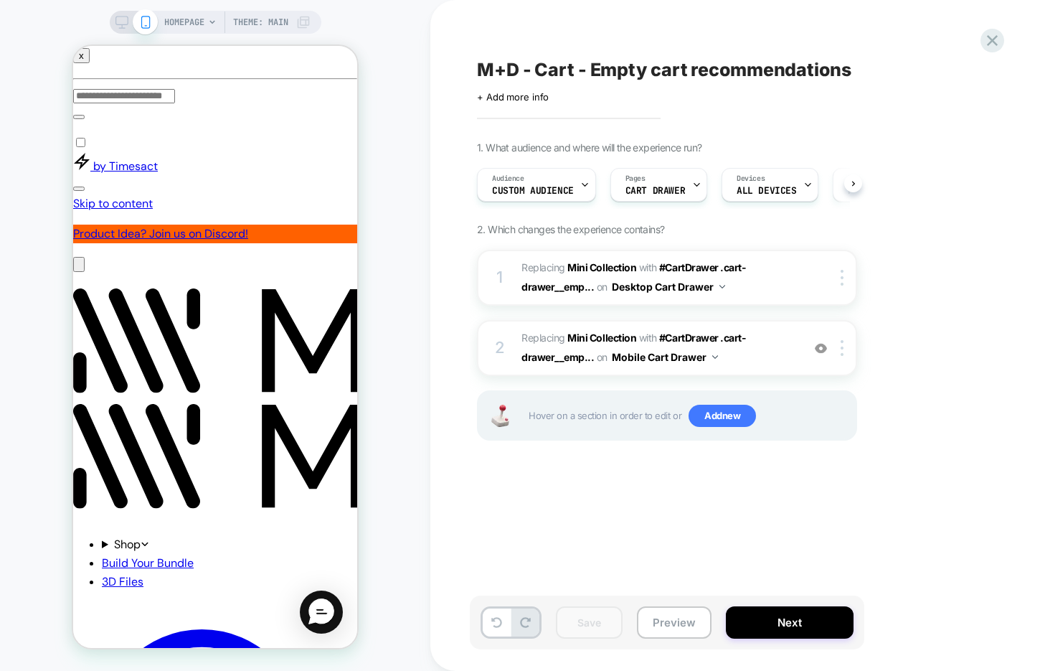
scroll to position [0, 1]
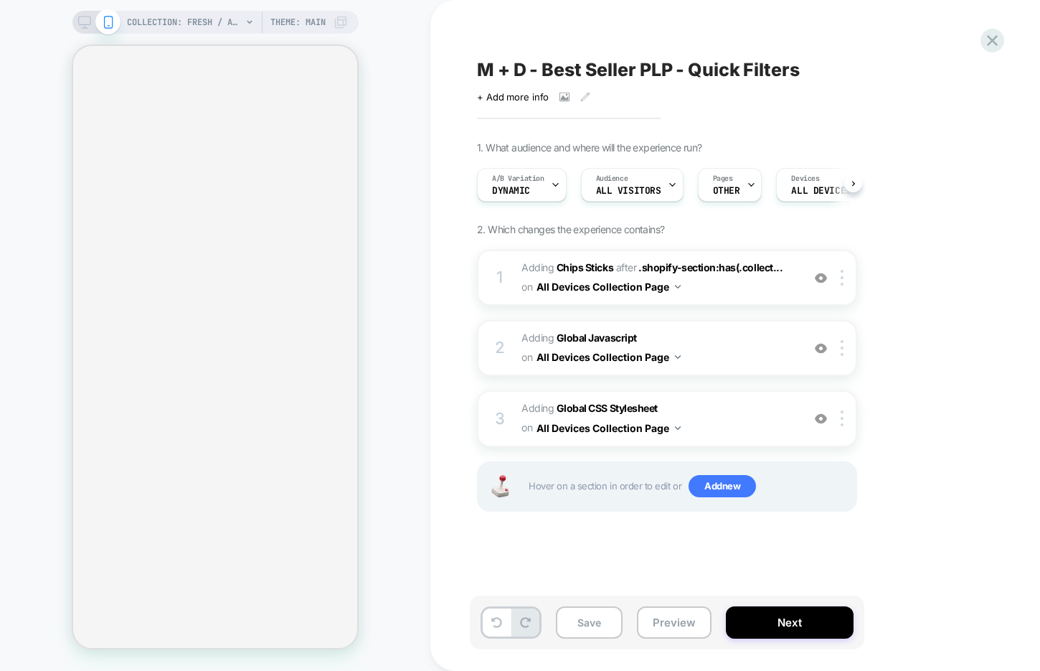
scroll to position [0, 1]
select select "******"
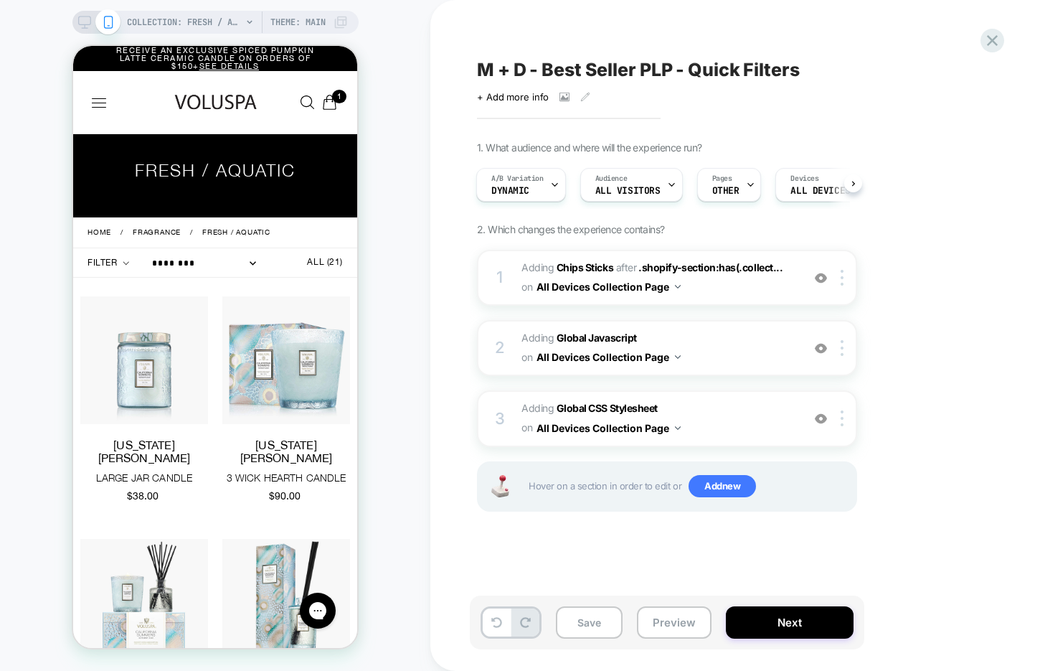
scroll to position [0, 0]
click at [989, 40] on icon at bounding box center [992, 40] width 19 height 19
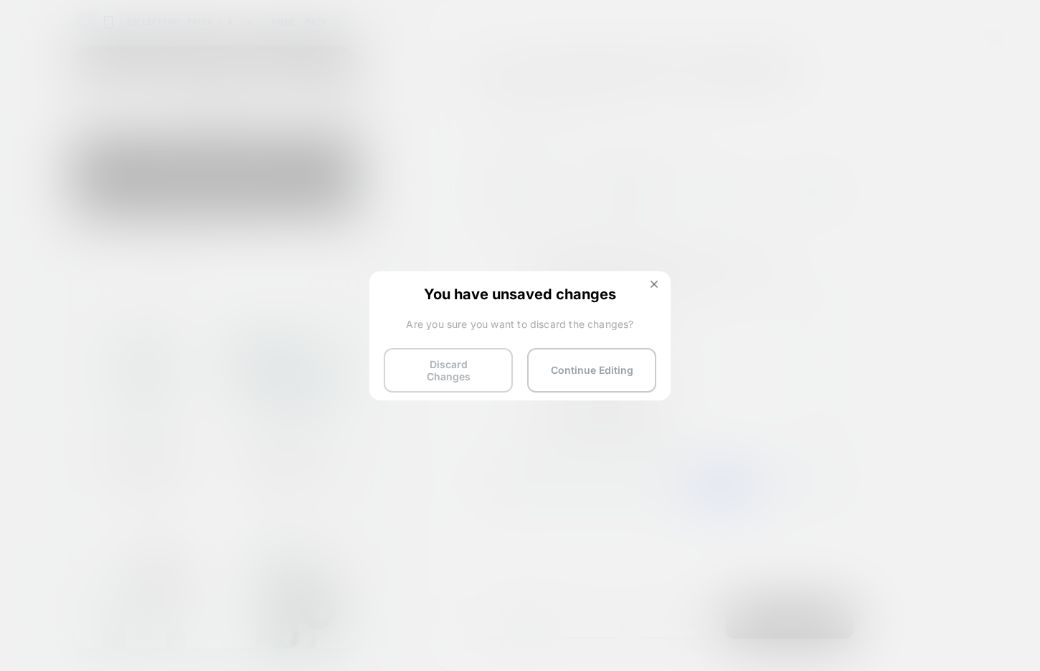
click at [463, 358] on button "Discard Changes" at bounding box center [448, 370] width 129 height 44
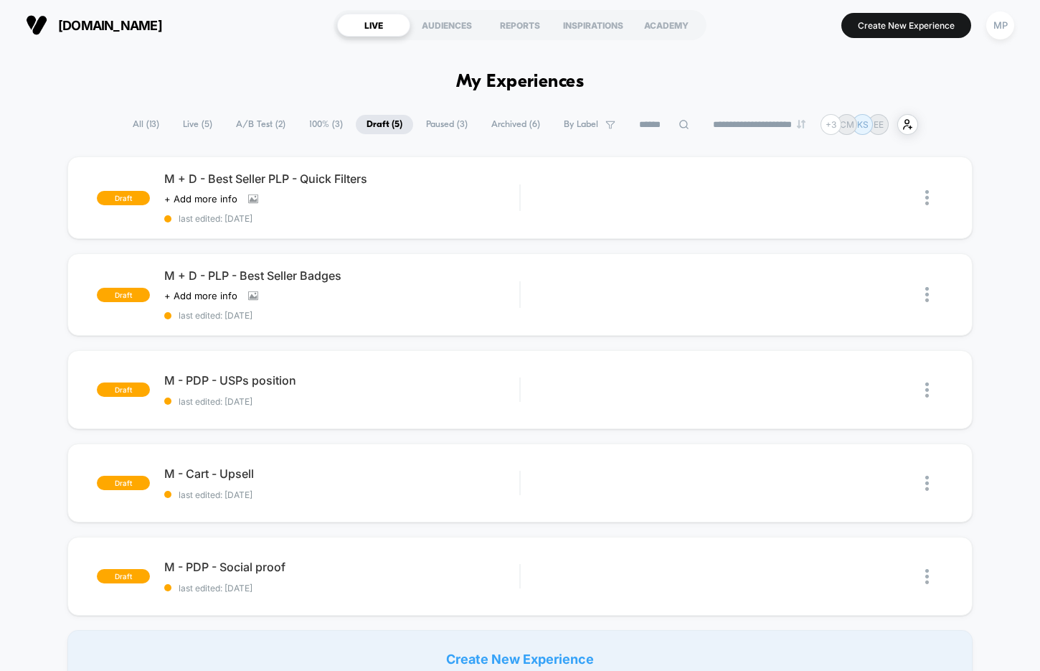
click at [131, 120] on span "All ( 13 )" at bounding box center [146, 124] width 48 height 19
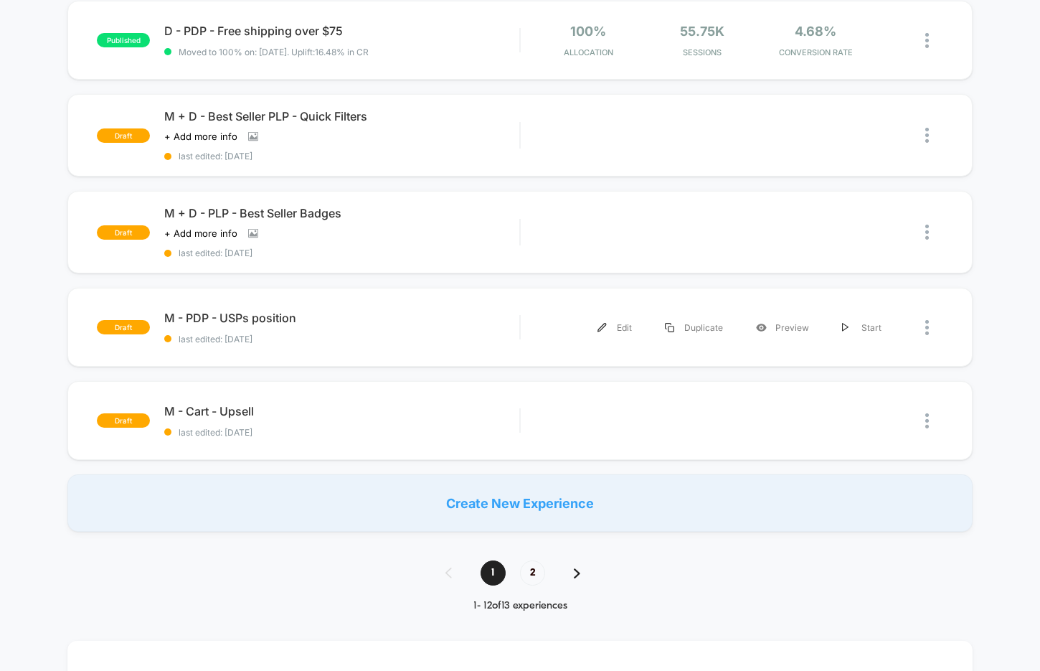
scroll to position [804, 0]
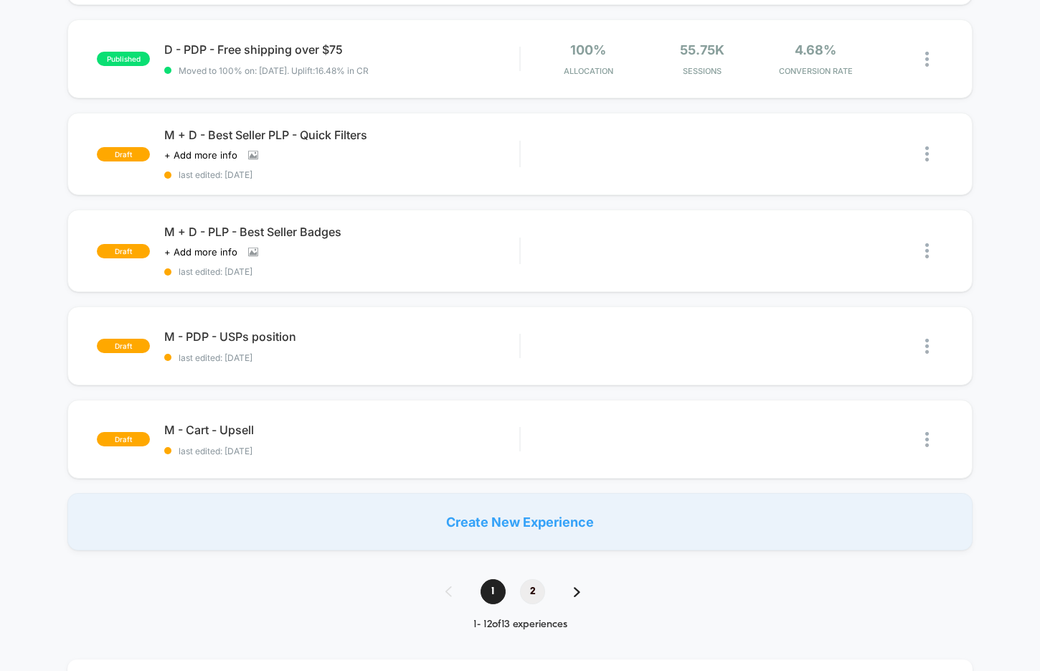
click at [536, 590] on span "2" at bounding box center [532, 591] width 25 height 25
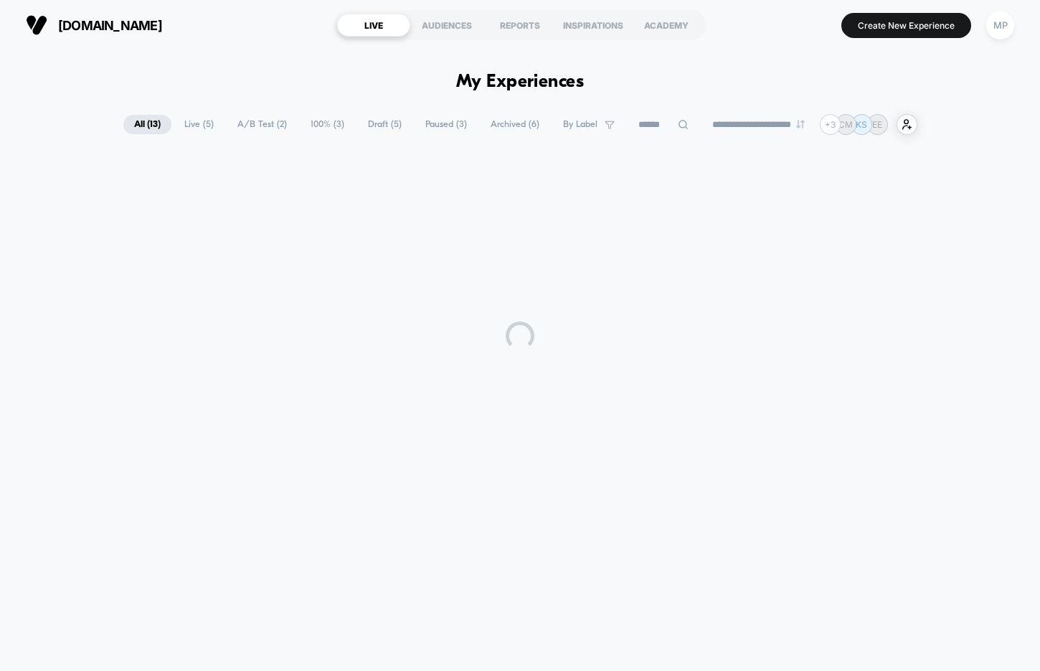
scroll to position [0, 0]
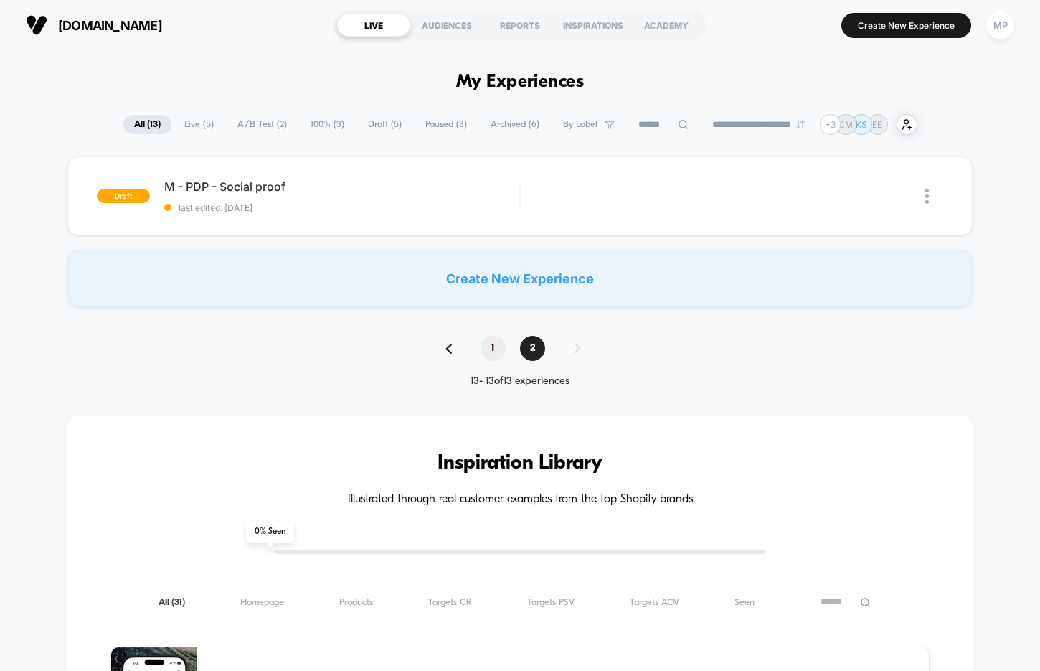
click at [486, 354] on span "1" at bounding box center [493, 348] width 25 height 25
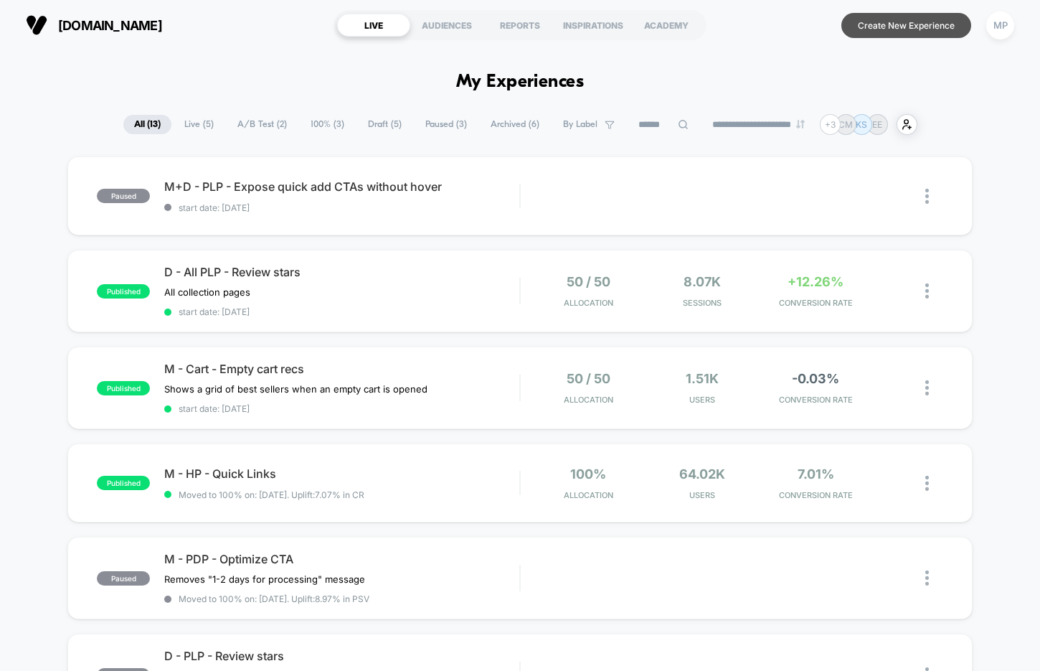
click at [863, 19] on button "Create New Experience" at bounding box center [906, 25] width 130 height 25
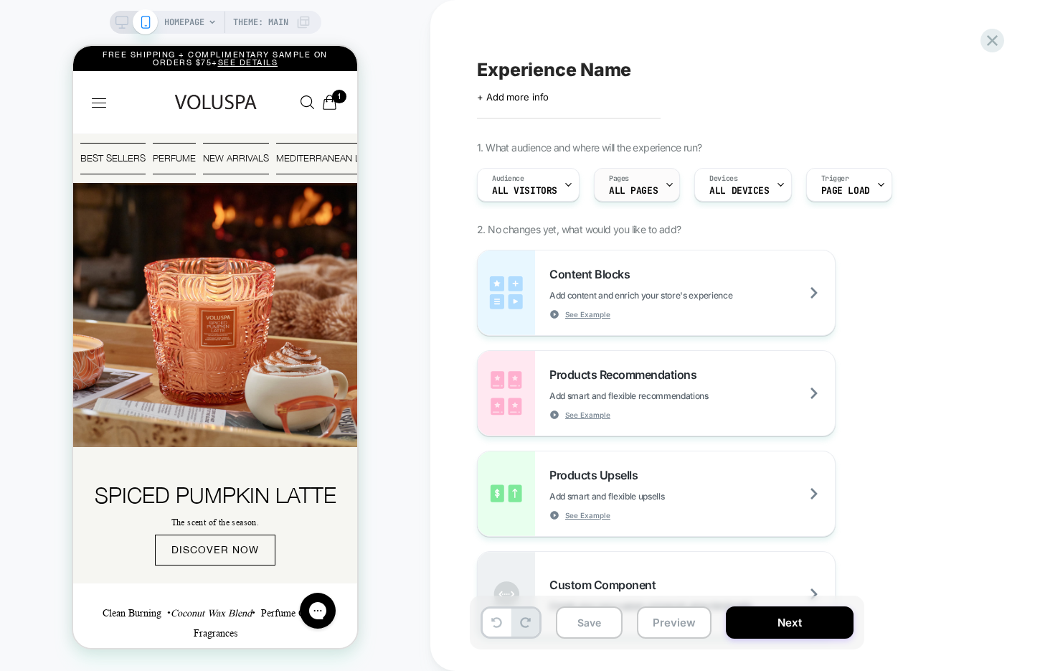
click at [665, 197] on div at bounding box center [669, 185] width 9 height 32
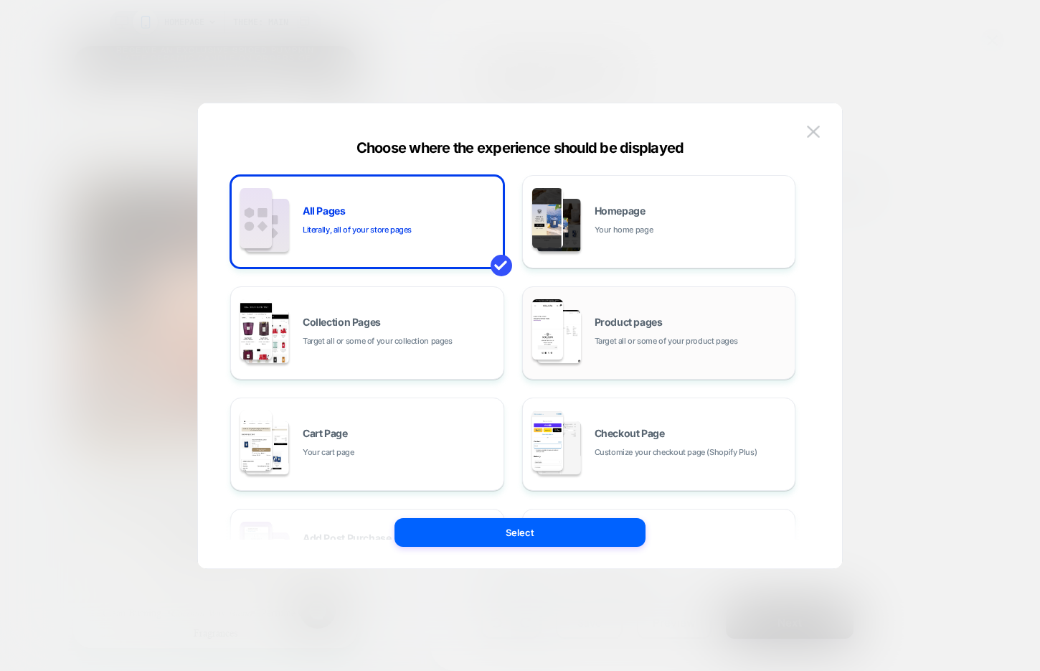
click at [625, 314] on div "Product pages Target all or some of your product pages" at bounding box center [659, 332] width 258 height 79
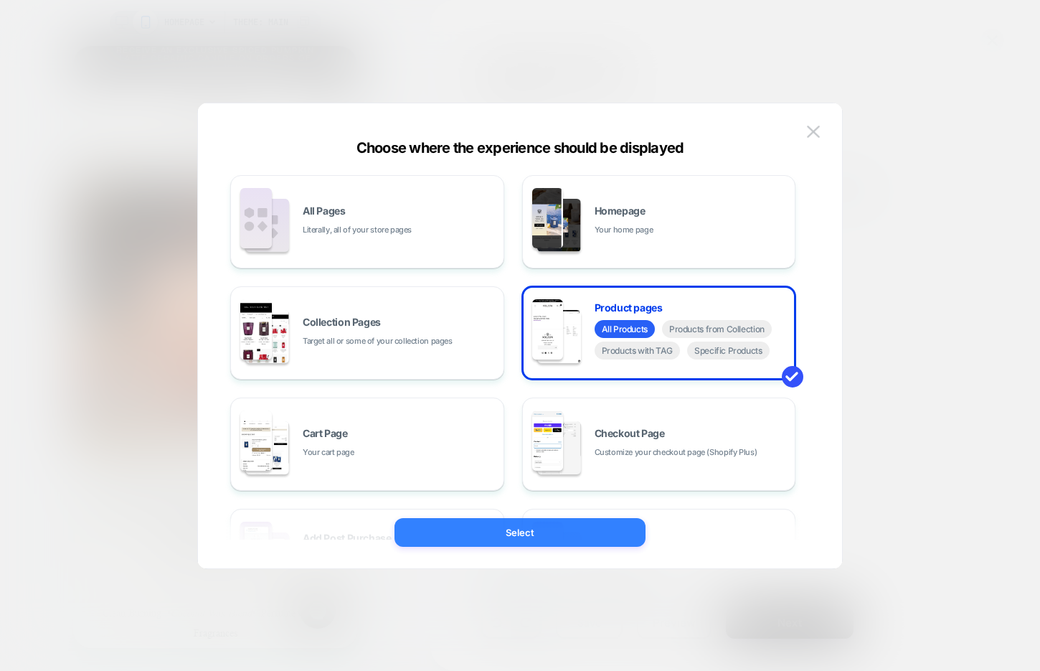
click at [576, 527] on button "Select" at bounding box center [519, 532] width 251 height 29
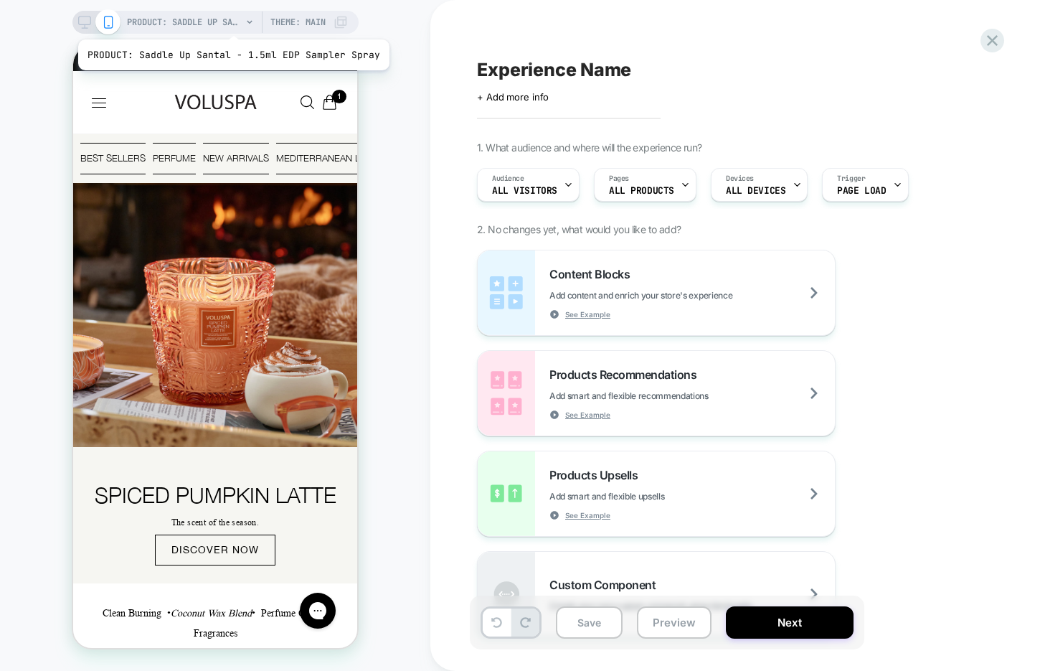
click at [230, 22] on span "PRODUCT: Saddle Up Santal - 1.5ml EDP Sampler Spray" at bounding box center [184, 22] width 115 height 23
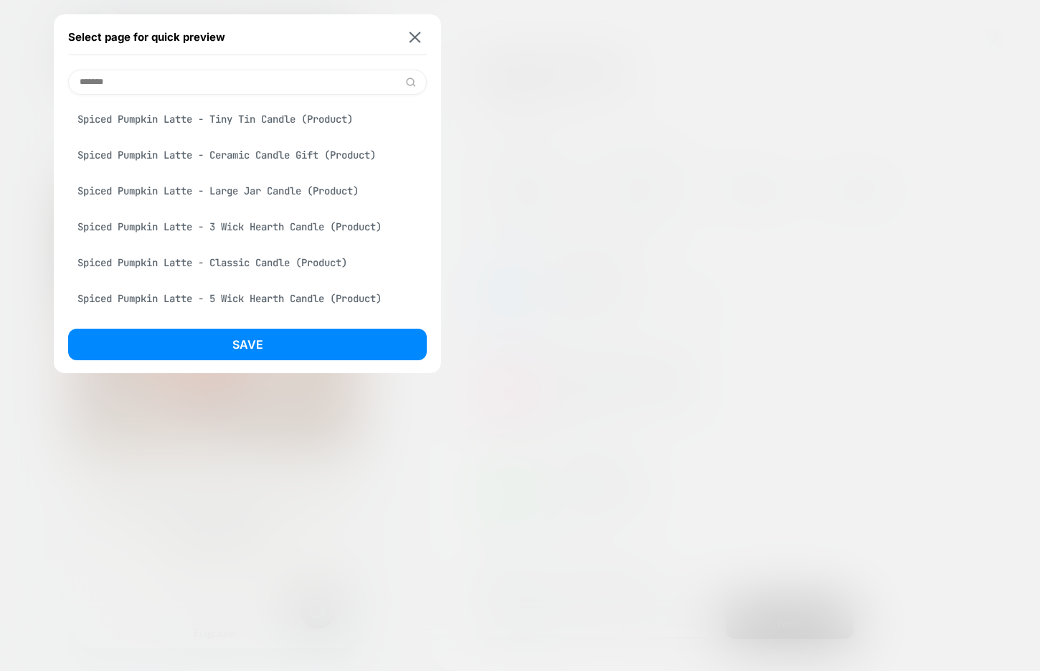
type input "*******"
click at [280, 186] on div "Spiced Pumpkin Latte - Large Jar Candle (Product)" at bounding box center [247, 190] width 359 height 27
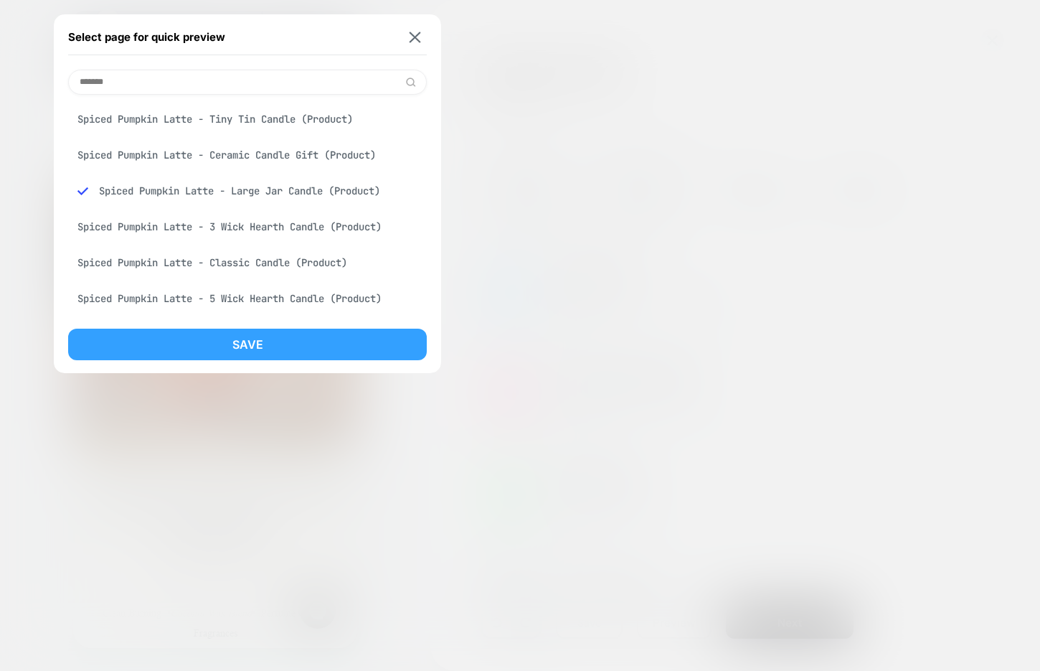
click at [257, 340] on button "Save" at bounding box center [247, 344] width 359 height 32
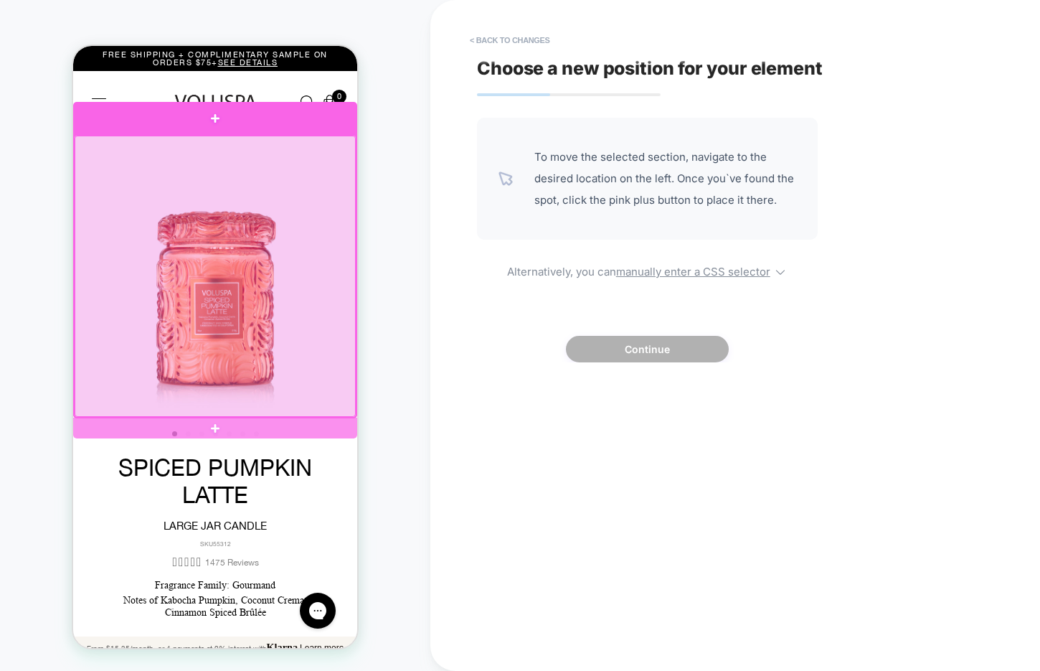
click at [279, 126] on div at bounding box center [215, 118] width 284 height 33
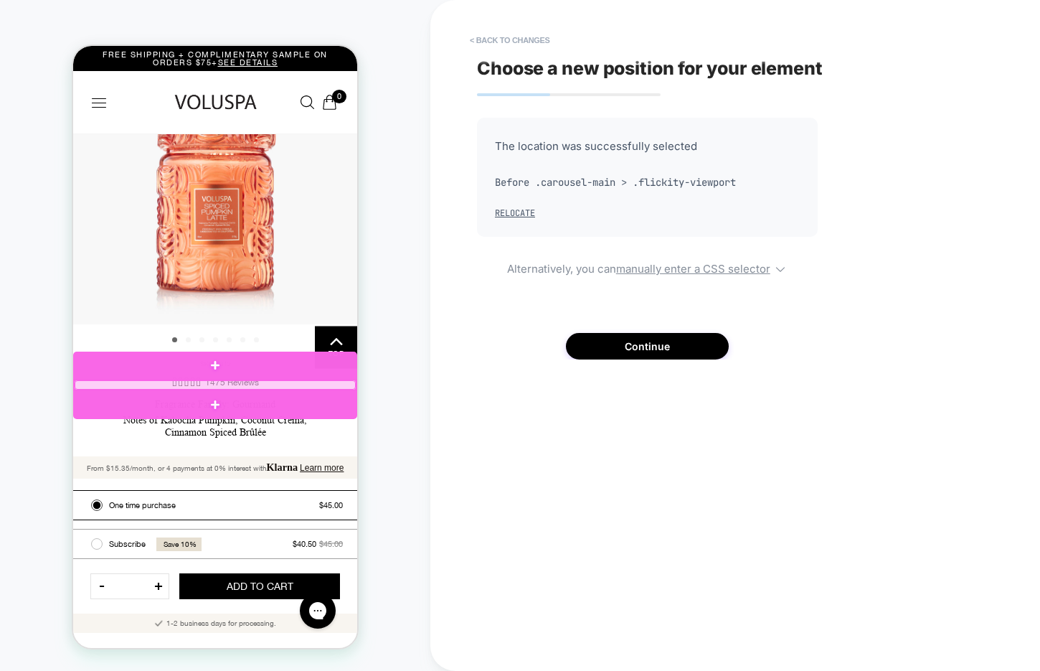
click at [299, 387] on div at bounding box center [215, 385] width 281 height 10
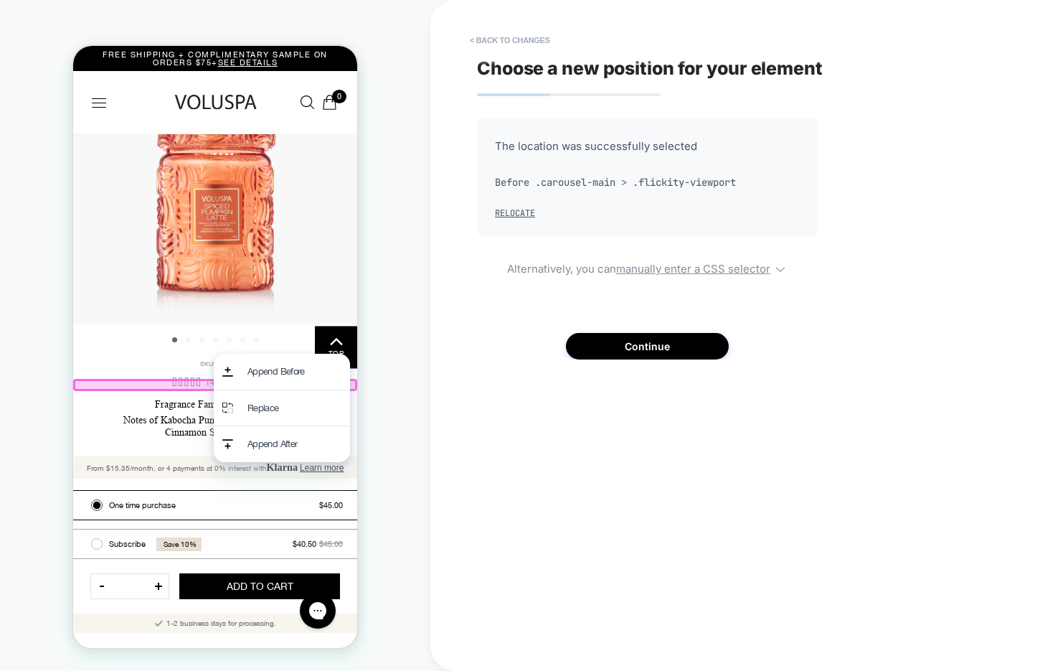
click at [168, 410] on div "Fragrance Family: Gourmand" at bounding box center [215, 405] width 251 height 12
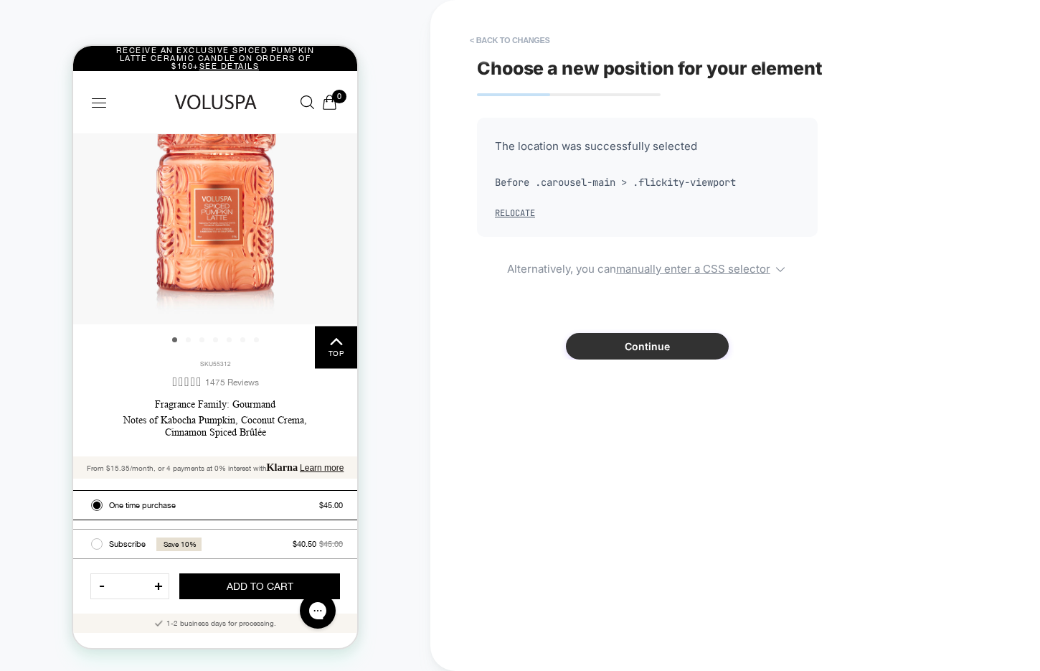
click at [586, 344] on button "Continue" at bounding box center [647, 346] width 163 height 27
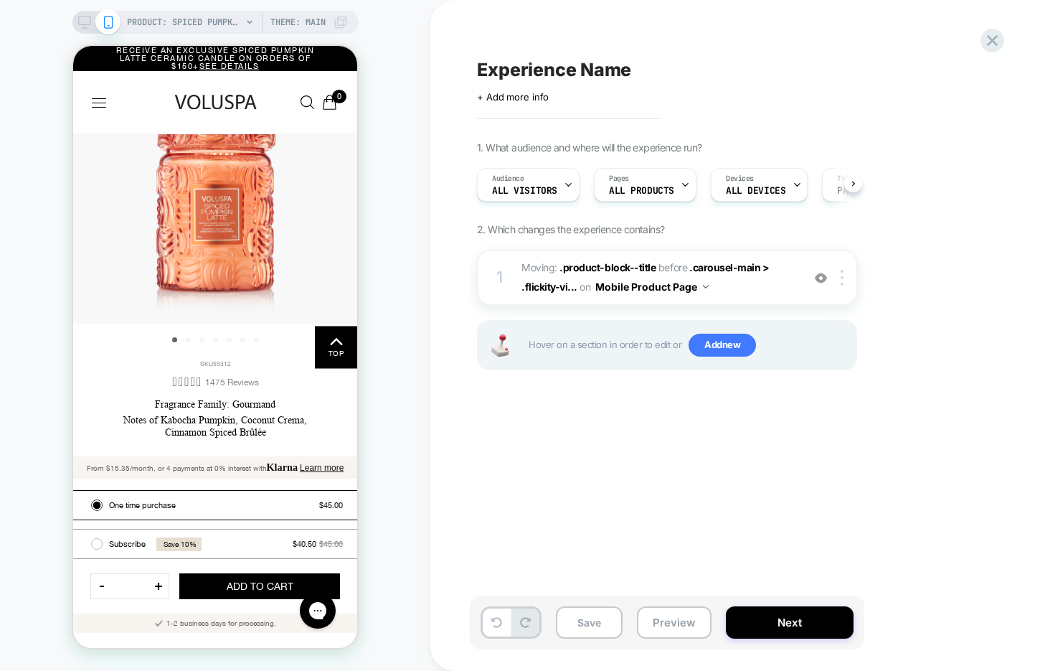
scroll to position [0, 1]
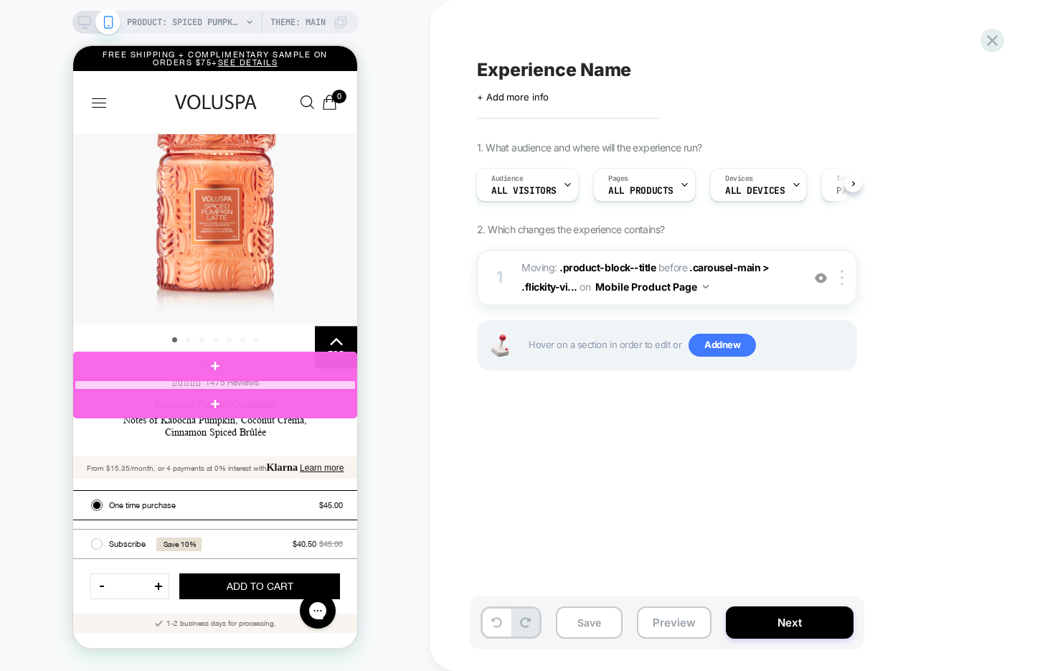
click at [297, 386] on div at bounding box center [215, 385] width 281 height 10
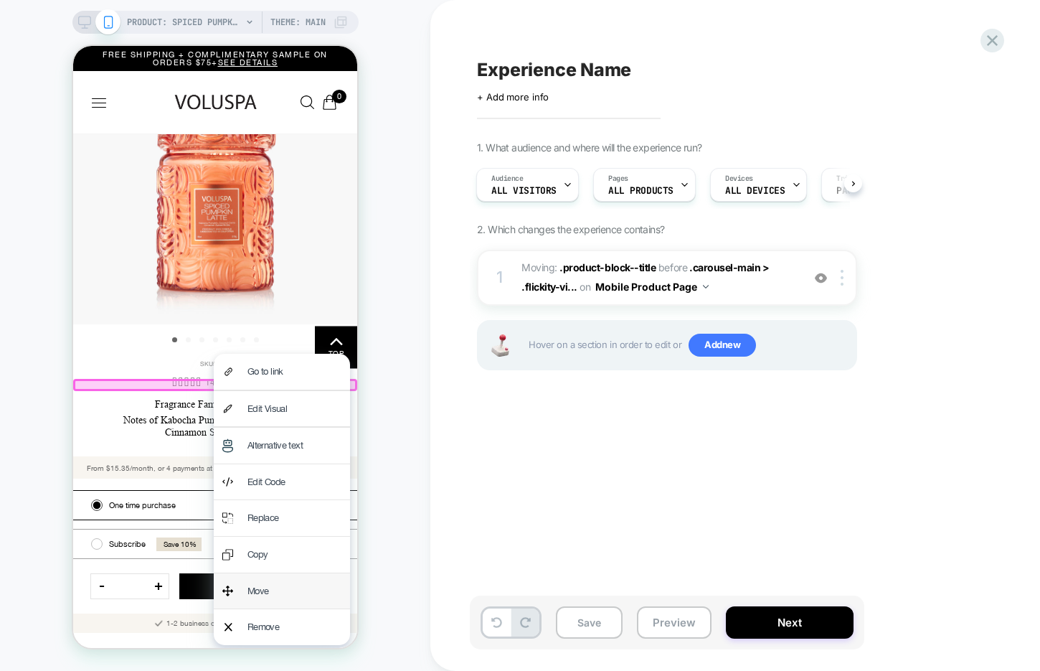
click at [277, 582] on div "Move" at bounding box center [294, 591] width 94 height 19
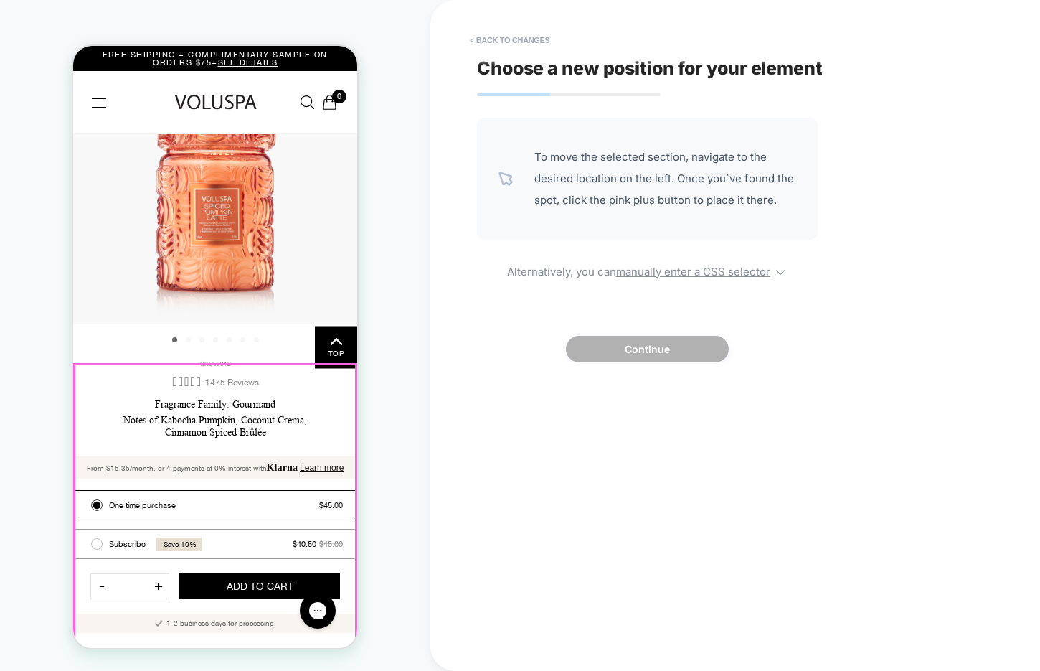
scroll to position [0, 0]
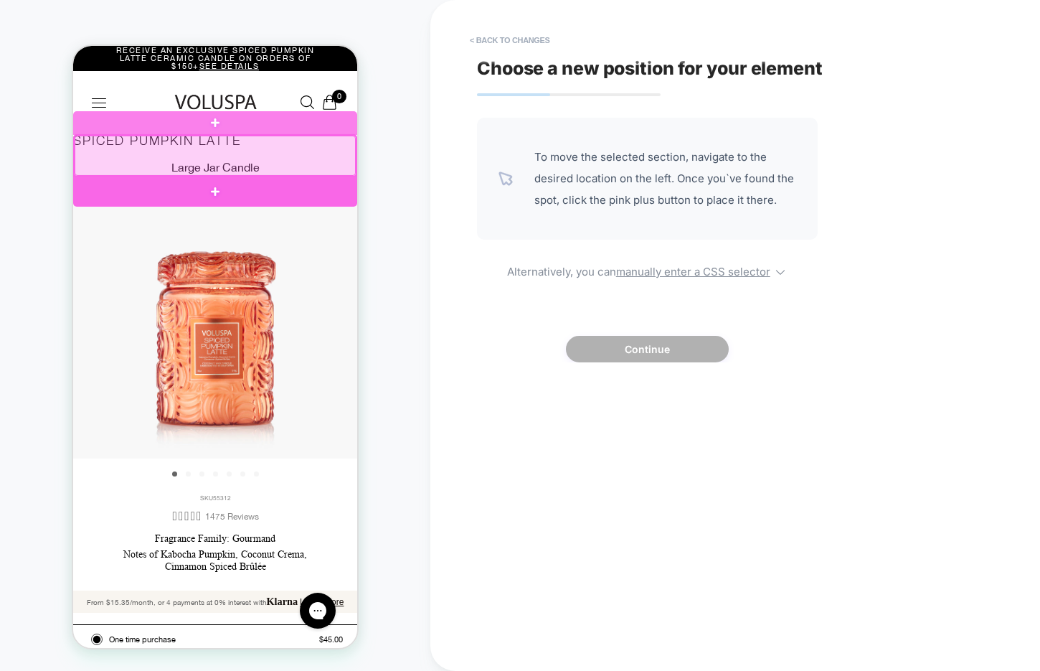
click at [275, 197] on div at bounding box center [215, 191] width 284 height 31
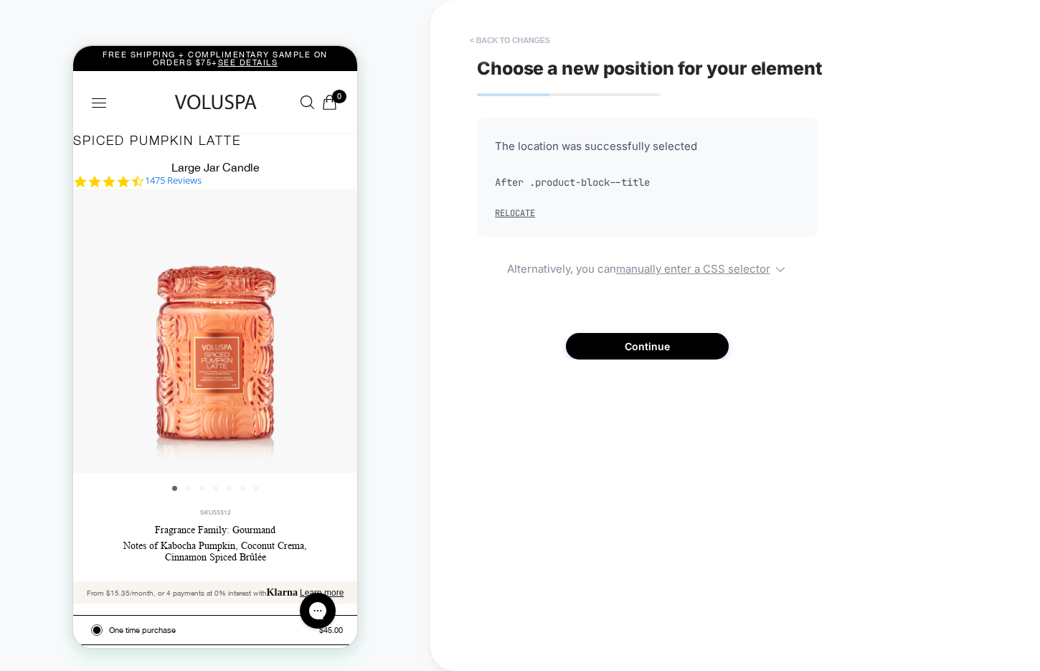
click at [516, 41] on button "< Back to changes" at bounding box center [510, 40] width 95 height 23
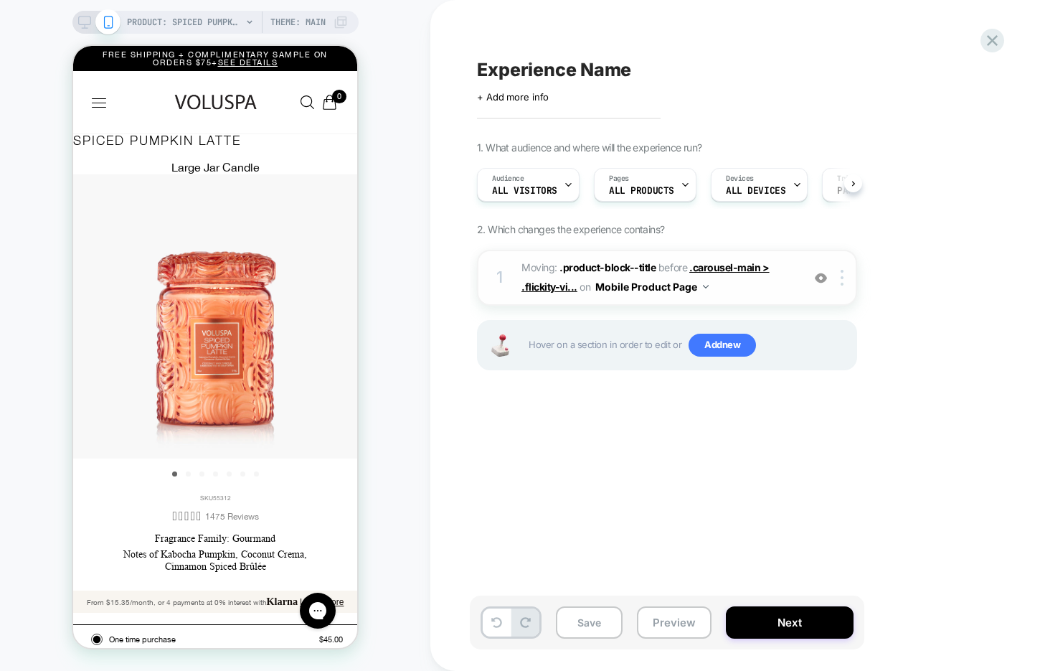
scroll to position [0, 1]
click at [843, 284] on img at bounding box center [842, 278] width 3 height 16
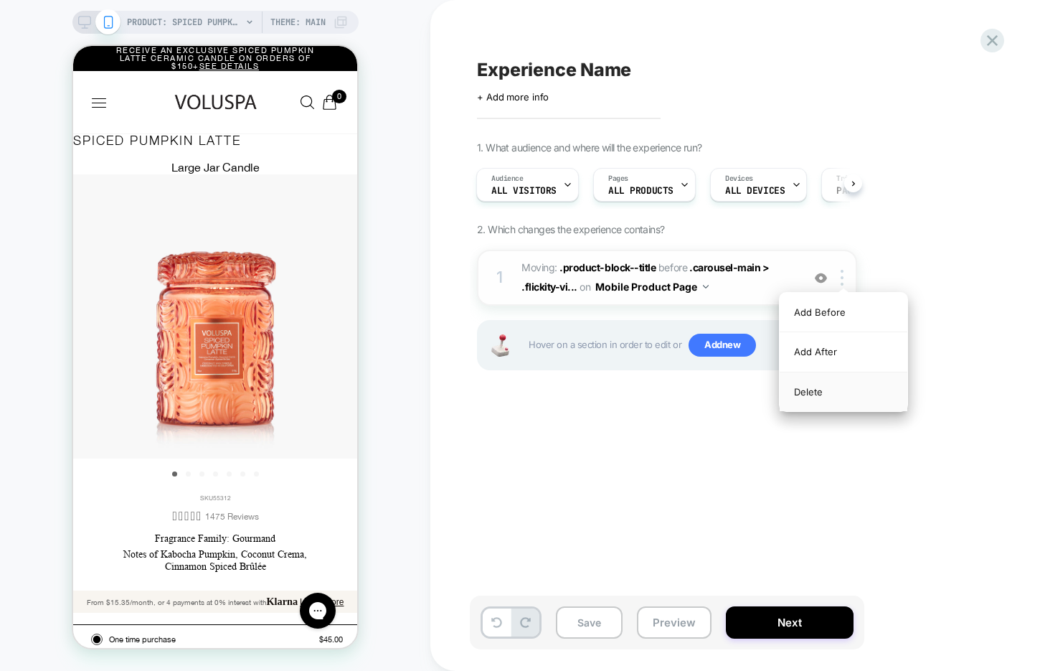
click at [832, 395] on div "Delete" at bounding box center [844, 391] width 128 height 39
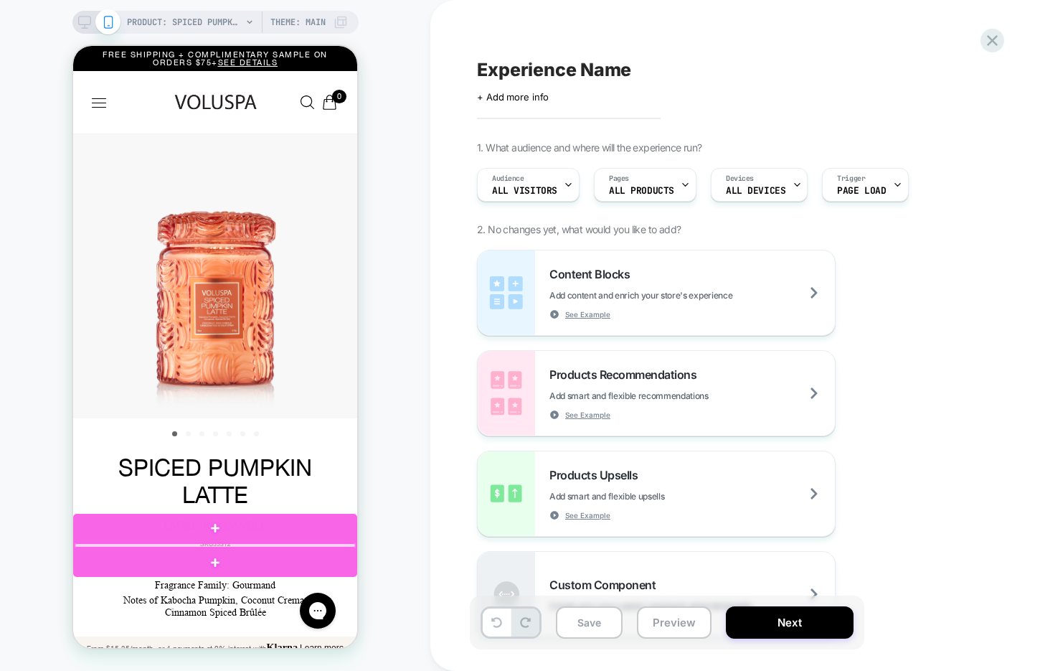
click at [239, 544] on div at bounding box center [215, 545] width 281 height 4
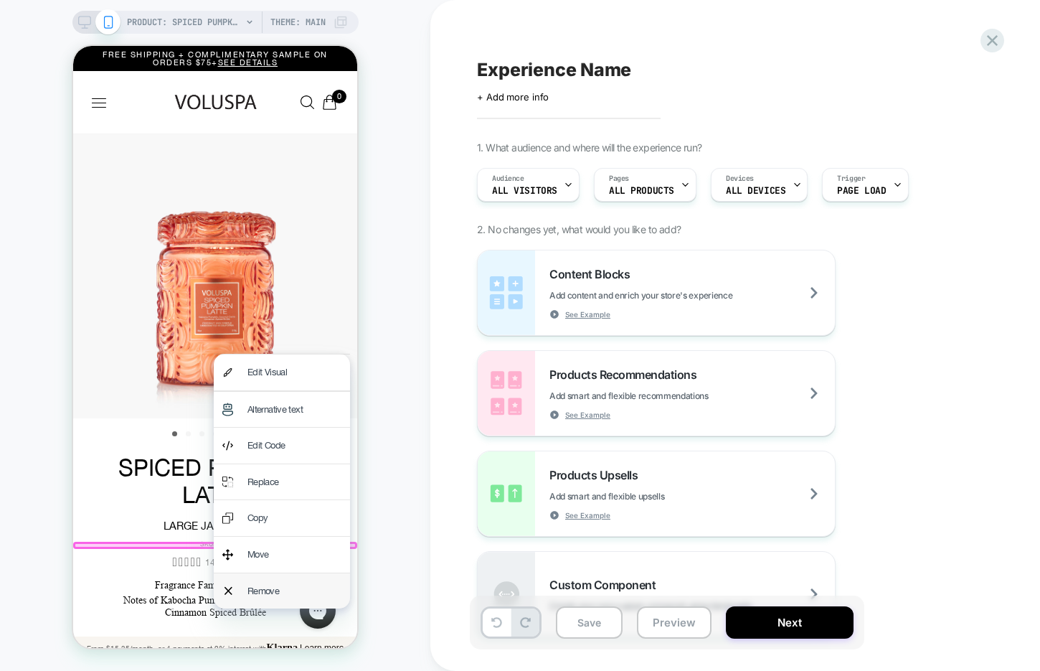
click at [269, 590] on div "Remove" at bounding box center [294, 591] width 94 height 19
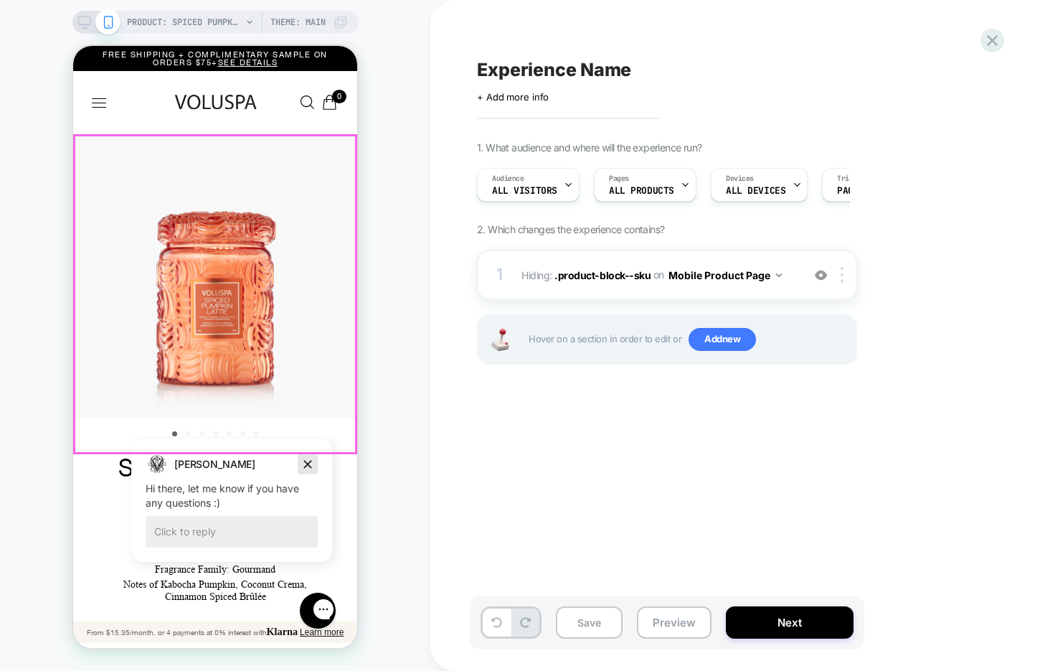
click at [308, 469] on icon "Dismiss campaign" at bounding box center [307, 463] width 14 height 17
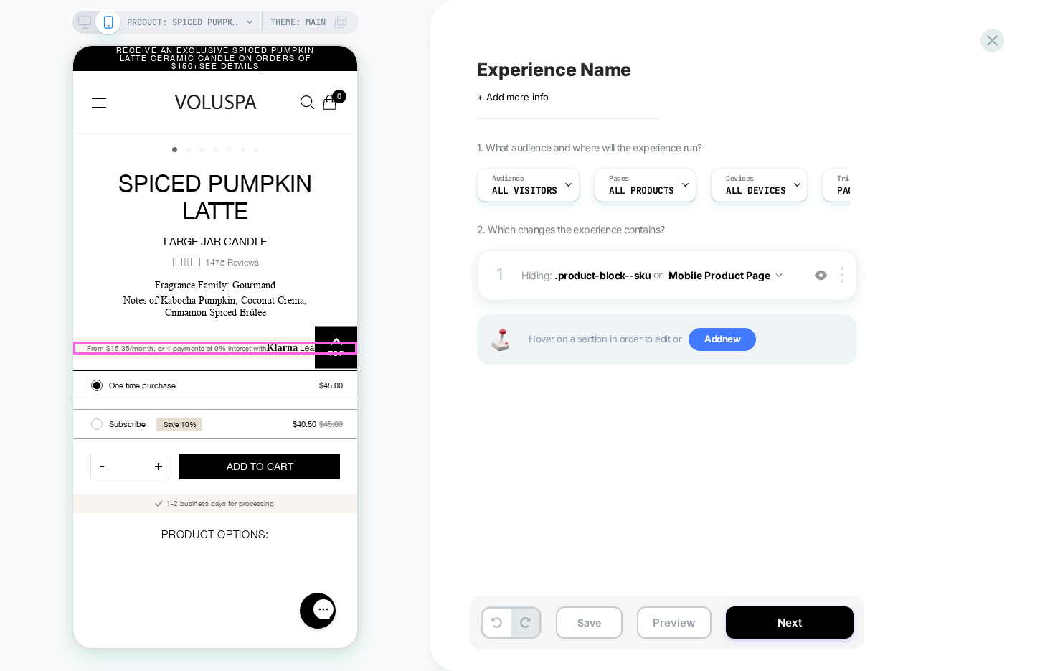
scroll to position [287, 0]
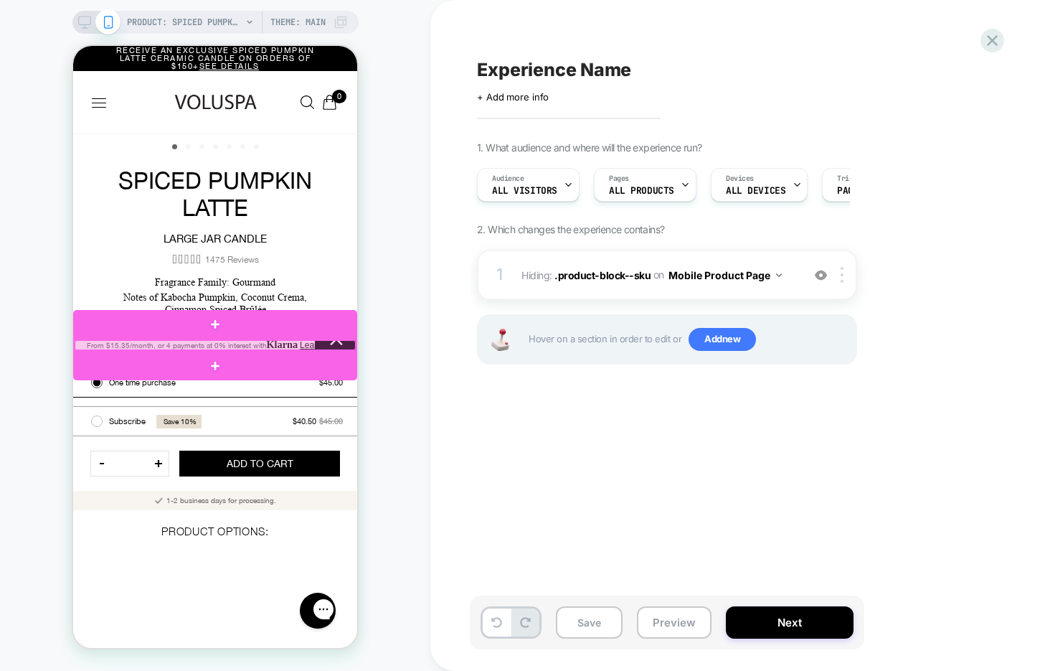
click at [83, 341] on div at bounding box center [215, 345] width 281 height 11
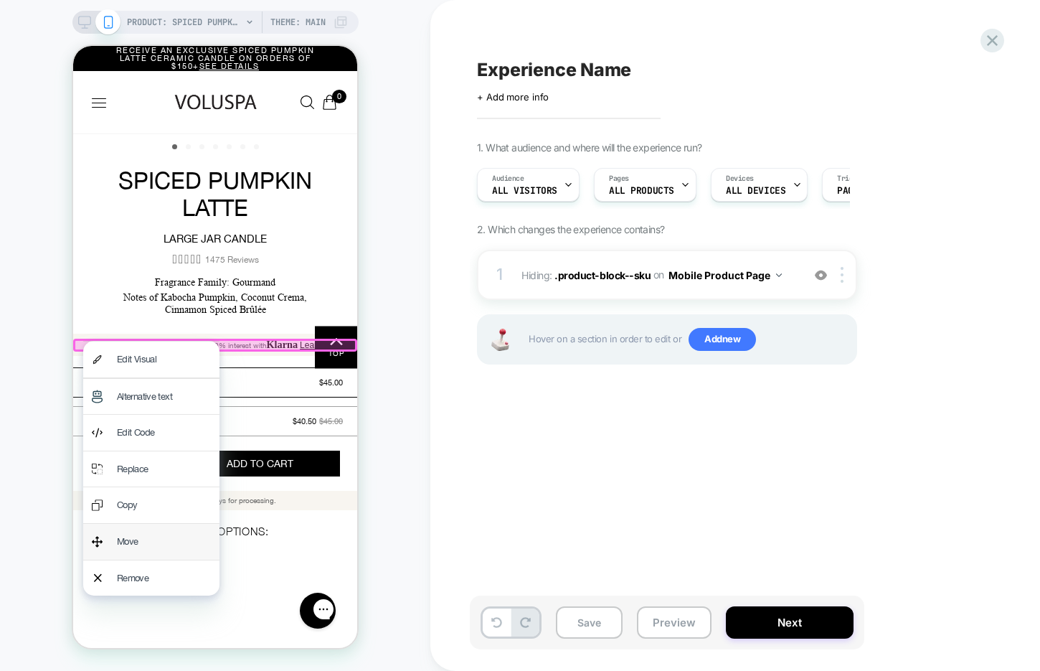
click at [137, 527] on div "Move" at bounding box center [151, 542] width 136 height 36
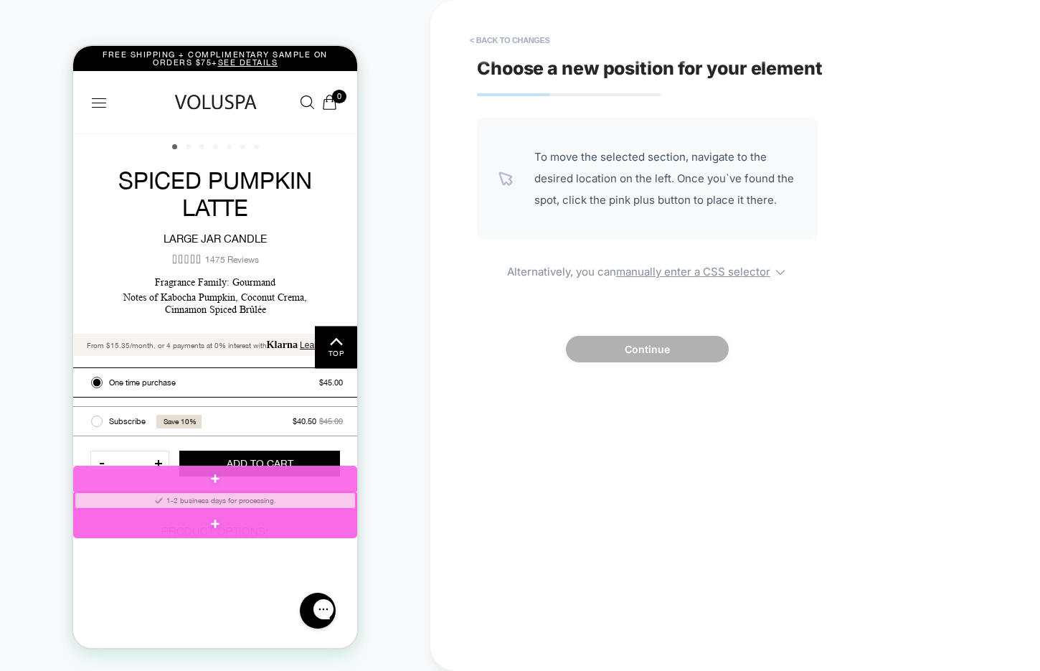
click at [137, 516] on div at bounding box center [215, 523] width 284 height 28
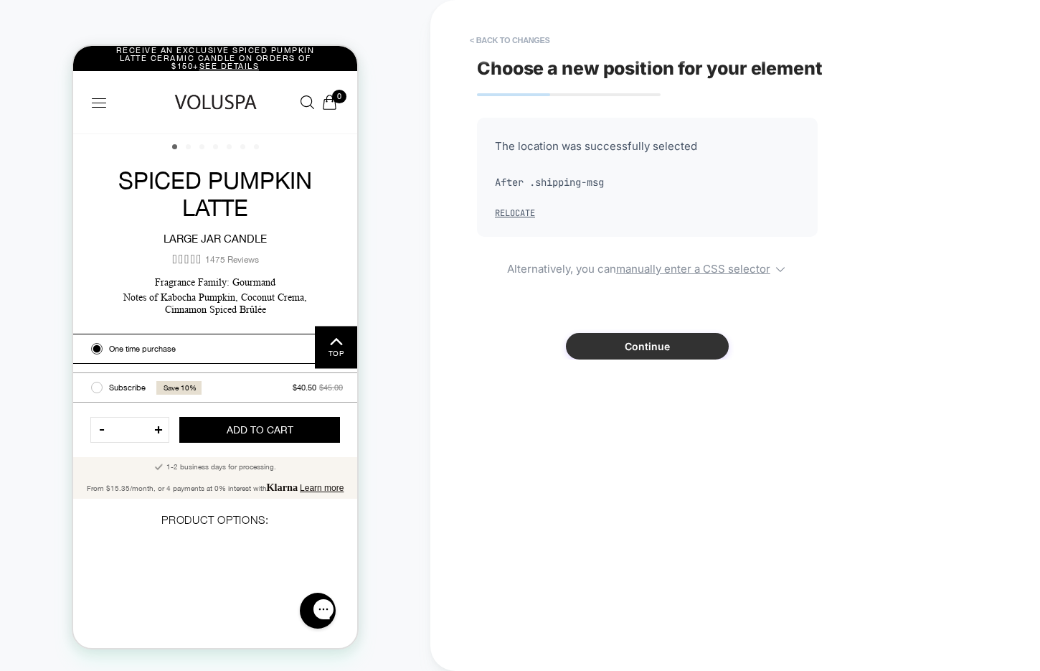
click at [604, 346] on button "Continue" at bounding box center [647, 346] width 163 height 27
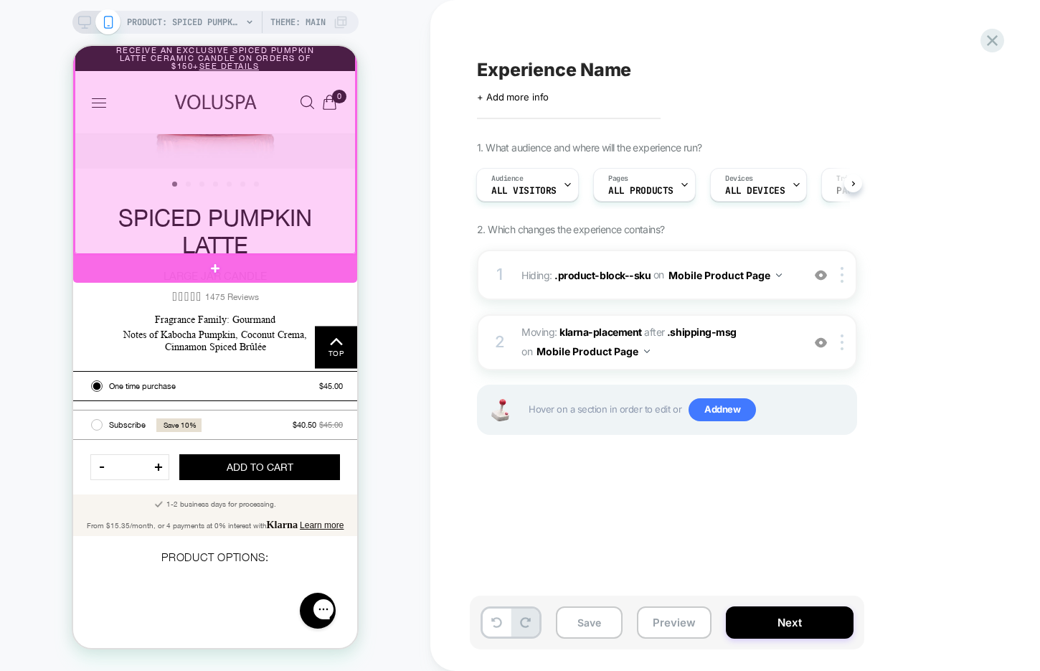
scroll to position [241, 0]
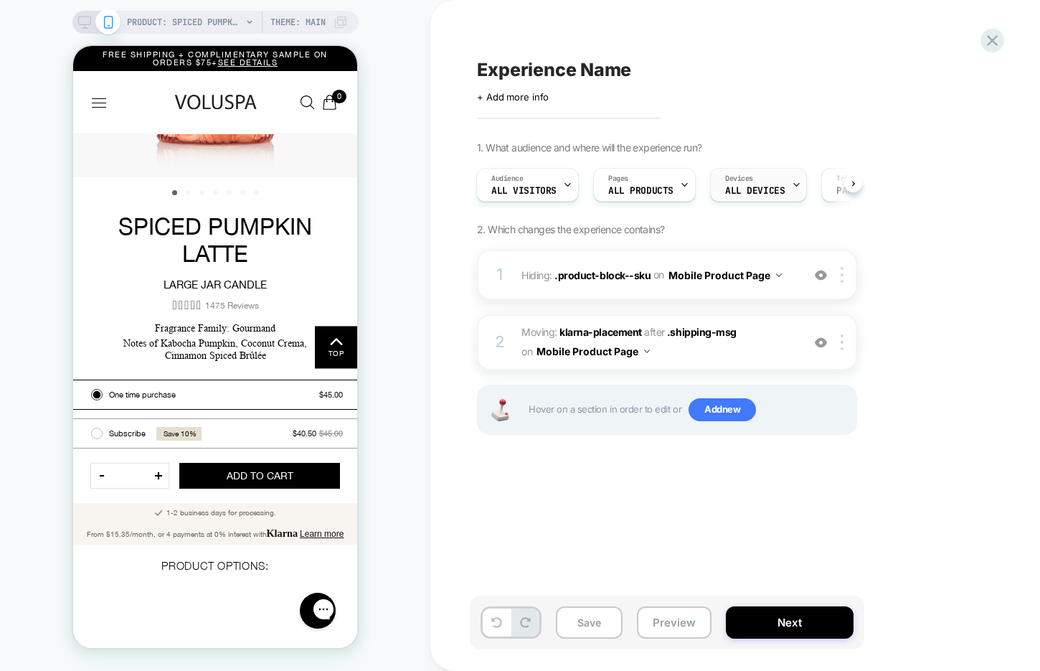
click at [764, 179] on div "Devices ALL DEVICES" at bounding box center [755, 185] width 88 height 32
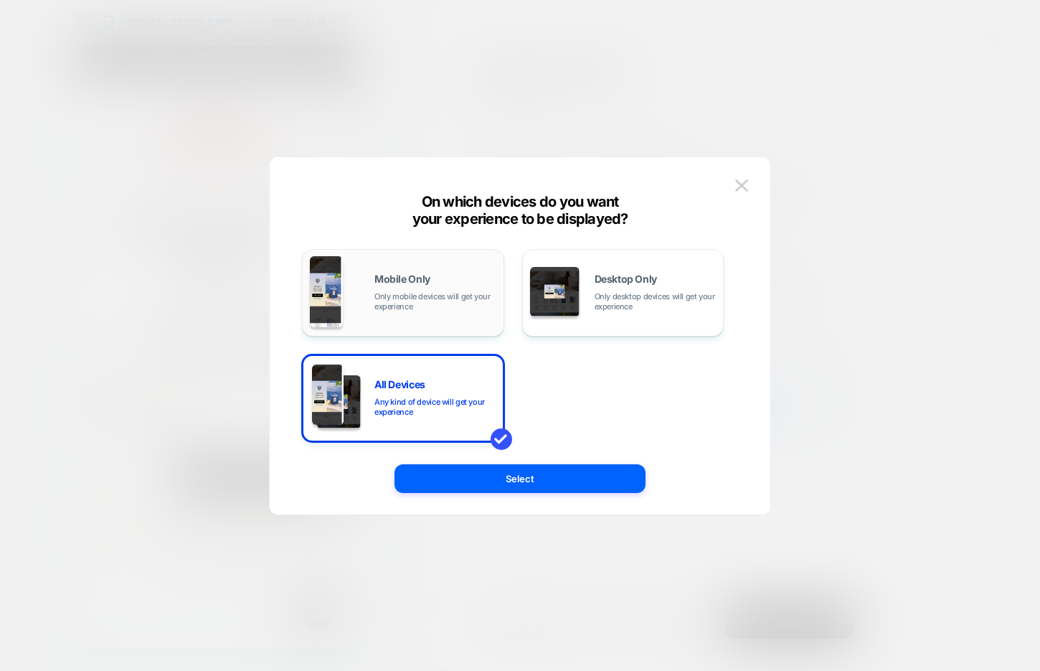
click at [465, 290] on div "Mobile Only Only mobile devices will get your experience" at bounding box center [435, 292] width 122 height 37
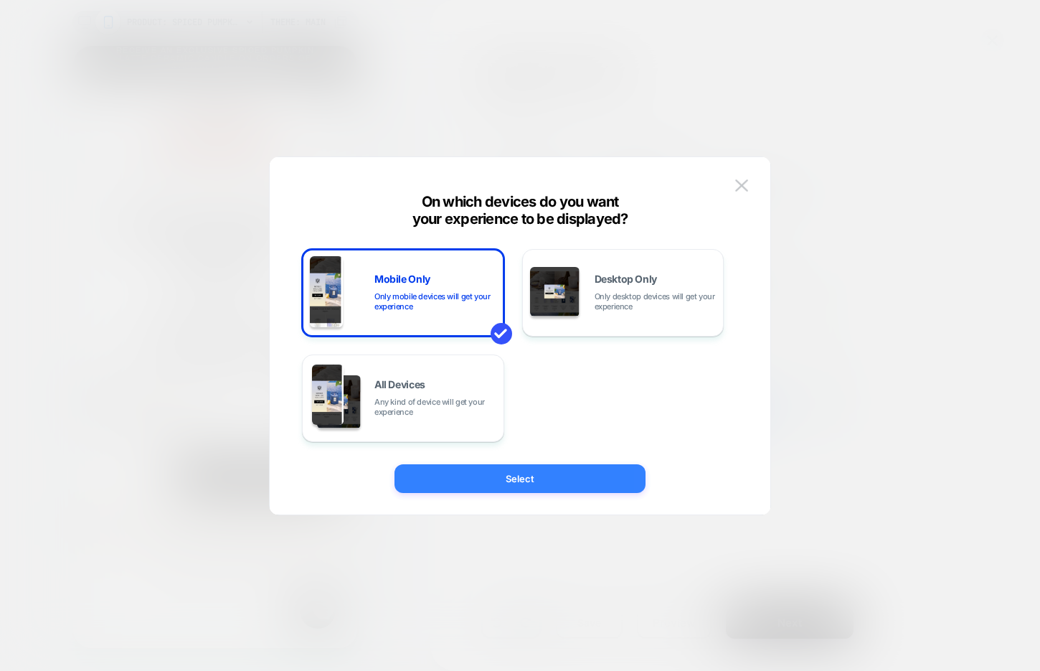
click at [466, 484] on button "Select" at bounding box center [519, 478] width 251 height 29
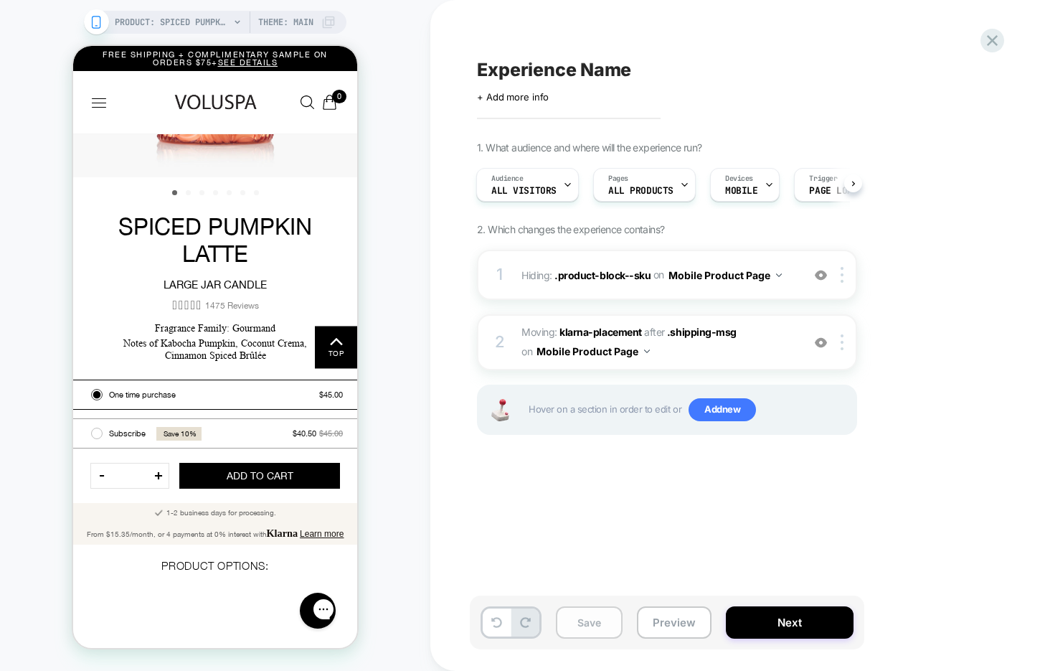
click at [572, 618] on button "Save" at bounding box center [589, 622] width 67 height 32
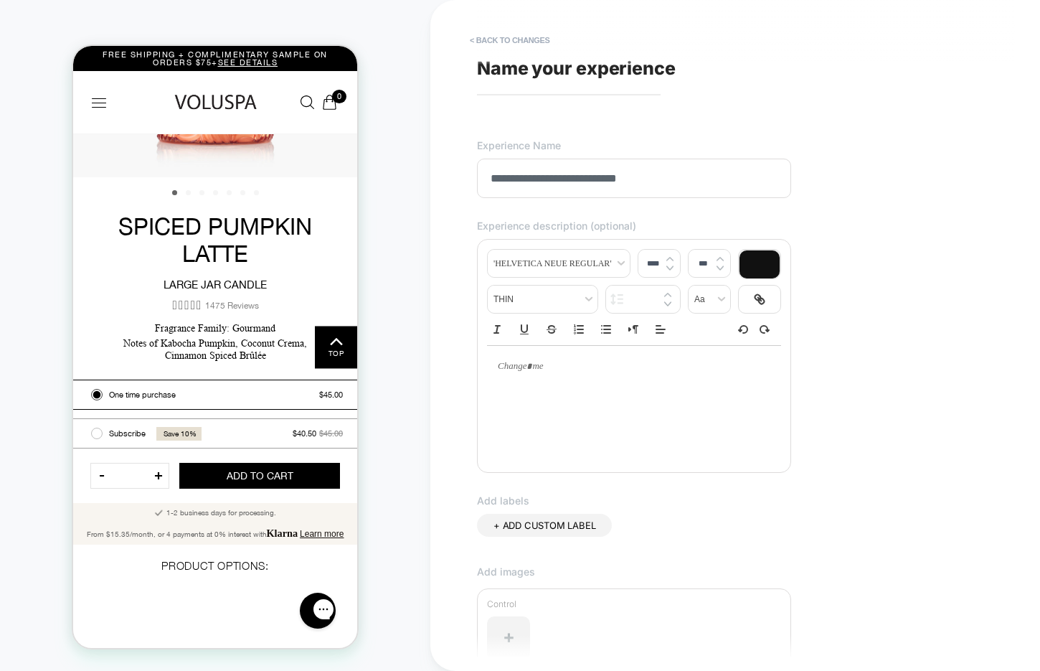
type input "**********"
click at [541, 371] on p at bounding box center [628, 366] width 255 height 13
type input "****"
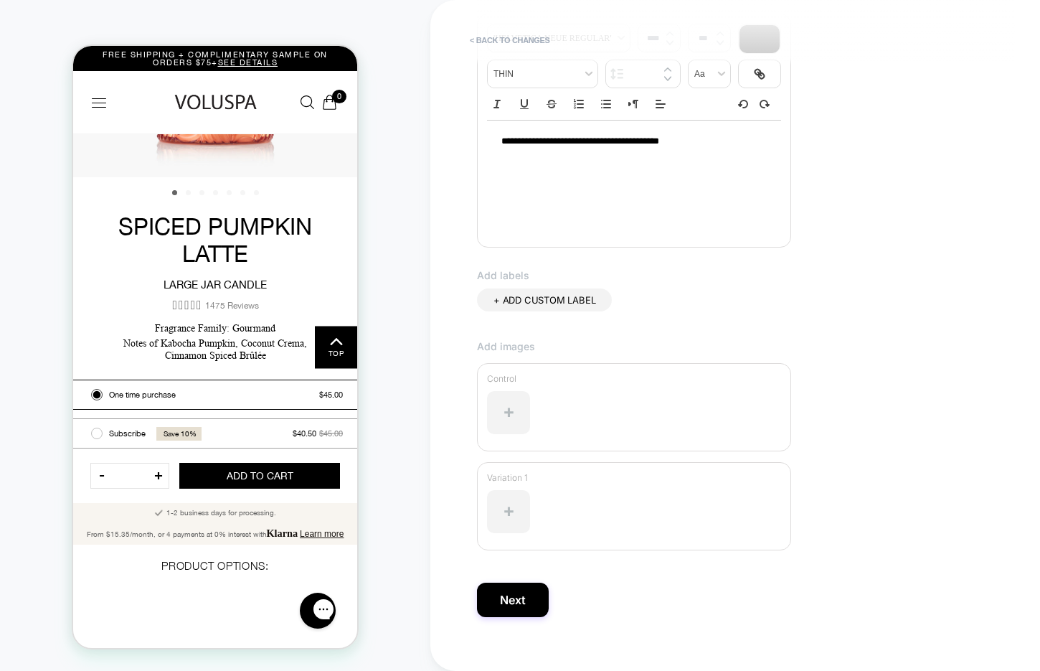
scroll to position [243, 0]
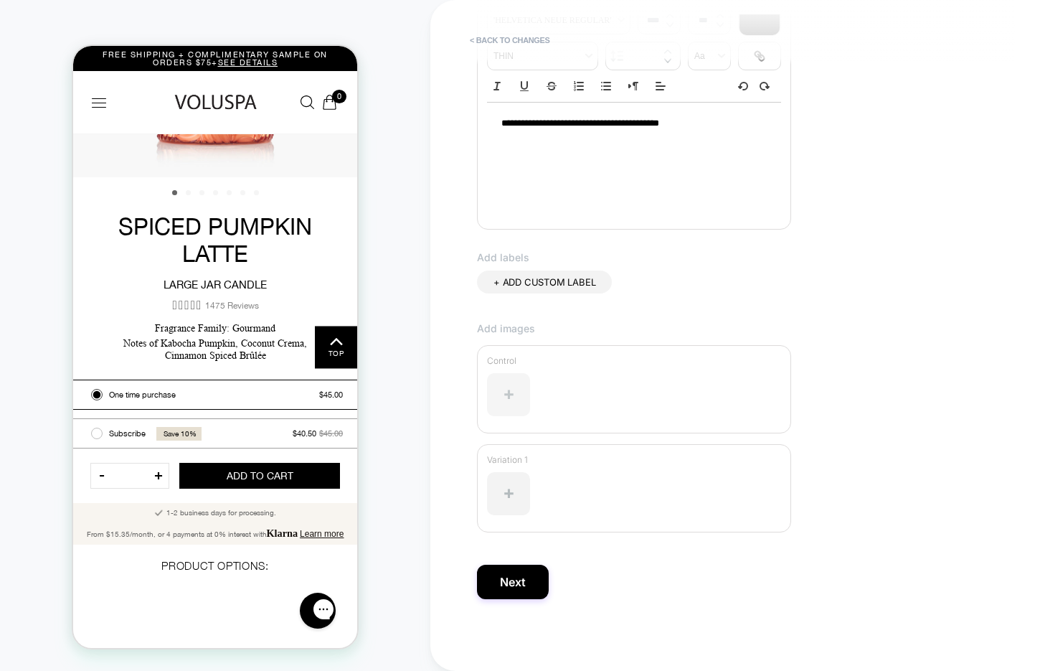
click at [515, 394] on div at bounding box center [508, 394] width 43 height 43
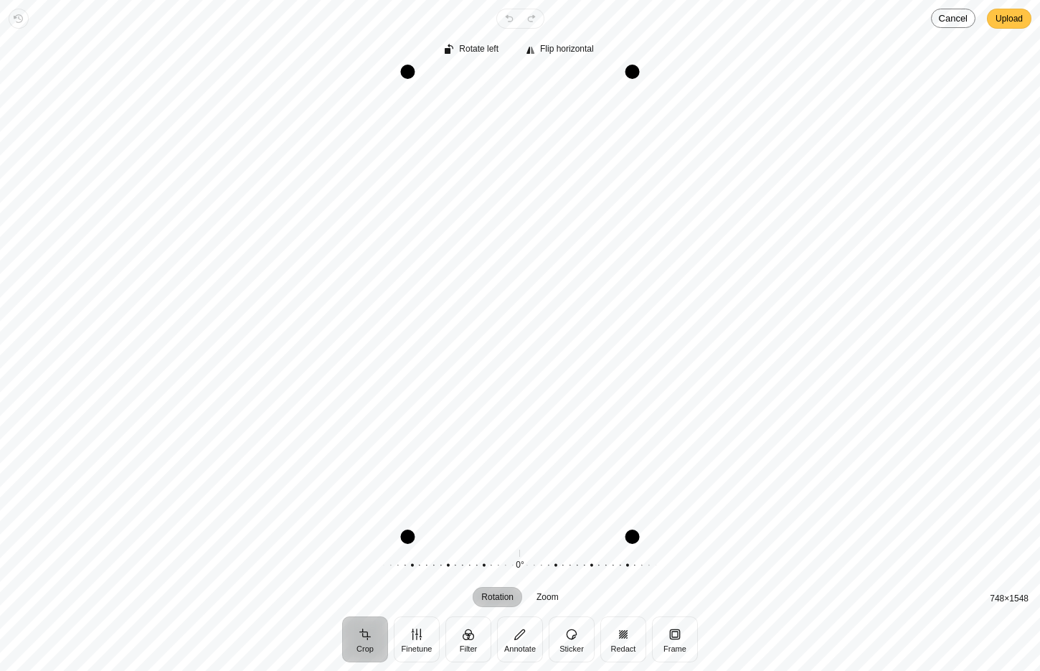
click at [1003, 22] on span "Upload" at bounding box center [1008, 18] width 27 height 17
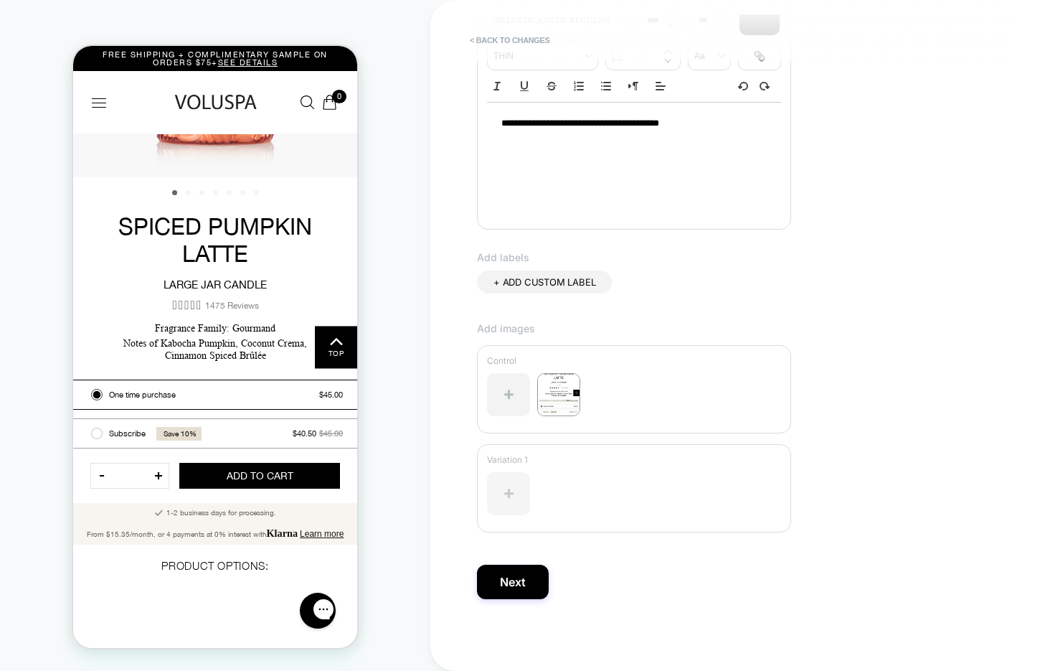
click at [524, 495] on div at bounding box center [508, 493] width 43 height 43
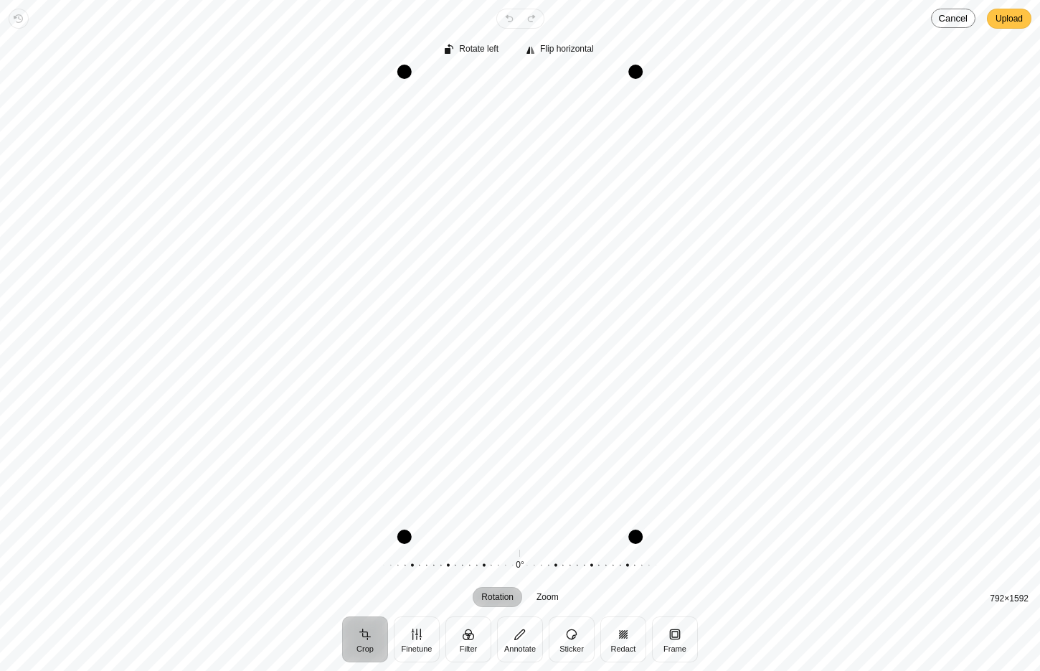
click at [1016, 14] on span "Upload" at bounding box center [1008, 18] width 27 height 17
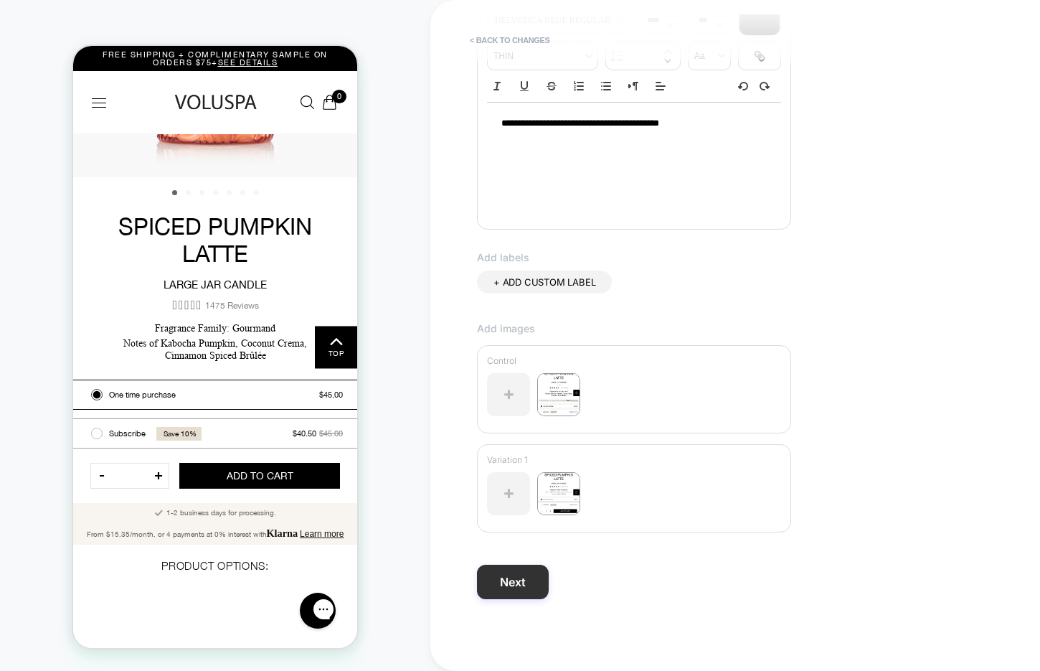
click at [522, 580] on button "Next" at bounding box center [513, 581] width 72 height 34
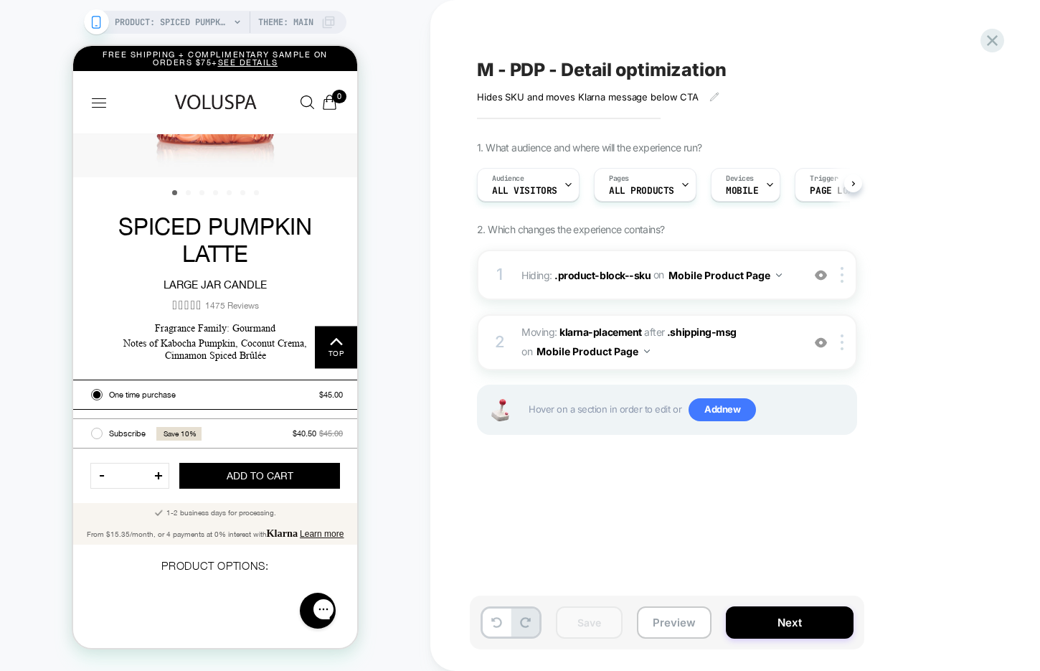
scroll to position [0, 1]
click at [662, 611] on button "Preview" at bounding box center [674, 622] width 75 height 32
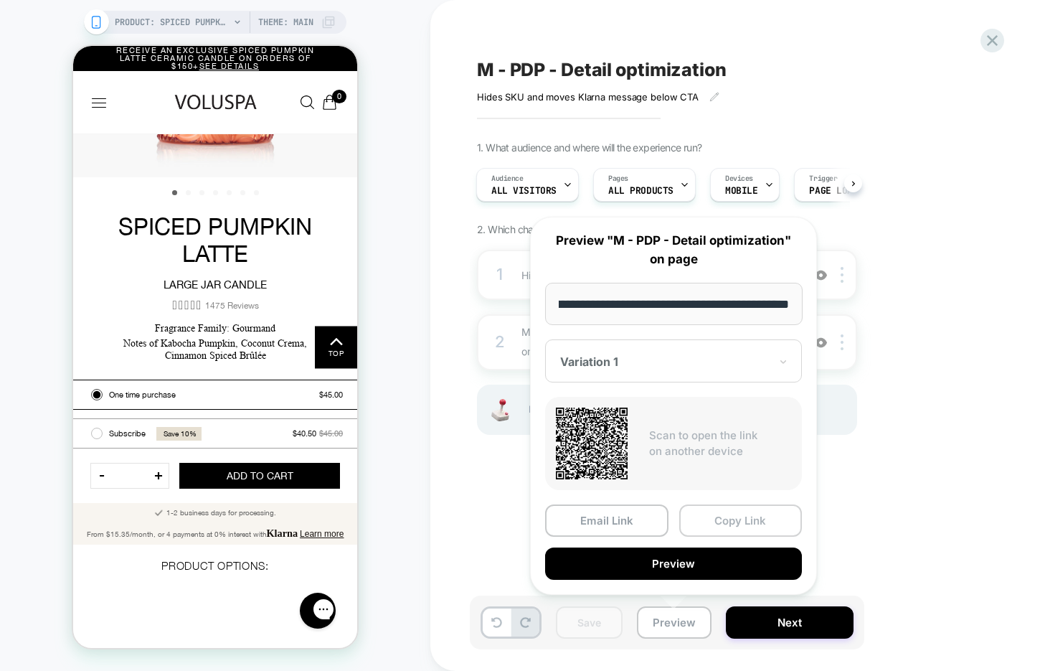
scroll to position [0, 0]
click at [709, 519] on button "Copy Link" at bounding box center [740, 520] width 123 height 32
